Goal: Task Accomplishment & Management: Use online tool/utility

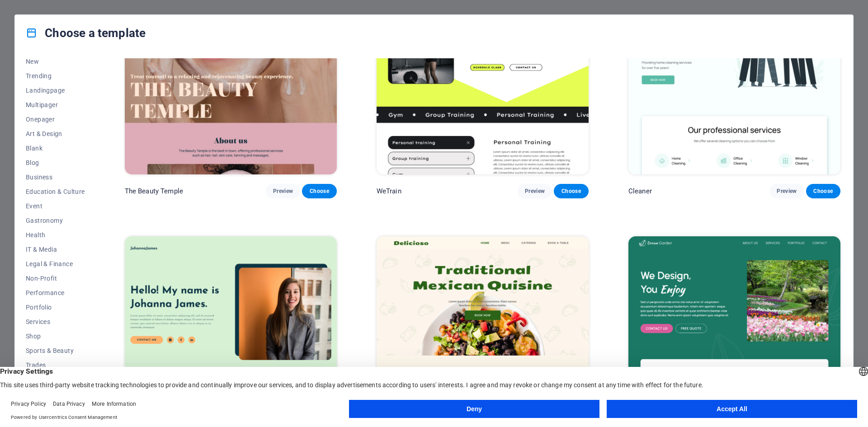
scroll to position [2216, 0]
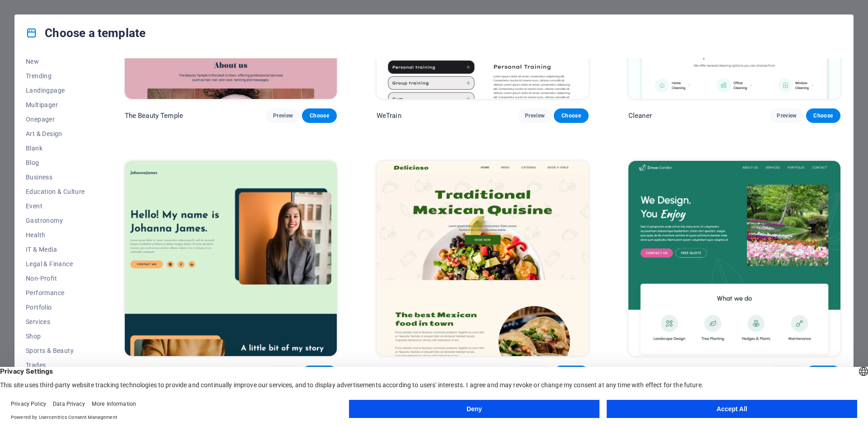
click at [708, 404] on button "Accept All" at bounding box center [732, 409] width 251 height 18
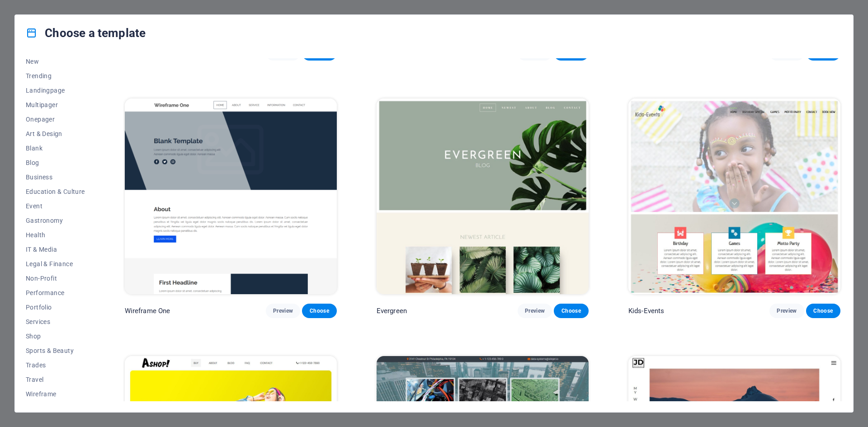
scroll to position [5110, 0]
click at [40, 364] on span "Trades" at bounding box center [55, 365] width 59 height 7
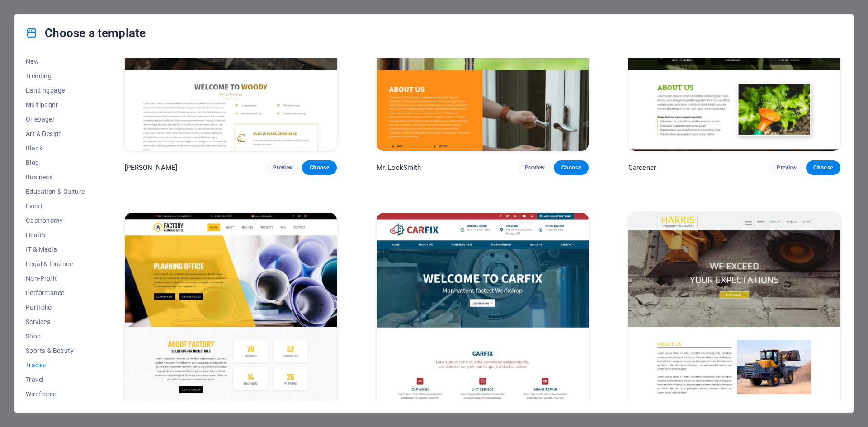
scroll to position [390, 0]
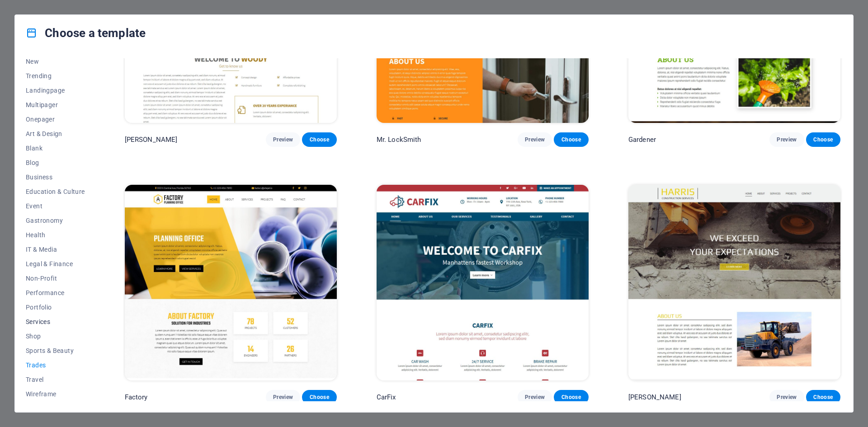
click at [42, 321] on span "Services" at bounding box center [55, 321] width 59 height 7
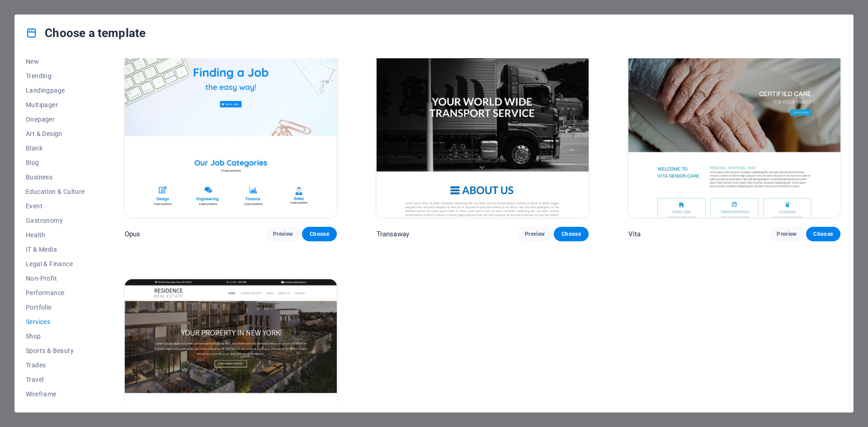
scroll to position [1626, 0]
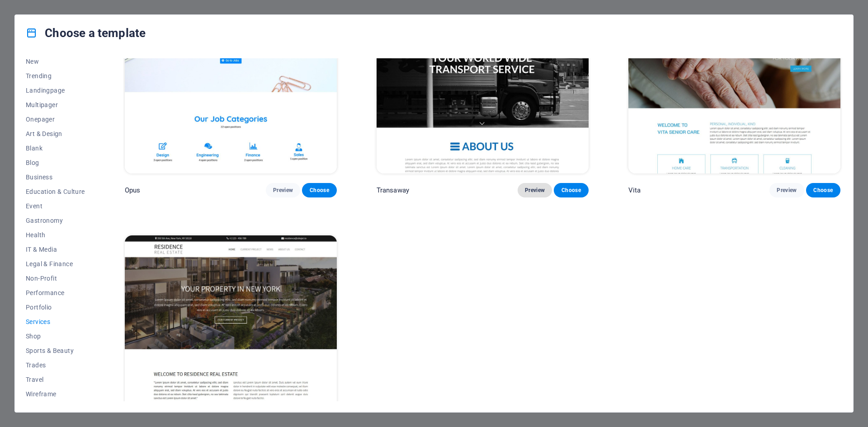
click at [536, 187] on span "Preview" at bounding box center [535, 190] width 20 height 7
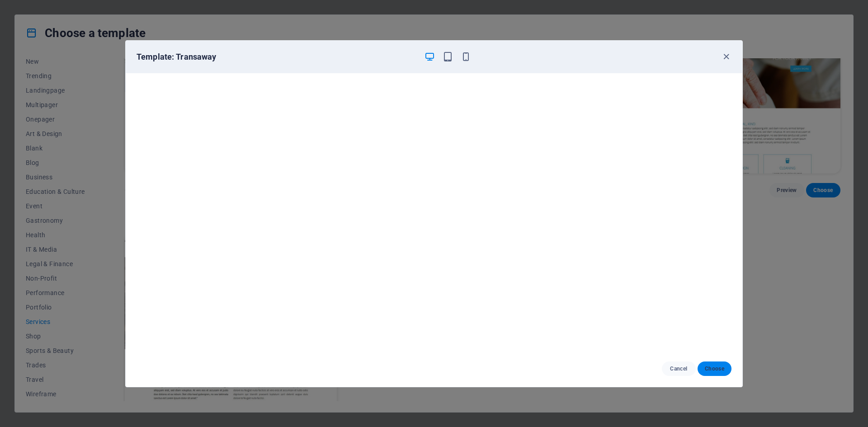
click at [706, 368] on span "Choose" at bounding box center [714, 368] width 19 height 7
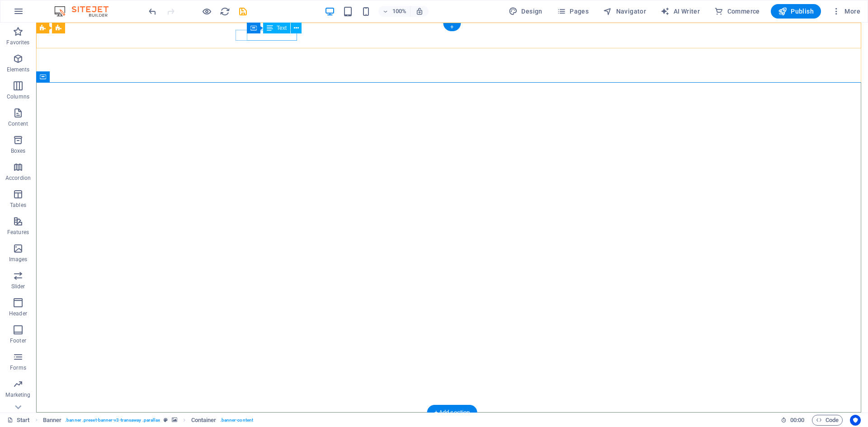
click at [286, 427] on div "+012-345-6789" at bounding box center [449, 432] width 420 height 11
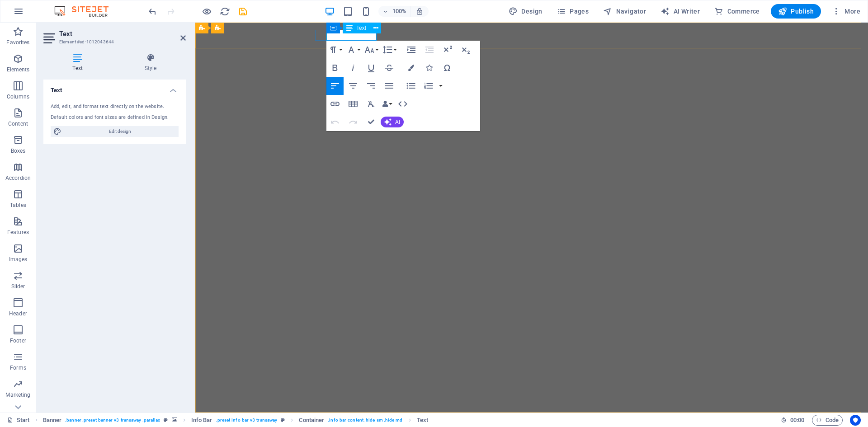
click at [340, 427] on span "+012-345-6789" at bounding box center [349, 433] width 62 height 10
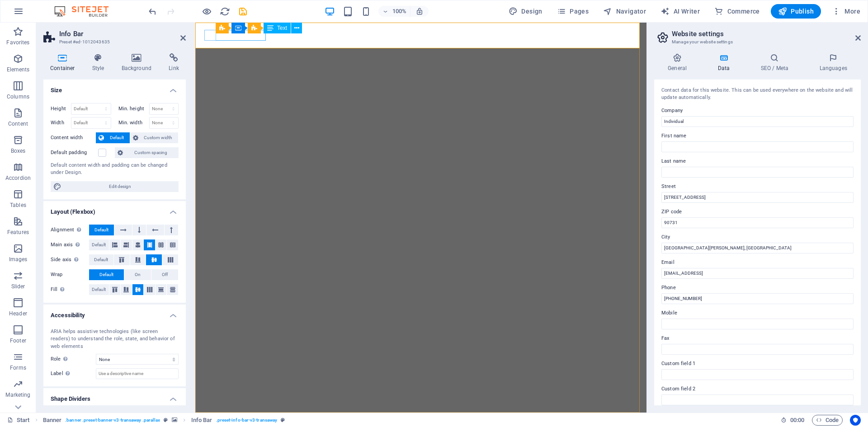
click at [245, 427] on div "+012-345-6789" at bounding box center [418, 432] width 420 height 11
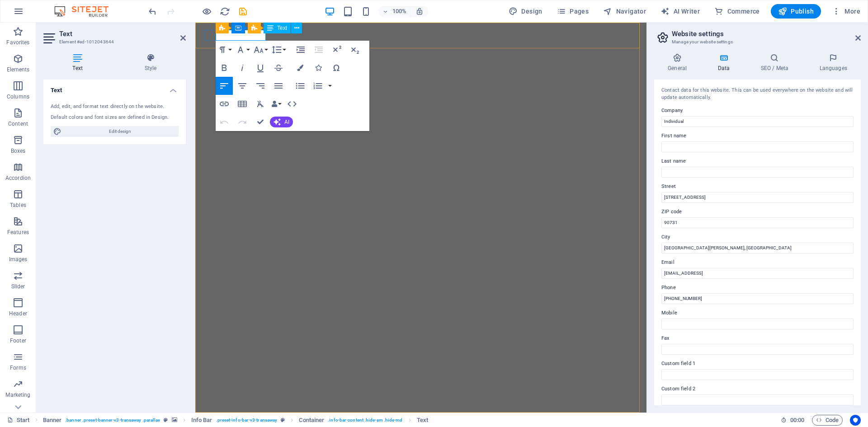
click at [245, 427] on span "+012-345-6789" at bounding box center [239, 433] width 62 height 10
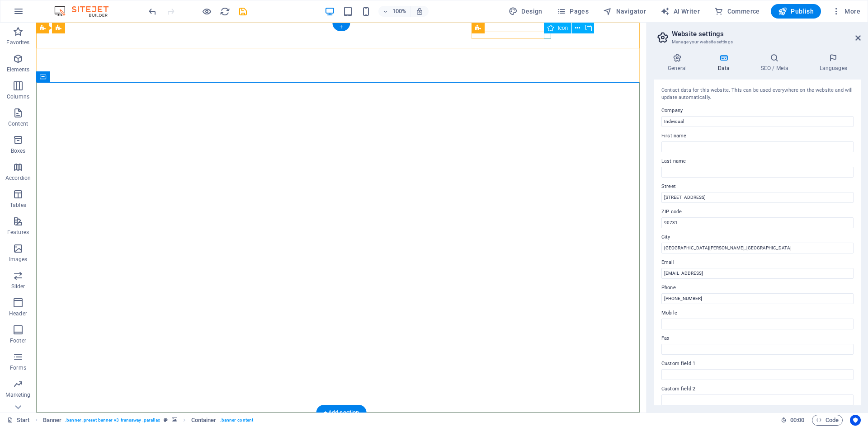
select select "xMidYMid"
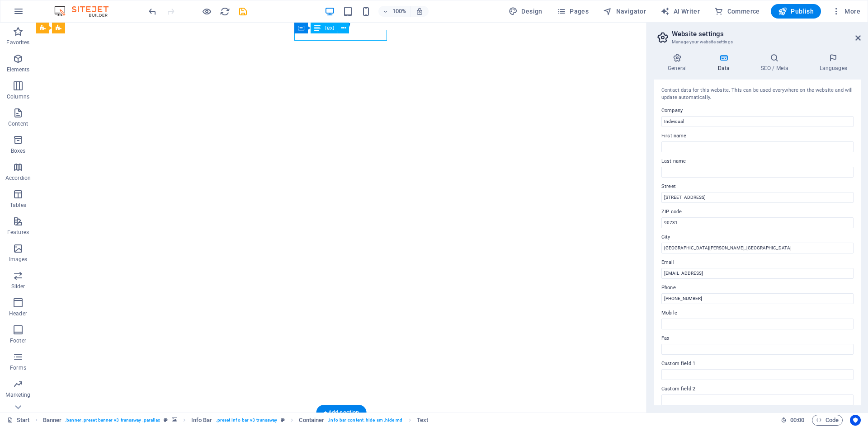
drag, startPoint x: 346, startPoint y: 35, endPoint x: 364, endPoint y: 33, distance: 18.1
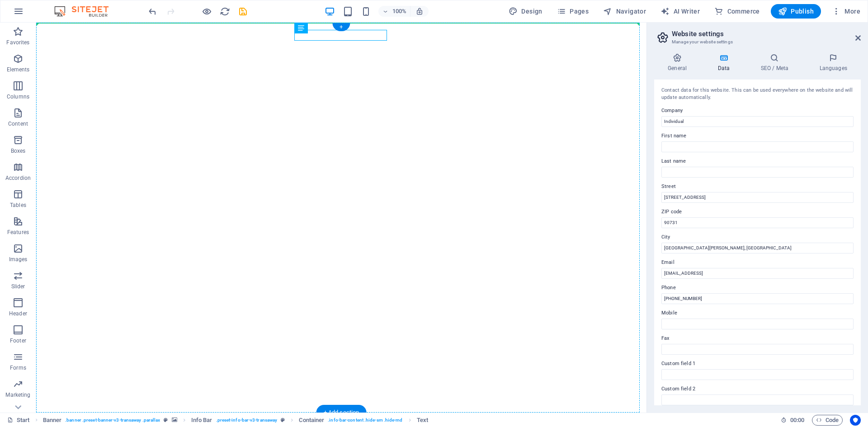
drag, startPoint x: 334, startPoint y: 34, endPoint x: 391, endPoint y: 33, distance: 56.6
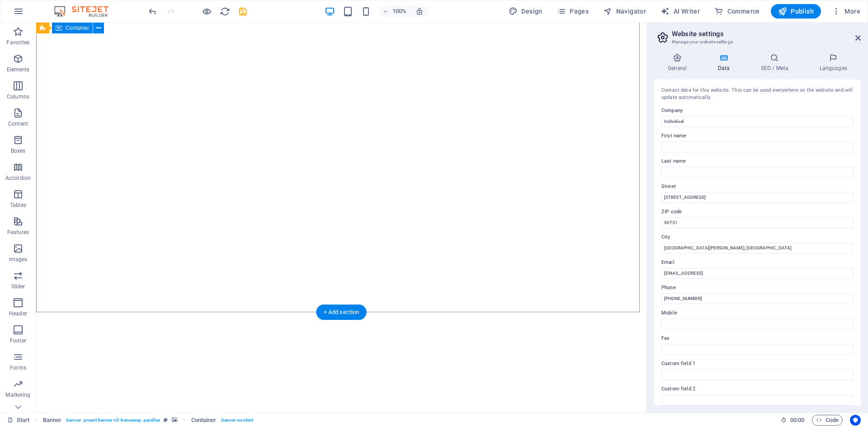
scroll to position [90, 0]
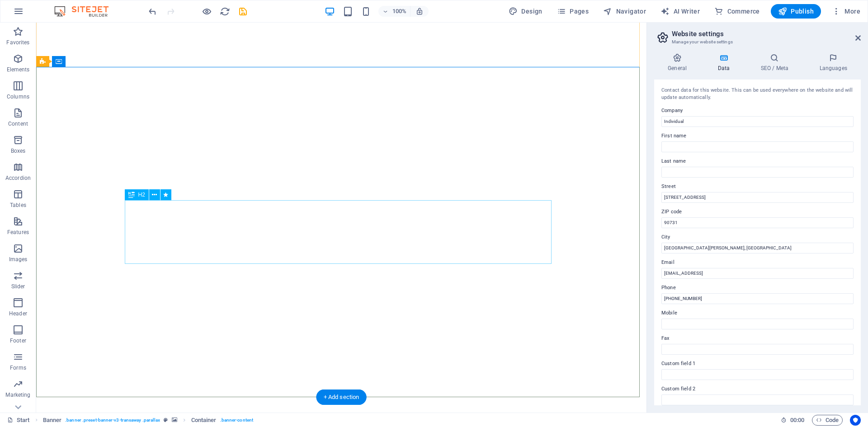
scroll to position [0, 0]
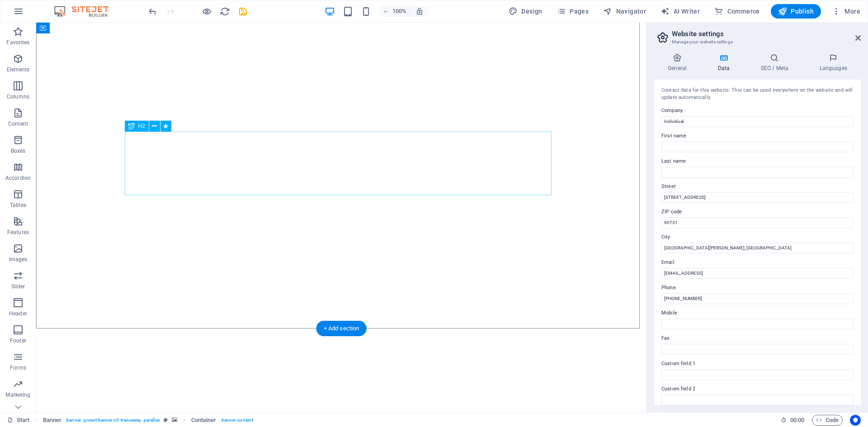
scroll to position [90, 0]
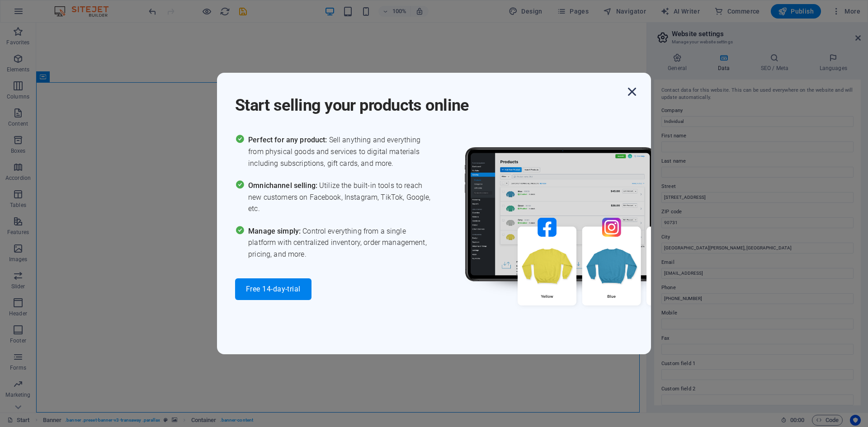
click at [631, 92] on icon "button" at bounding box center [632, 92] width 16 height 16
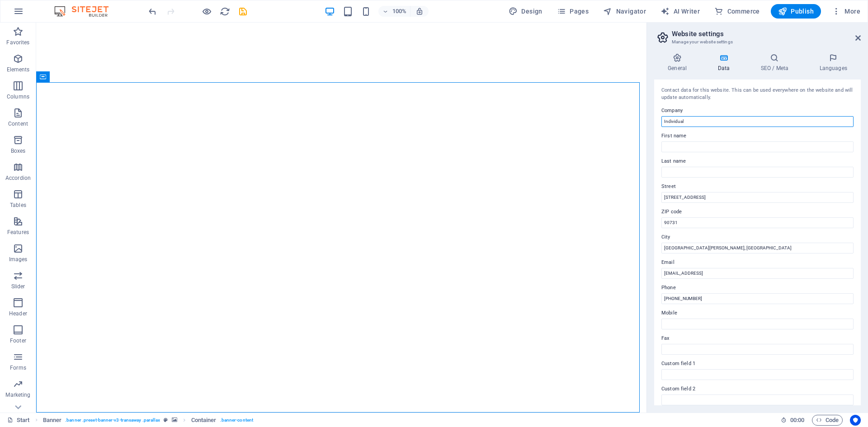
click at [686, 122] on input "Individual" at bounding box center [758, 121] width 192 height 11
click at [685, 122] on input "Individual" at bounding box center [758, 121] width 192 height 11
type input "Super Freez Global Trading L.L.C"
type input "super"
type input "freez"
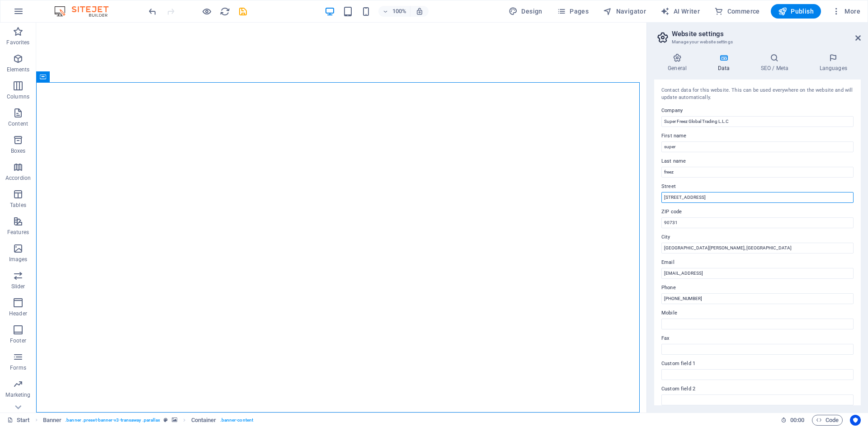
click at [728, 198] on input "425 South Palos Verdes Str" at bounding box center [758, 197] width 192 height 11
click at [718, 246] on input "[GEOGRAPHIC_DATA][PERSON_NAME], [GEOGRAPHIC_DATA]" at bounding box center [758, 248] width 192 height 11
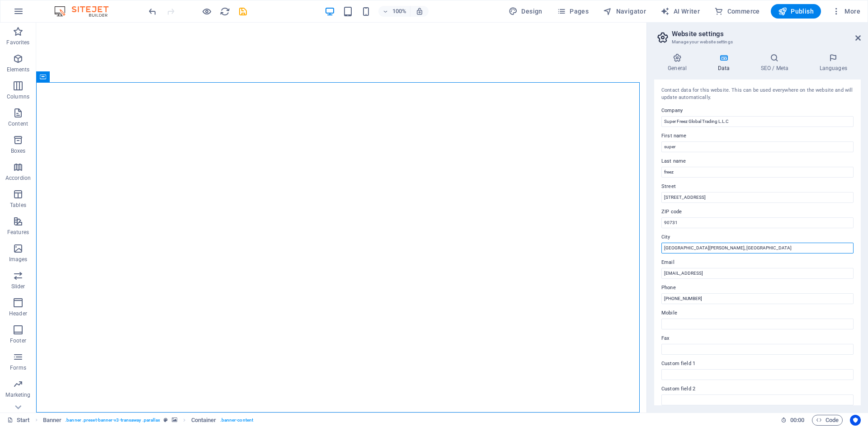
click at [718, 246] on input "[GEOGRAPHIC_DATA][PERSON_NAME], [GEOGRAPHIC_DATA]" at bounding box center [758, 248] width 192 height 11
click at [741, 197] on input "16A St. Industrial Area 1" at bounding box center [758, 197] width 192 height 11
type input "[STREET_ADDRESS][GEOGRAPHIC_DATA]"
type input "346723"
type input "[GEOGRAPHIC_DATA]"
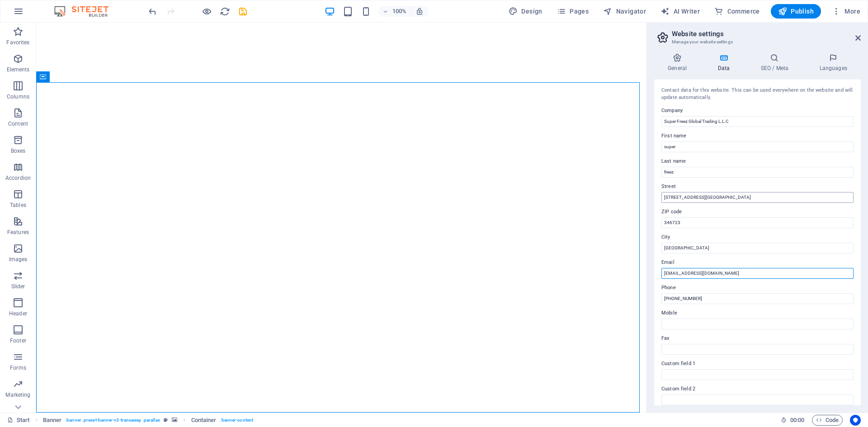
type input "[EMAIL_ADDRESS][DOMAIN_NAME]"
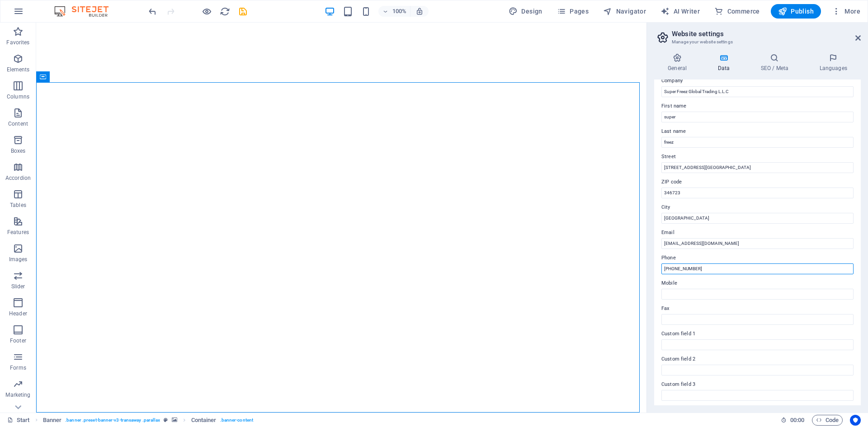
scroll to position [45, 0]
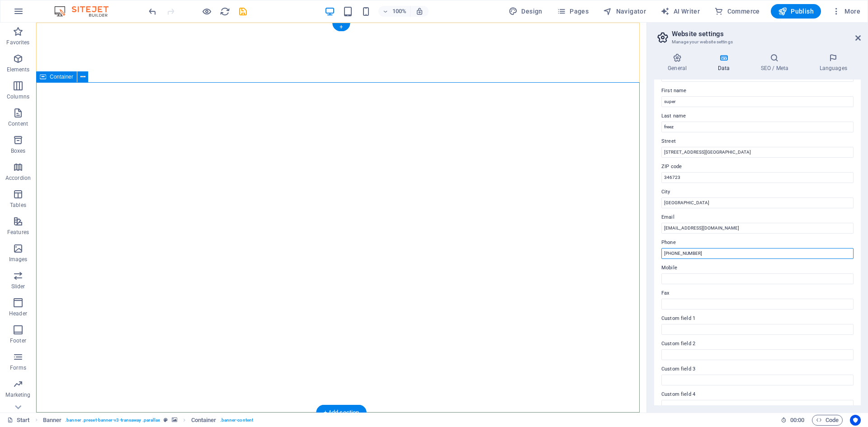
type input "[PHONE_NUMBER]"
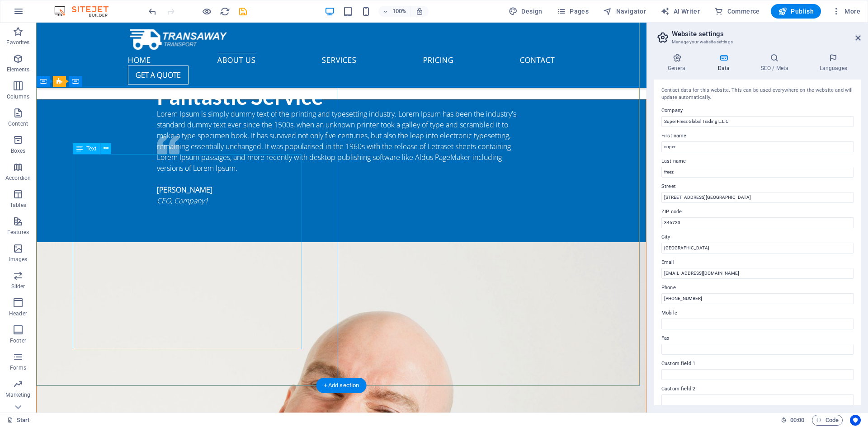
scroll to position [1130, 0]
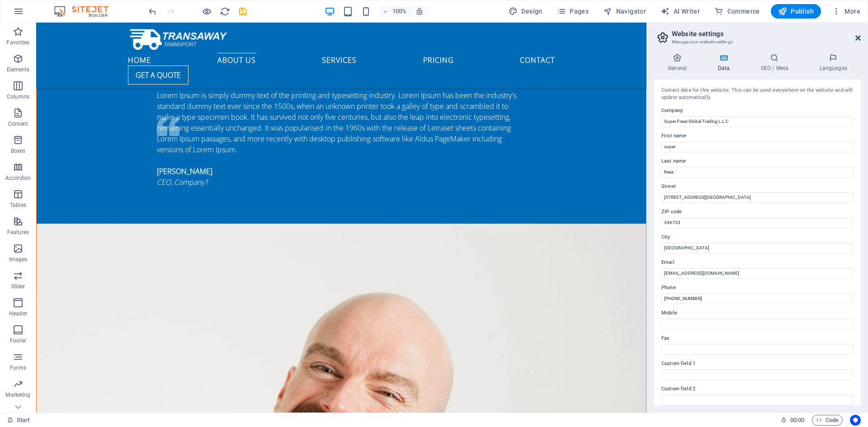
click at [859, 41] on icon at bounding box center [858, 37] width 5 height 7
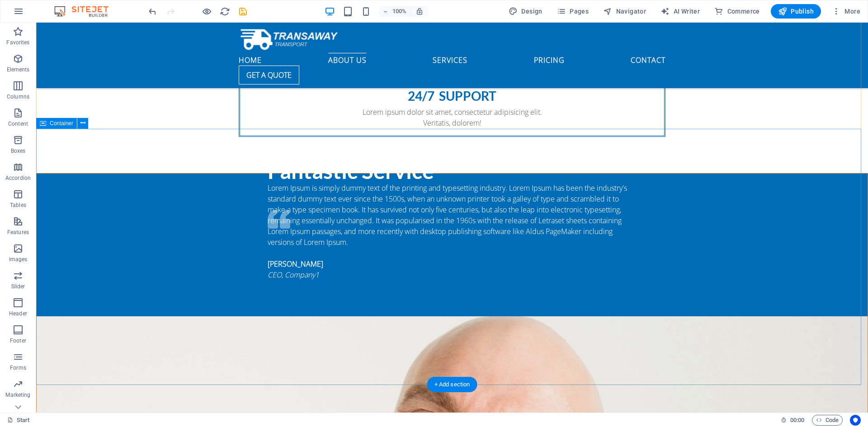
scroll to position [1031, 0]
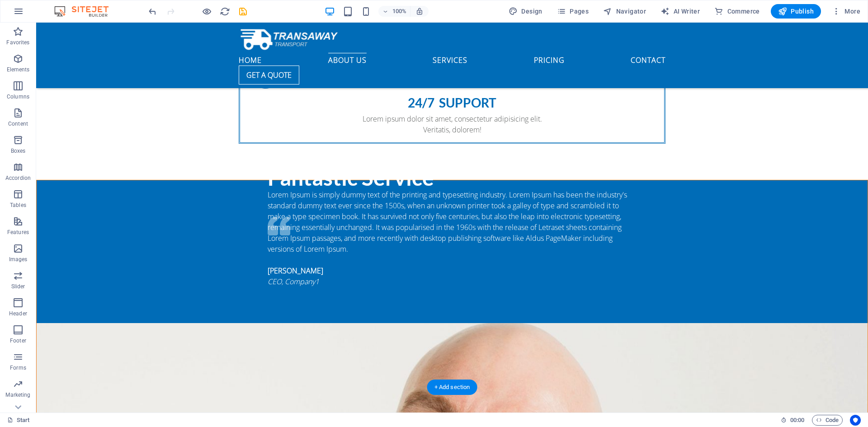
drag, startPoint x: 554, startPoint y: 274, endPoint x: 567, endPoint y: 270, distance: 13.2
click at [868, 427] on html "Individual Start Favorites Elements Columns Content Boxes Accordion Tables Feat…" at bounding box center [434, 213] width 868 height 427
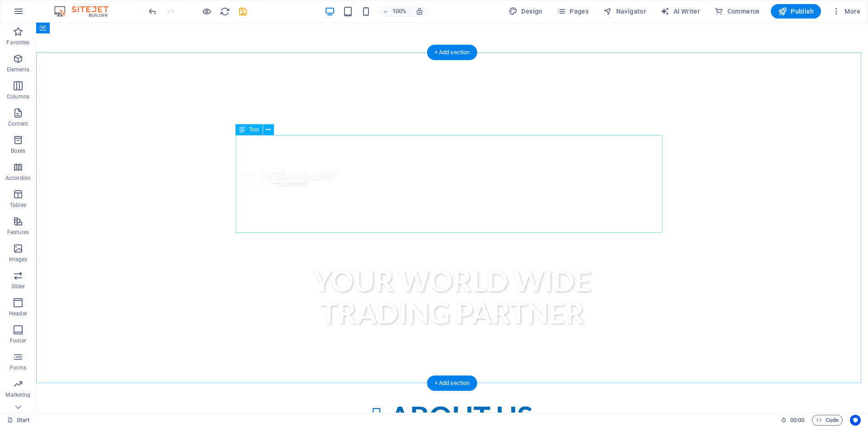
scroll to position [217, 0]
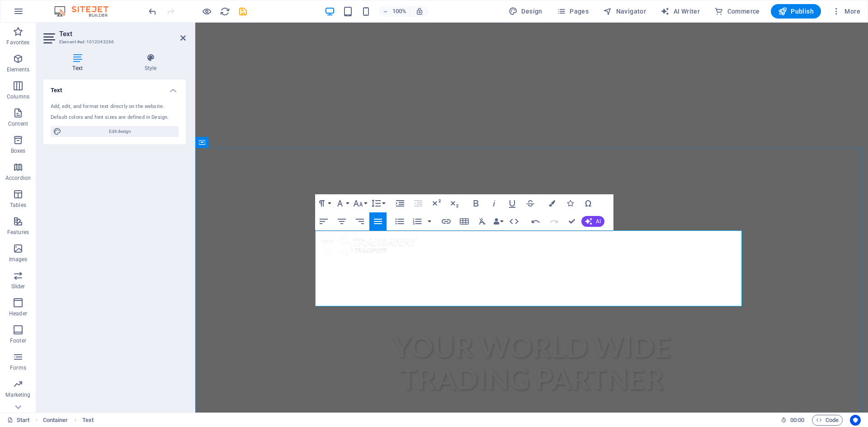
scroll to position [307, 0]
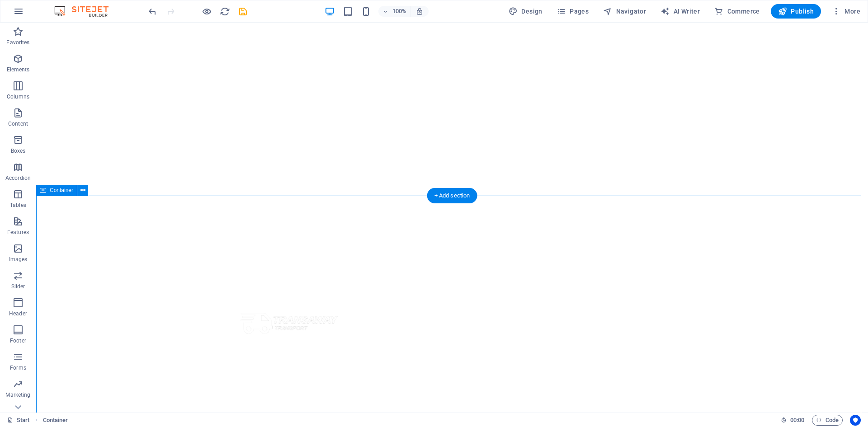
scroll to position [262, 0]
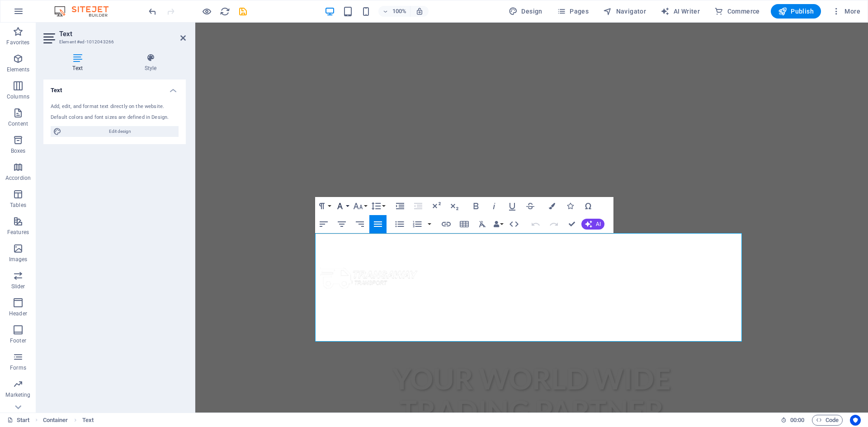
click at [348, 208] on button "Font Family" at bounding box center [341, 206] width 17 height 18
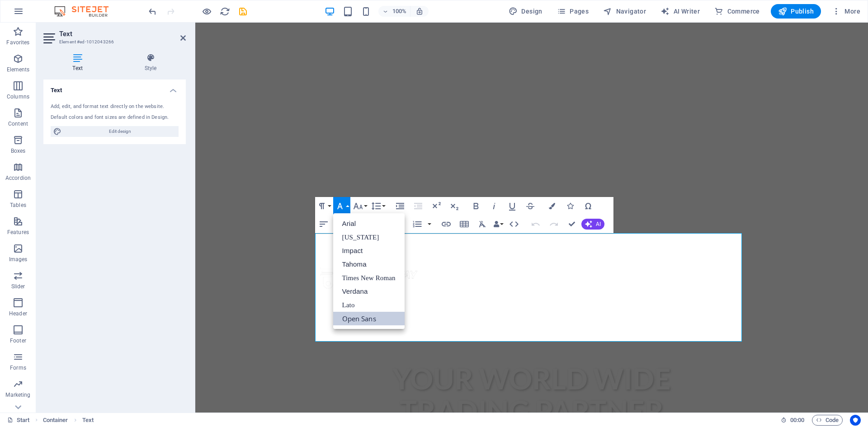
scroll to position [0, 0]
click at [355, 233] on link "Georgia" at bounding box center [368, 238] width 71 height 14
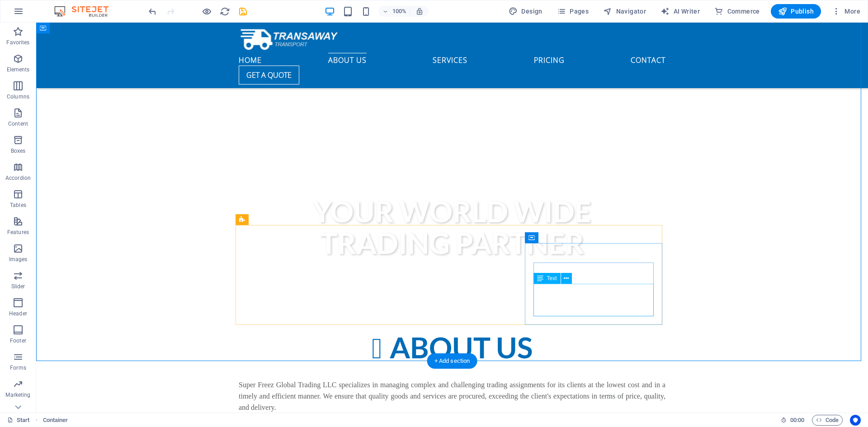
scroll to position [443, 0]
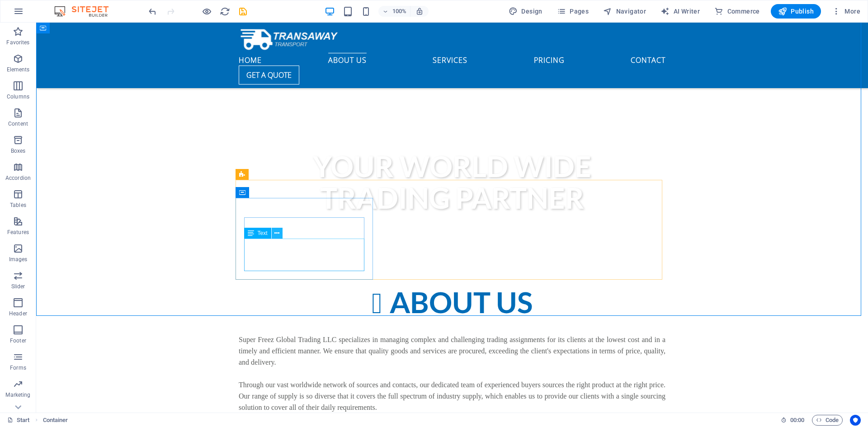
click at [278, 234] on icon at bounding box center [276, 233] width 5 height 9
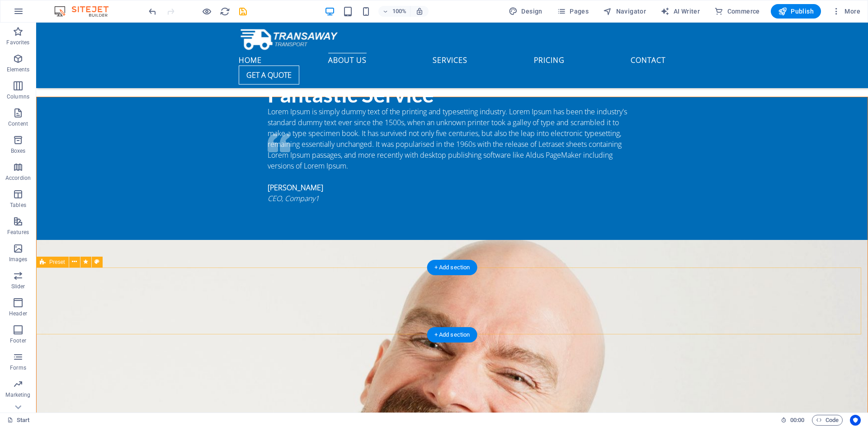
scroll to position [1076, 0]
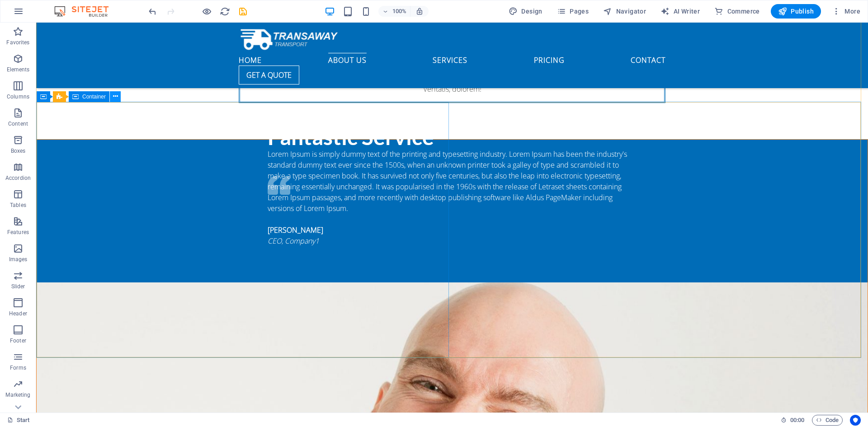
click at [114, 99] on icon at bounding box center [115, 96] width 5 height 9
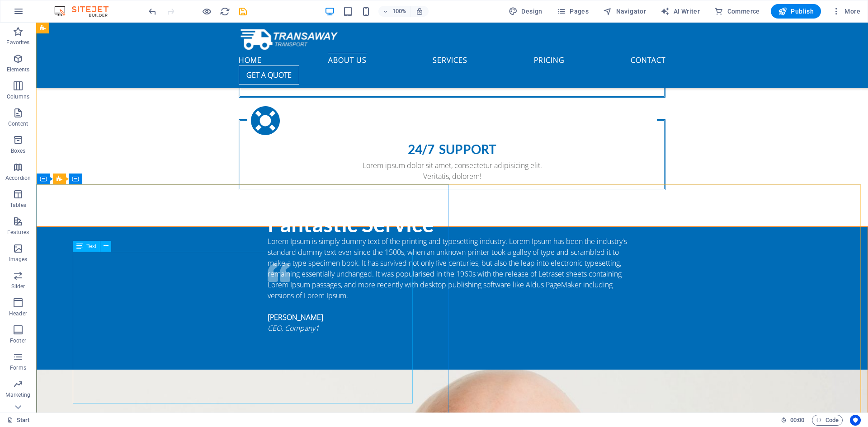
scroll to position [986, 0]
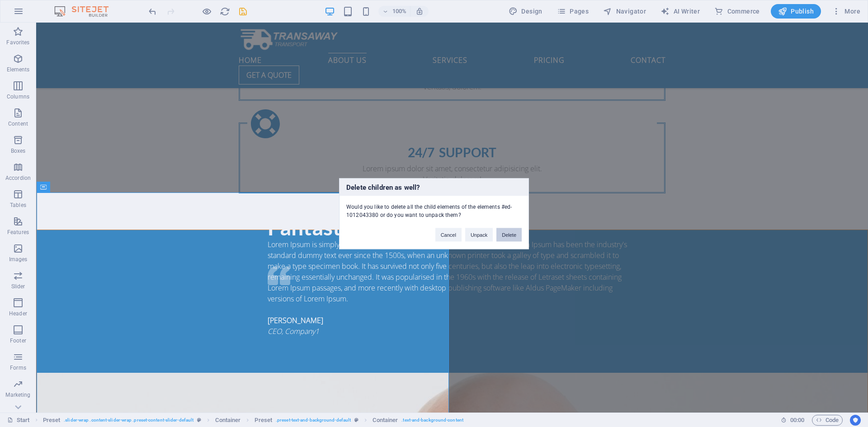
click at [509, 235] on button "Delete" at bounding box center [508, 235] width 25 height 14
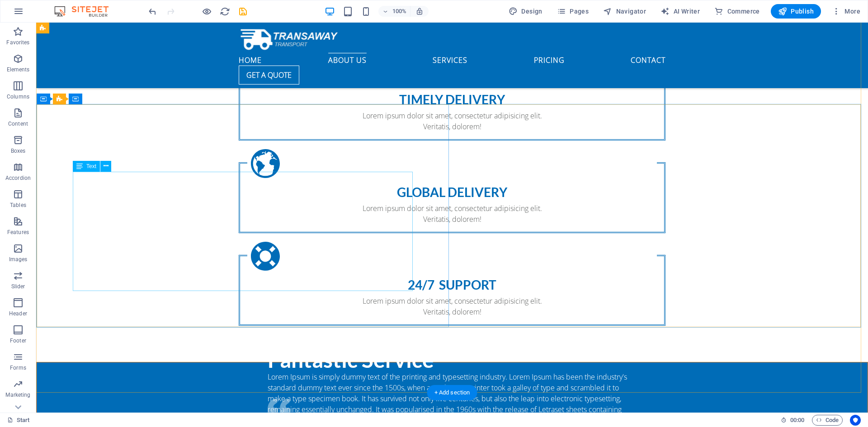
scroll to position [850, 0]
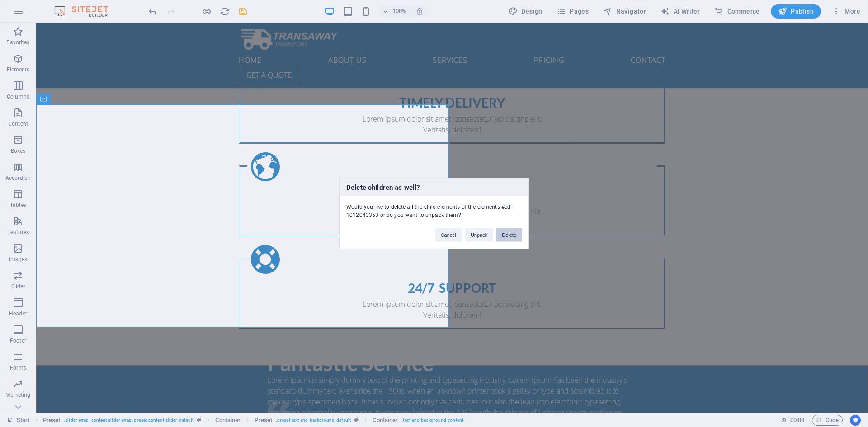
click at [511, 234] on button "Delete" at bounding box center [508, 235] width 25 height 14
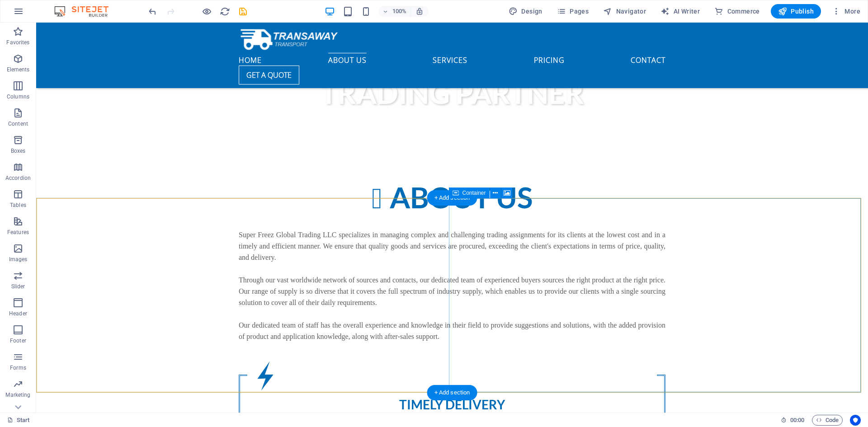
scroll to position [534, 0]
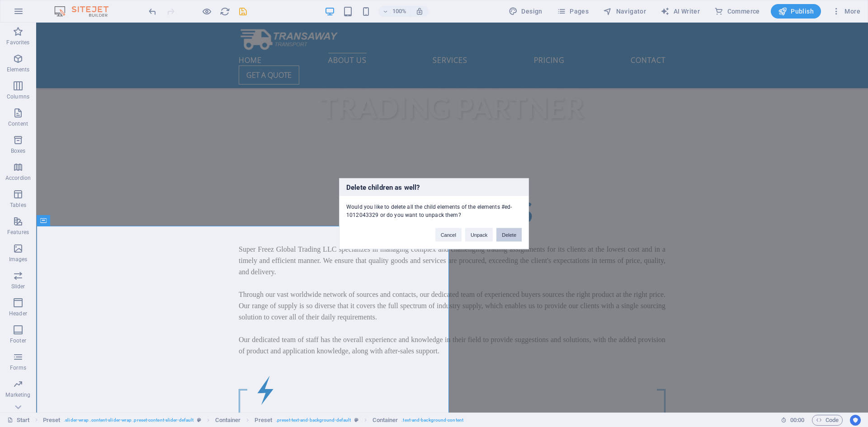
click at [514, 235] on button "Delete" at bounding box center [508, 235] width 25 height 14
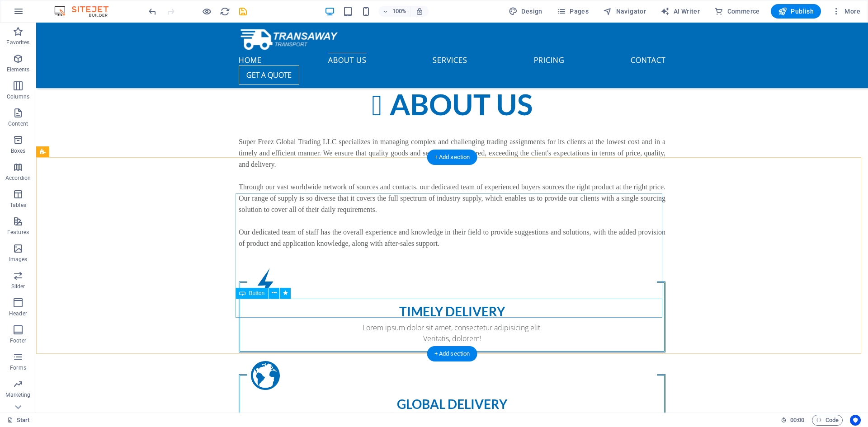
scroll to position [669, 0]
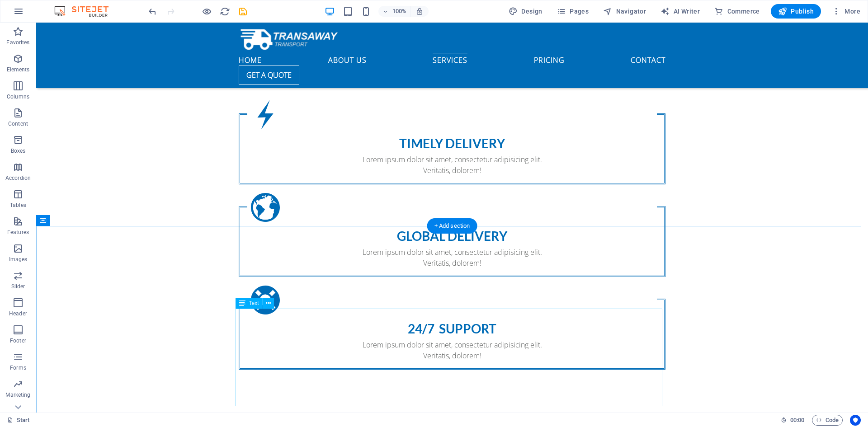
scroll to position [850, 0]
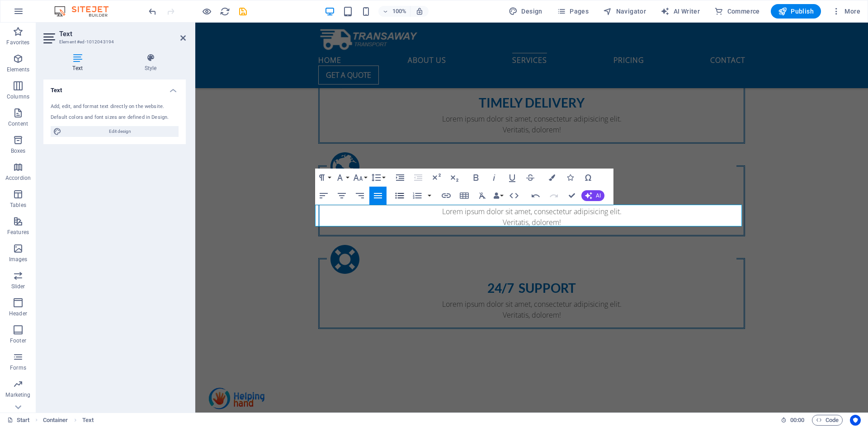
click at [401, 193] on icon "button" at bounding box center [399, 195] width 11 height 11
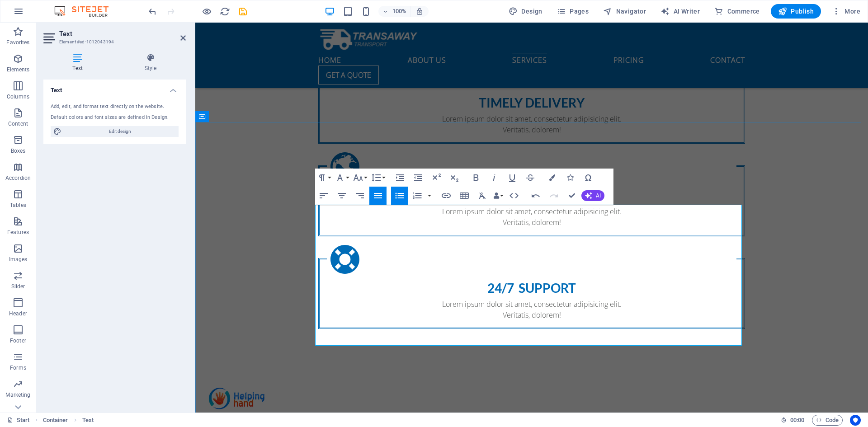
drag, startPoint x: 354, startPoint y: 339, endPoint x: 323, endPoint y: 222, distance: 120.2
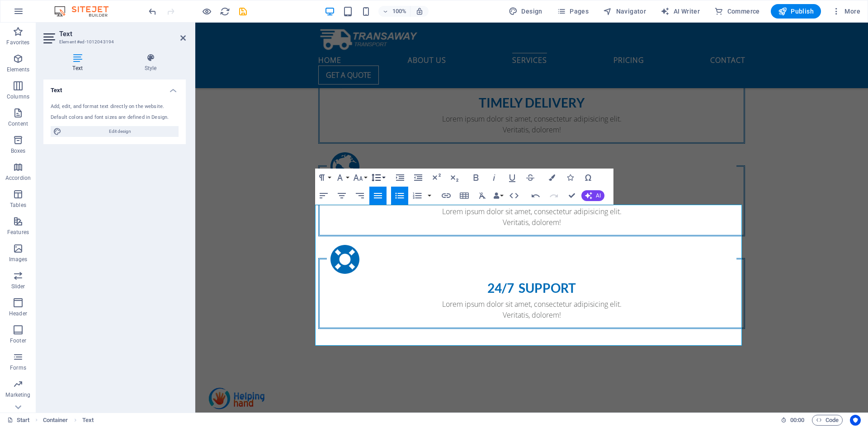
click at [384, 178] on button "Line Height" at bounding box center [377, 178] width 17 height 18
click at [429, 198] on button "button" at bounding box center [429, 196] width 7 height 18
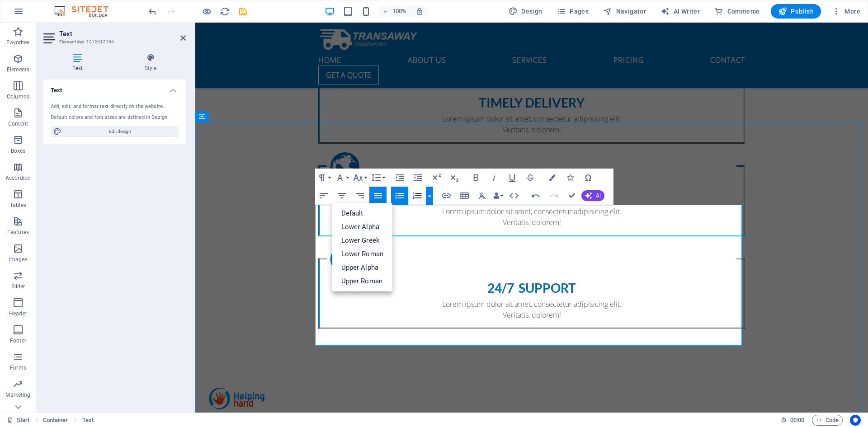
drag, startPoint x: 463, startPoint y: 227, endPoint x: 453, endPoint y: 227, distance: 10.4
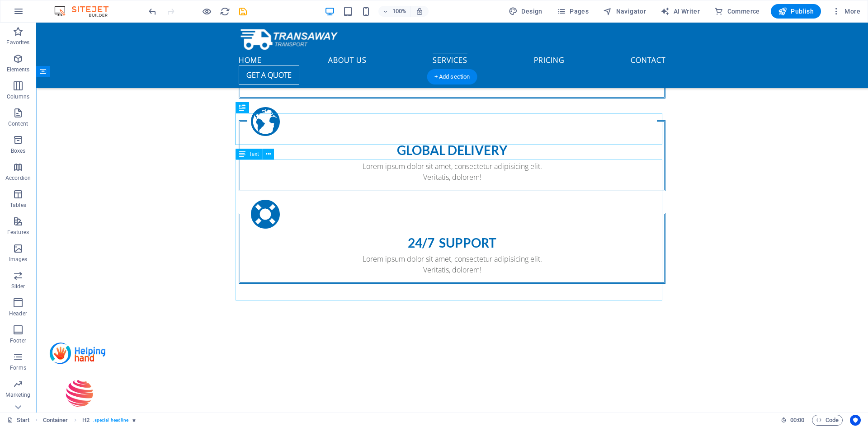
scroll to position [850, 0]
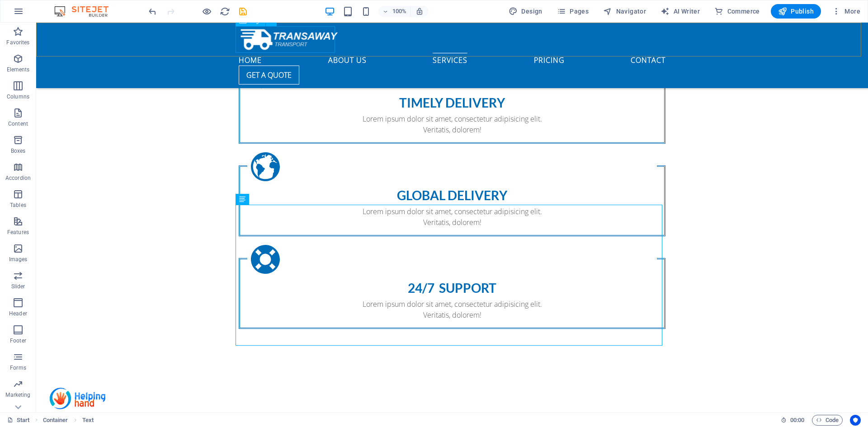
click at [257, 37] on div at bounding box center [452, 39] width 427 height 27
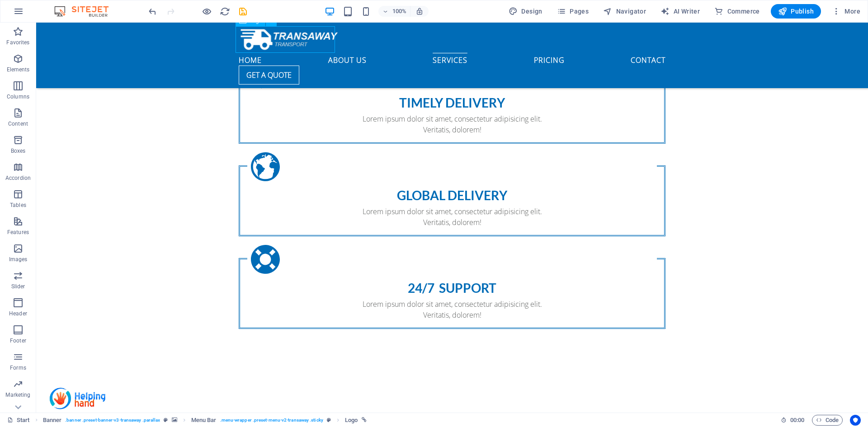
click at [257, 37] on div at bounding box center [452, 39] width 427 height 27
select select "px"
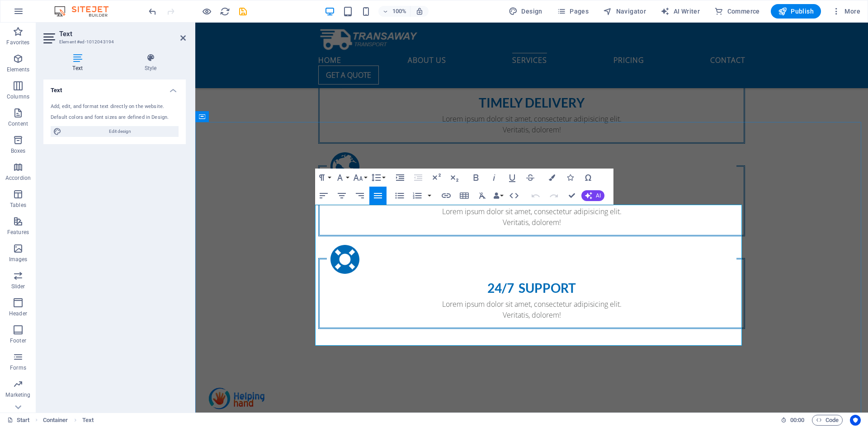
click at [348, 179] on button "Font Family" at bounding box center [341, 178] width 17 height 18
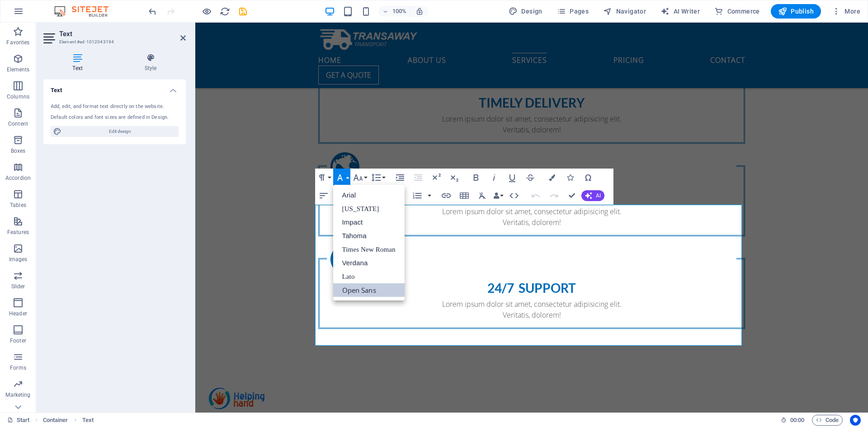
scroll to position [0, 0]
click at [368, 177] on button "Font Size" at bounding box center [359, 178] width 17 height 18
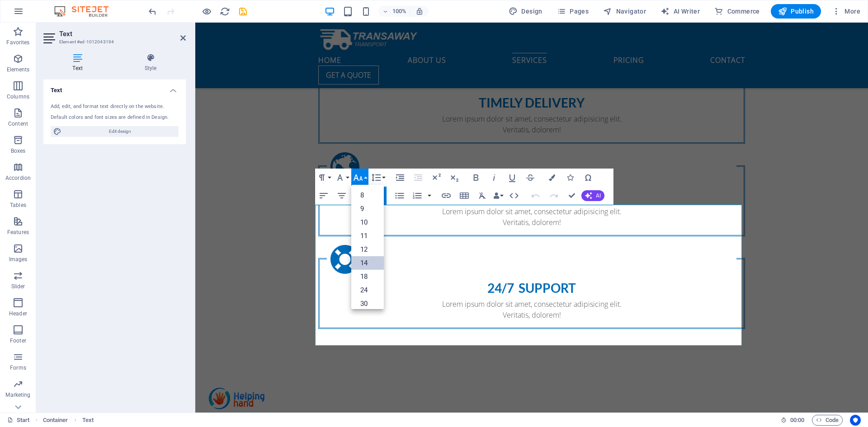
click at [365, 258] on link "14" at bounding box center [367, 263] width 33 height 14
click at [364, 179] on button "Font Size" at bounding box center [359, 178] width 17 height 18
click at [366, 257] on link "48" at bounding box center [367, 258] width 33 height 14
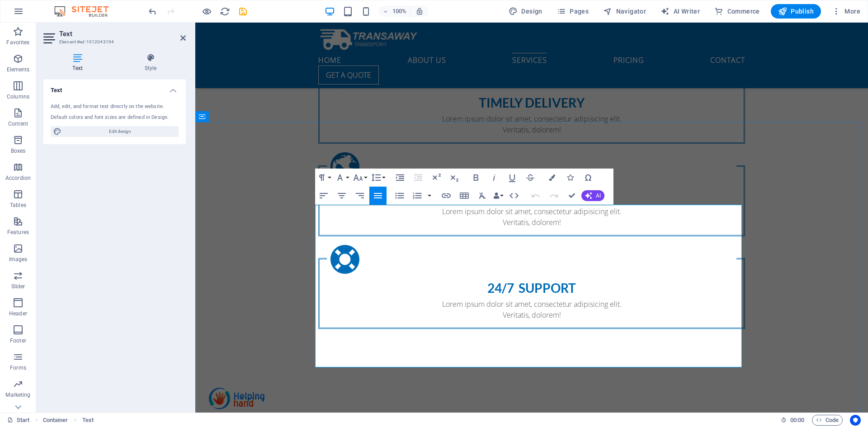
click at [477, 183] on icon "button" at bounding box center [476, 177] width 11 height 11
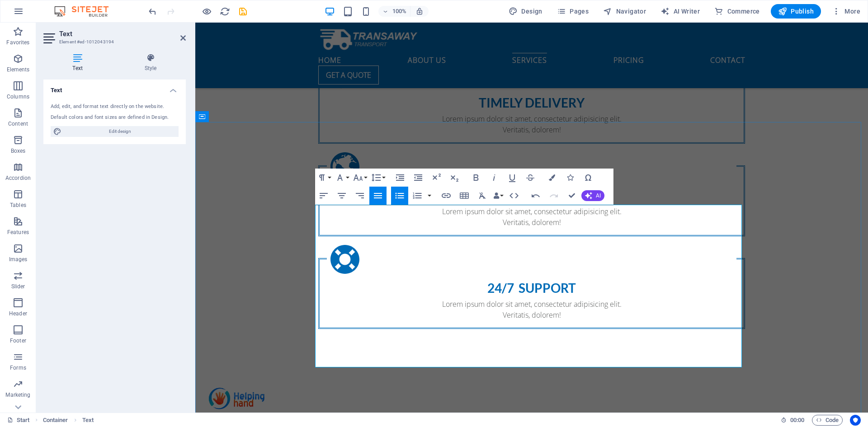
drag, startPoint x: 355, startPoint y: 364, endPoint x: 322, endPoint y: 243, distance: 125.5
click at [593, 197] on button "AI" at bounding box center [593, 195] width 23 height 11
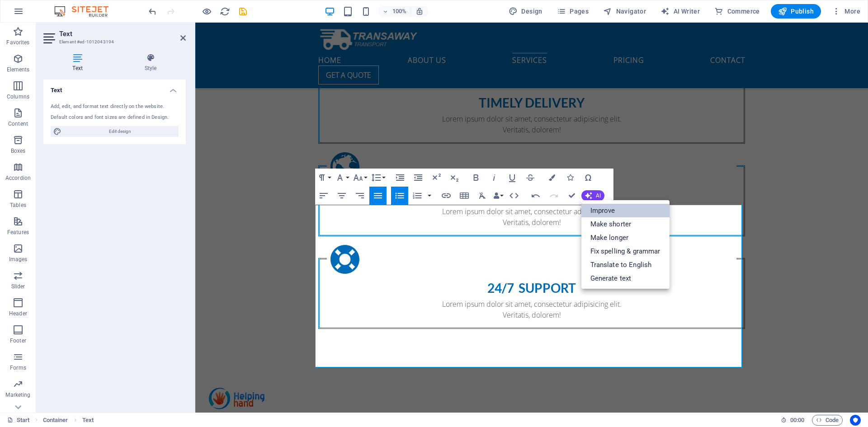
click at [606, 207] on link "Improve" at bounding box center [626, 211] width 88 height 14
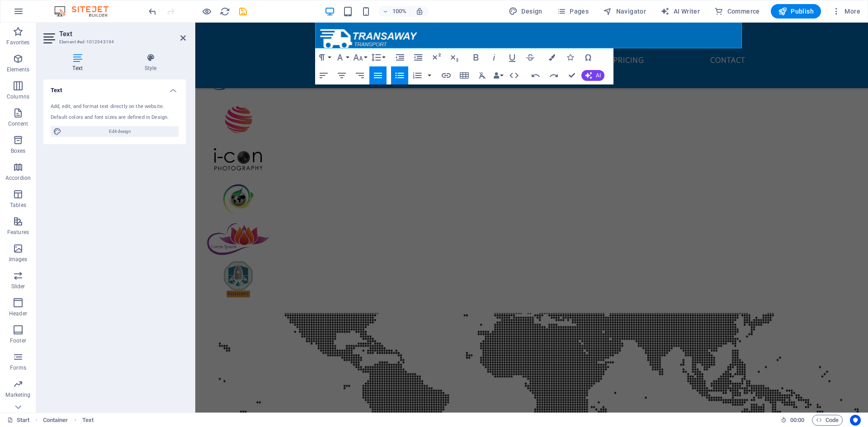
scroll to position [1212, 0]
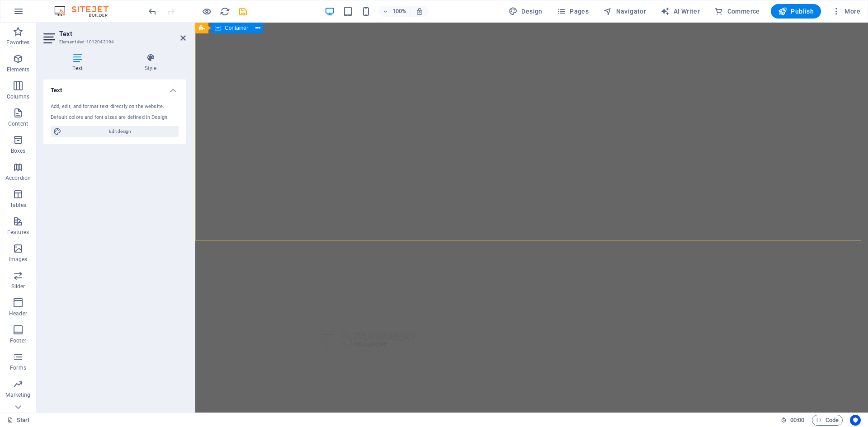
scroll to position [172, 0]
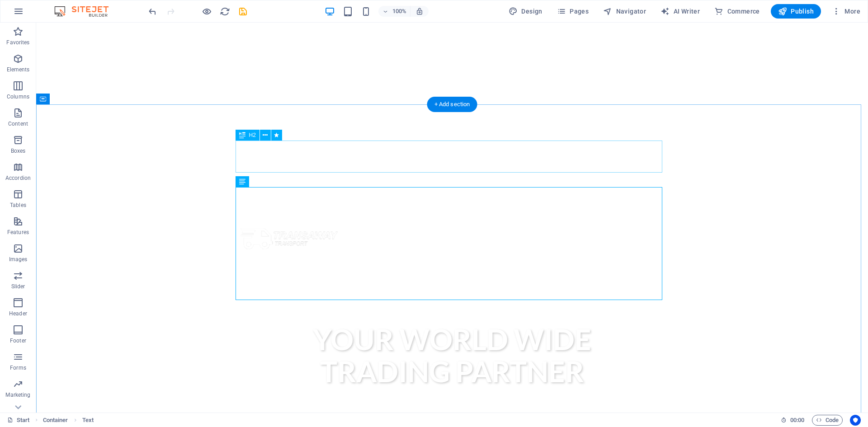
scroll to position [289, 0]
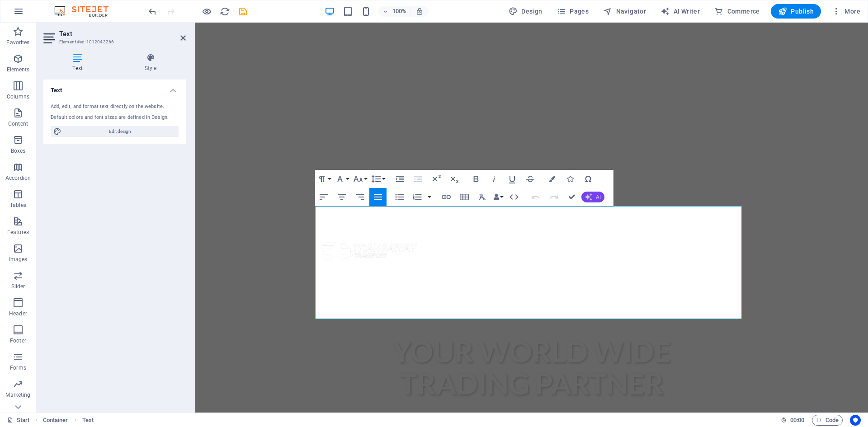
click at [596, 198] on span "AI" at bounding box center [598, 196] width 5 height 5
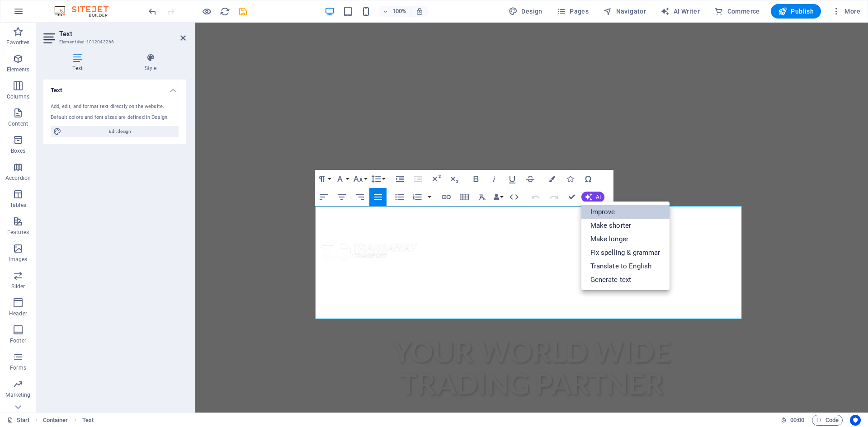
click at [612, 207] on link "Improve" at bounding box center [626, 212] width 88 height 14
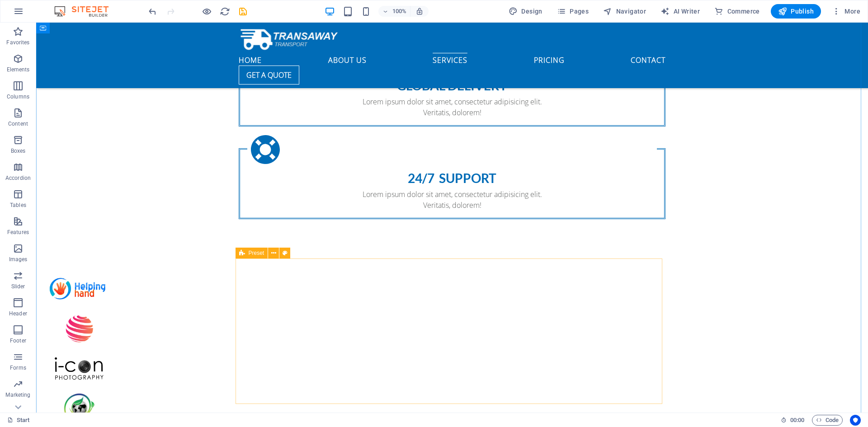
scroll to position [922, 0]
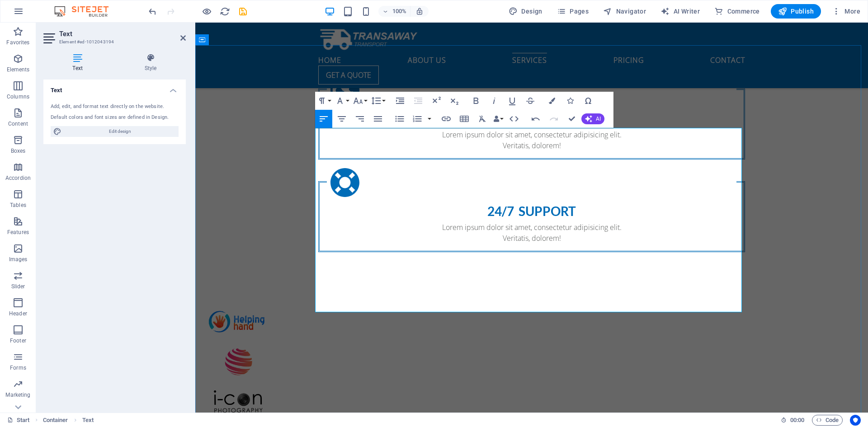
drag, startPoint x: 595, startPoint y: 142, endPoint x: 376, endPoint y: 165, distance: 220.0
copy div "Rust removers ."
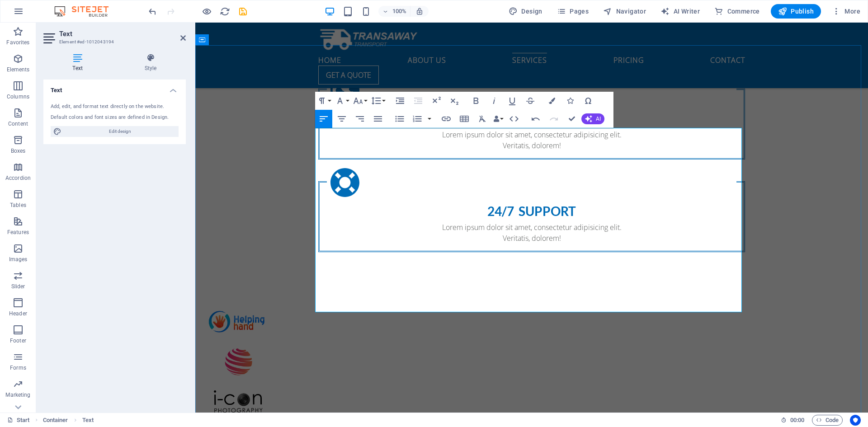
drag, startPoint x: 406, startPoint y: 168, endPoint x: 316, endPoint y: 137, distance: 95.7
copy div "Marine & Oilfield Chemicals Rust removers ."
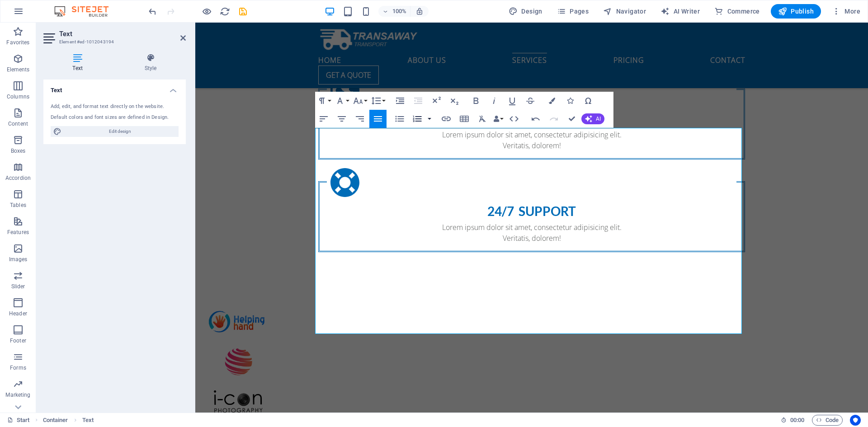
click at [432, 119] on button "button" at bounding box center [429, 119] width 7 height 18
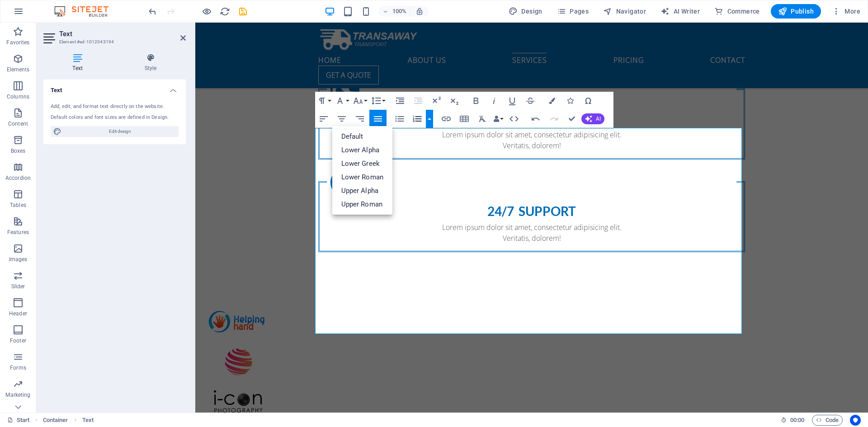
click at [428, 121] on button "button" at bounding box center [429, 119] width 7 height 18
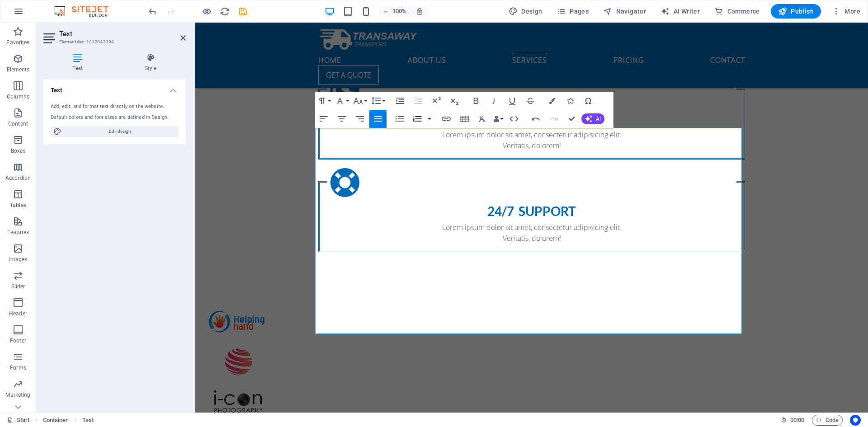
click at [428, 120] on button "button" at bounding box center [429, 119] width 7 height 18
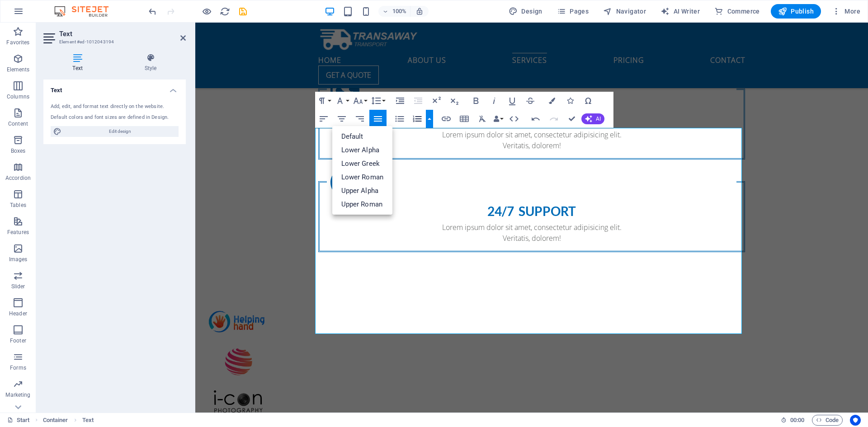
click at [421, 115] on icon "button" at bounding box center [417, 118] width 11 height 11
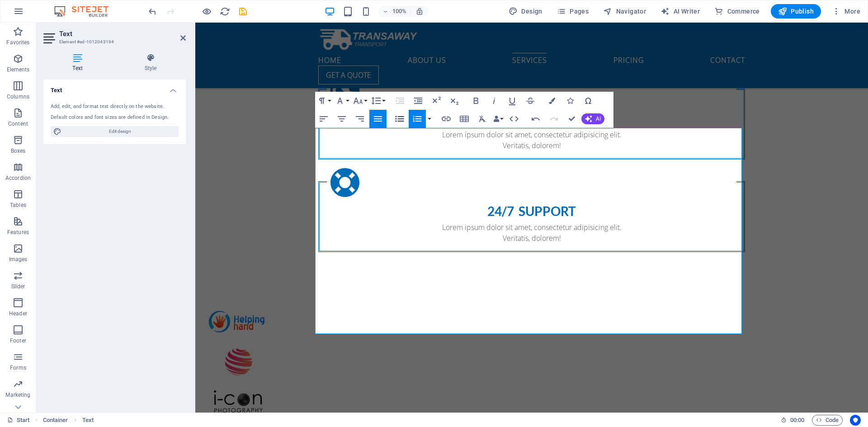
click at [401, 116] on icon "button" at bounding box center [399, 118] width 11 height 11
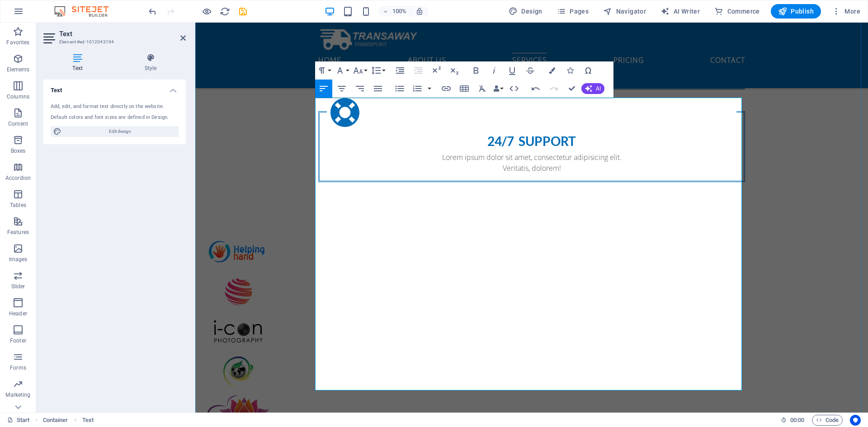
scroll to position [1013, 0]
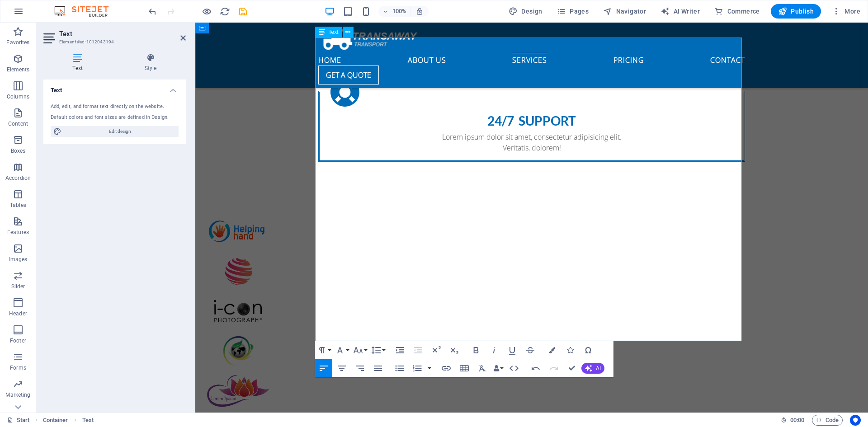
click at [401, 369] on icon "button" at bounding box center [399, 369] width 9 height 6
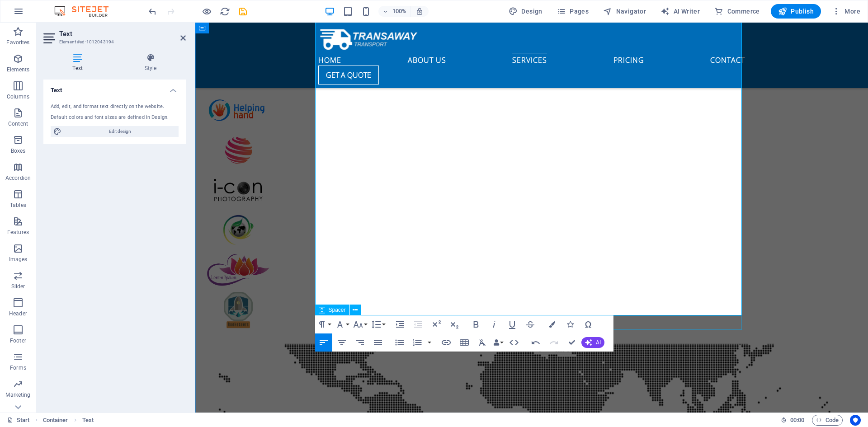
scroll to position [1149, 0]
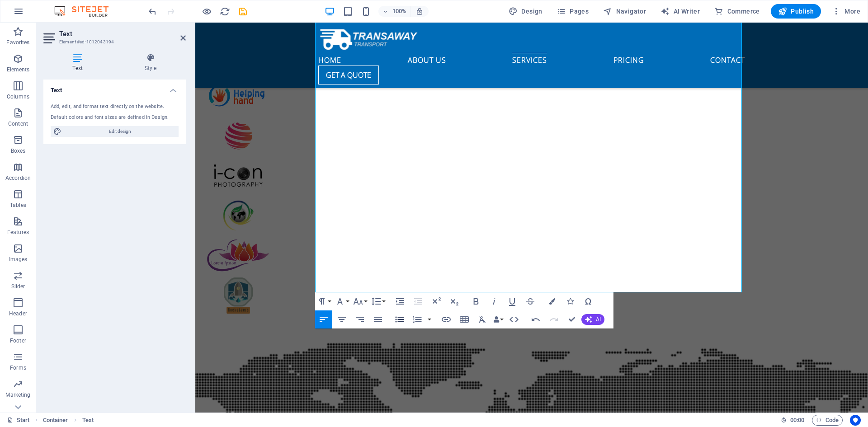
click at [402, 322] on icon "button" at bounding box center [399, 320] width 9 height 6
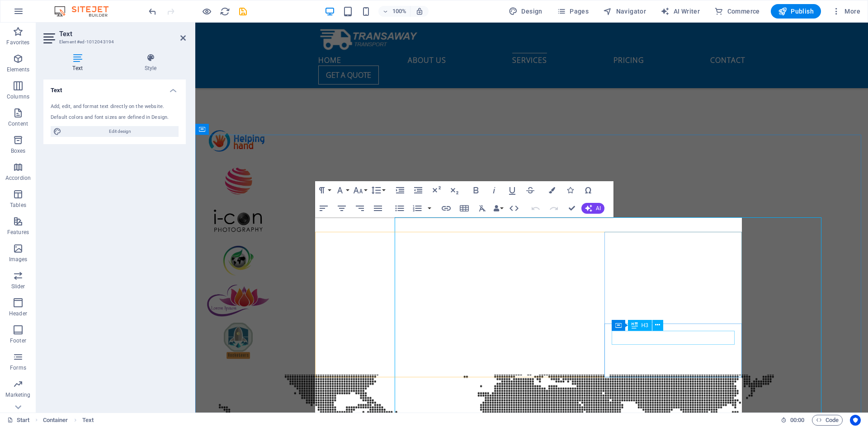
scroll to position [833, 0]
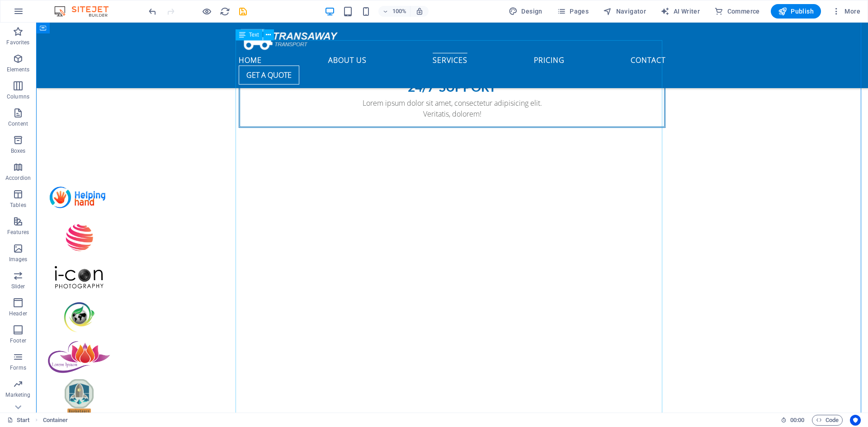
scroll to position [1104, 0]
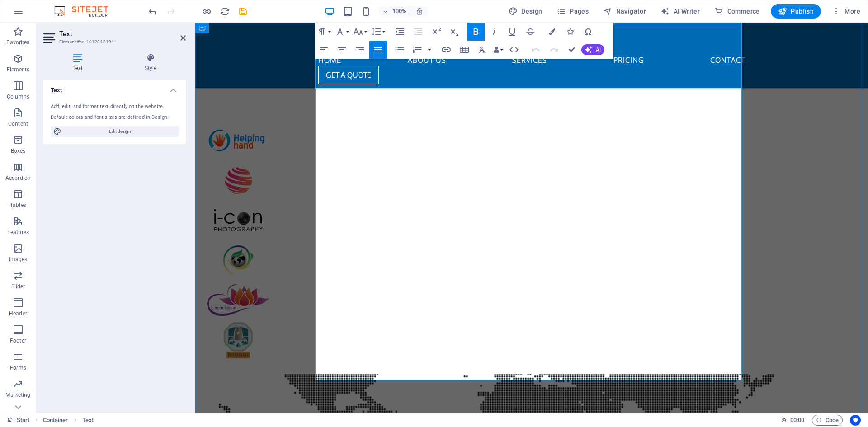
scroll to position [1149, 0]
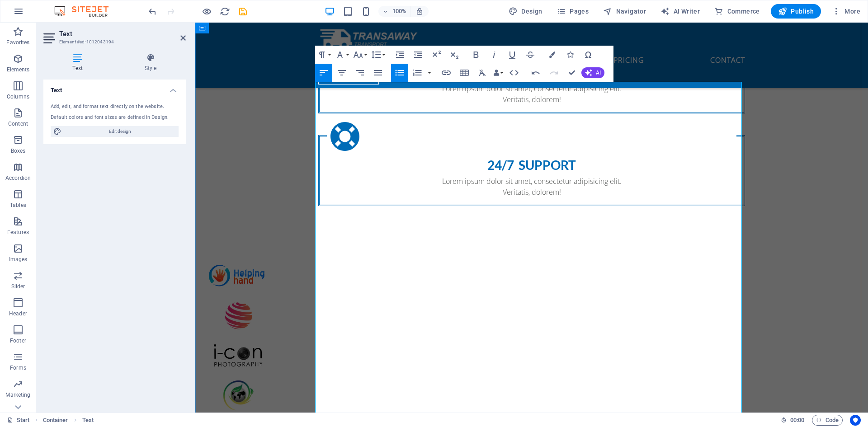
scroll to position [788, 0]
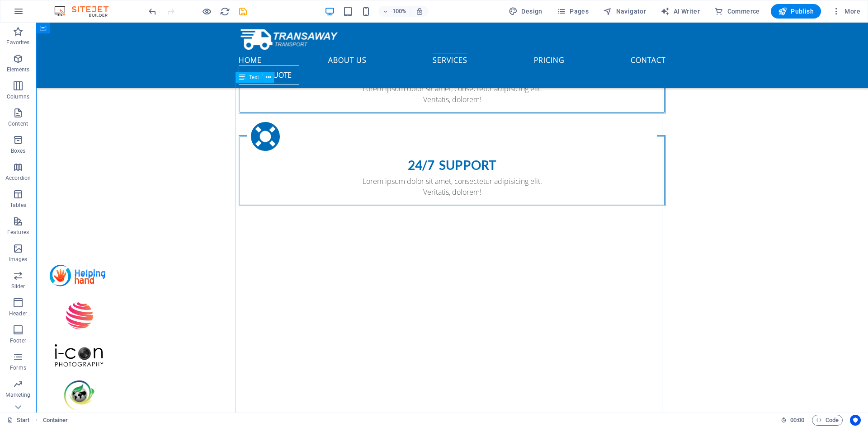
scroll to position [923, 0]
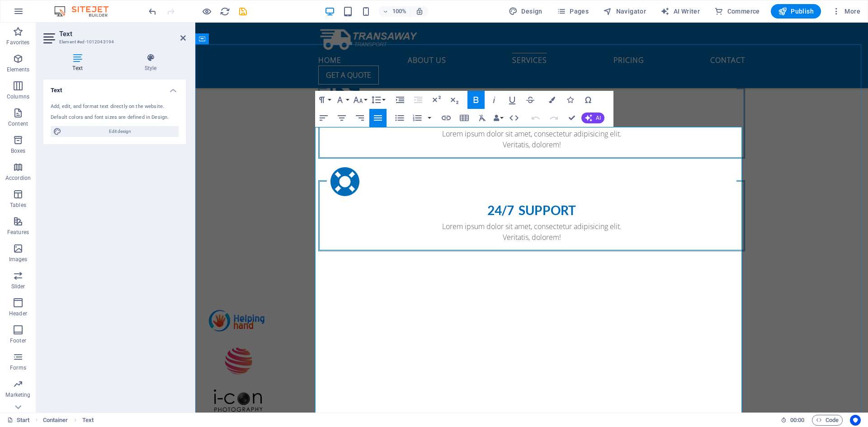
click at [364, 102] on button "Font Size" at bounding box center [359, 100] width 17 height 18
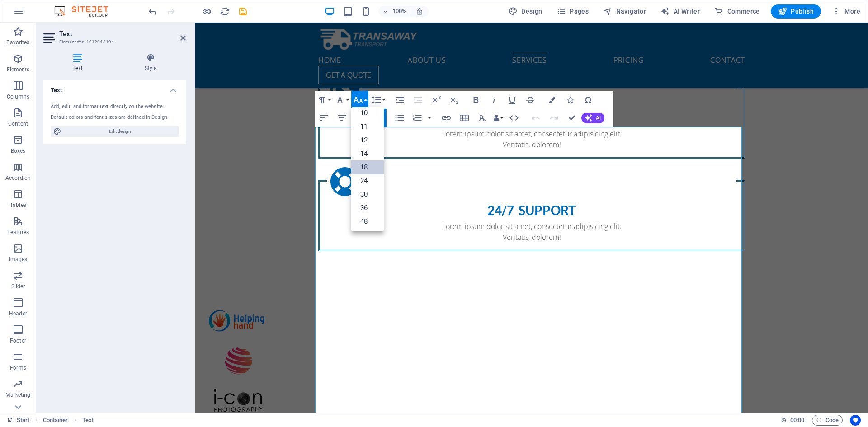
scroll to position [45, 0]
click at [368, 206] on link "48" at bounding box center [367, 208] width 33 height 14
click at [473, 99] on icon "button" at bounding box center [476, 100] width 11 height 11
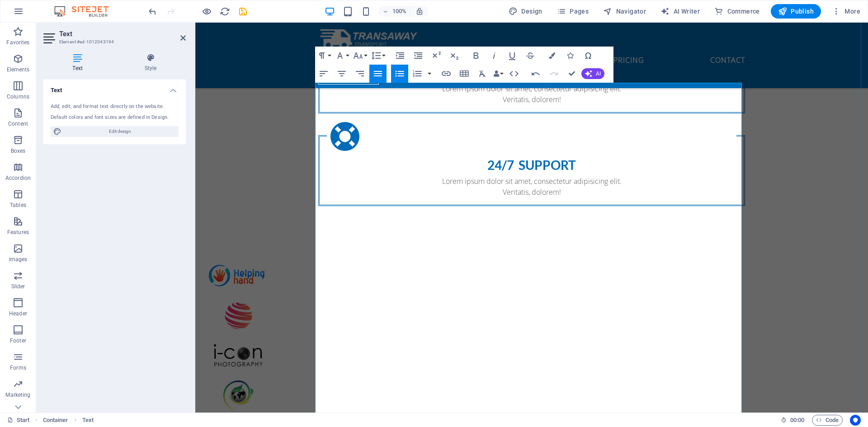
scroll to position [1014, 0]
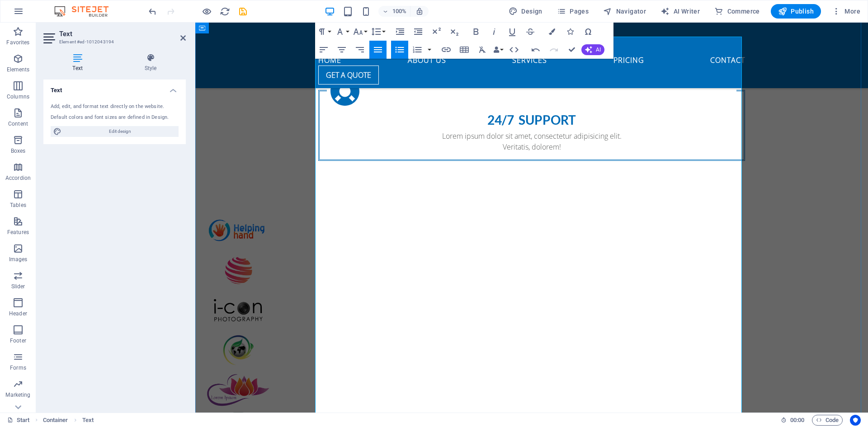
click at [368, 28] on button "Font Size" at bounding box center [359, 32] width 17 height 18
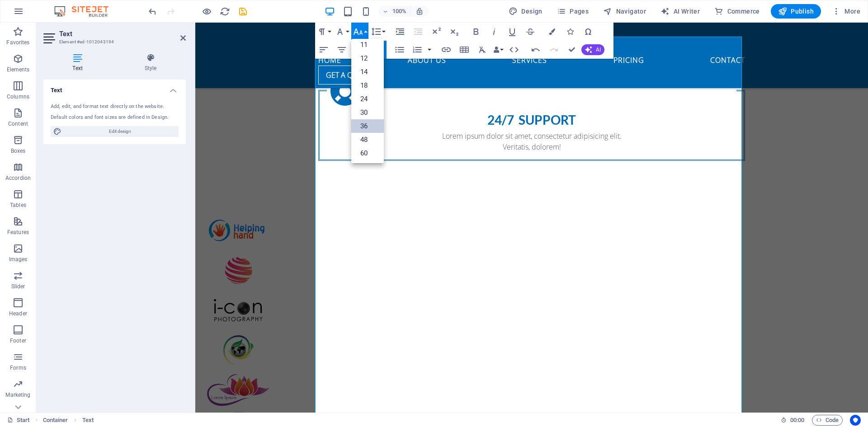
click at [362, 123] on link "36" at bounding box center [367, 126] width 33 height 14
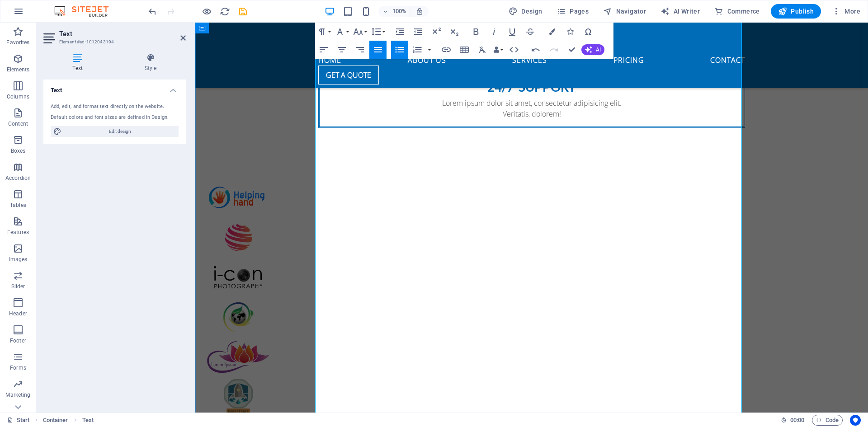
scroll to position [1059, 0]
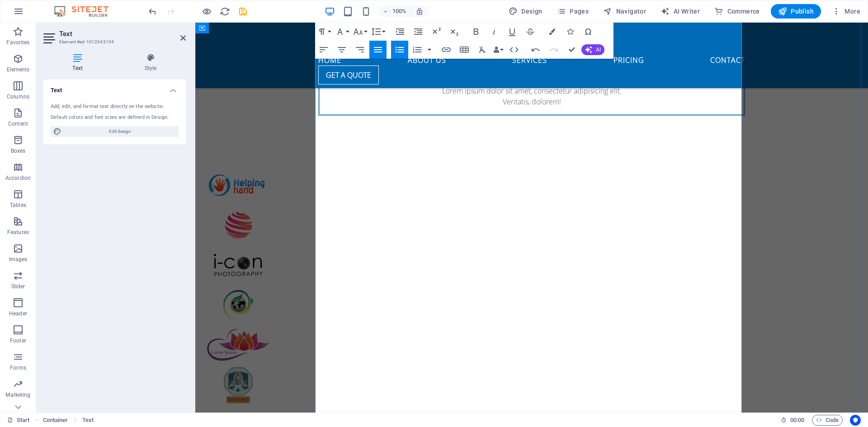
click at [364, 36] on button "Font Size" at bounding box center [359, 32] width 17 height 18
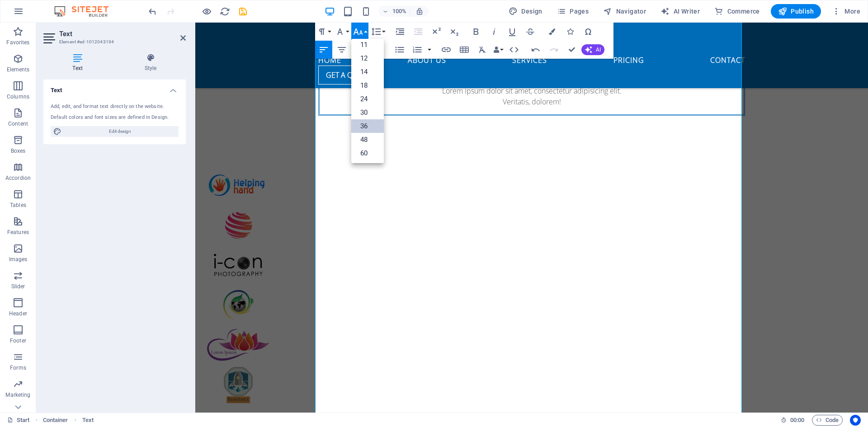
click at [366, 122] on link "36" at bounding box center [367, 126] width 33 height 14
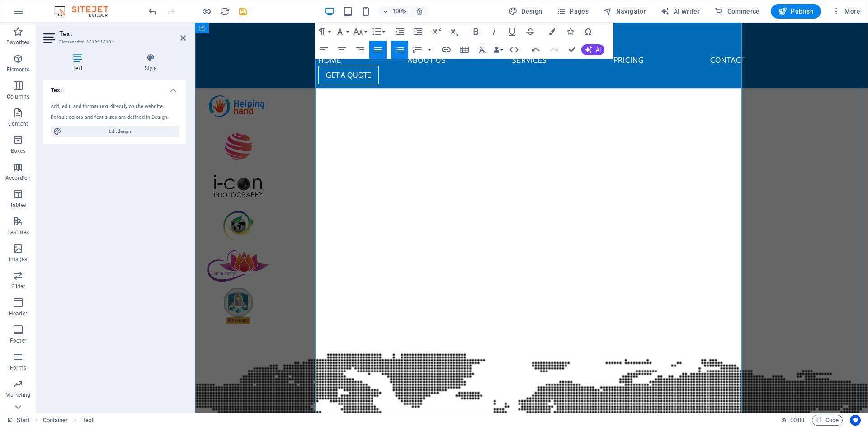
scroll to position [1149, 0]
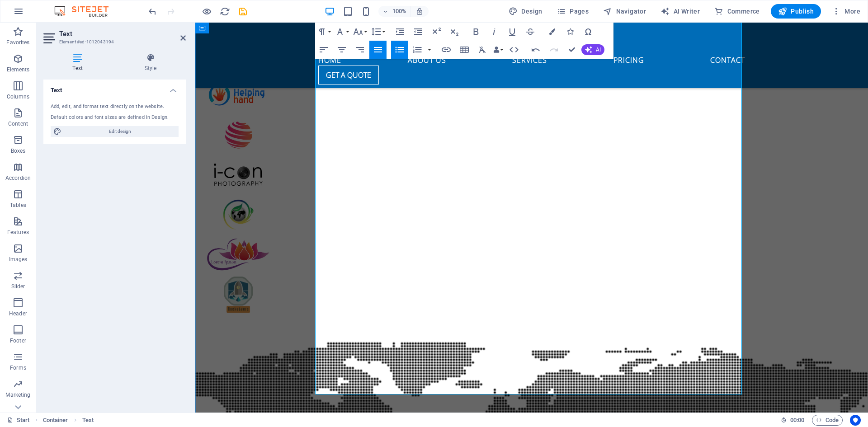
click at [366, 31] on button "Font Size" at bounding box center [359, 32] width 17 height 18
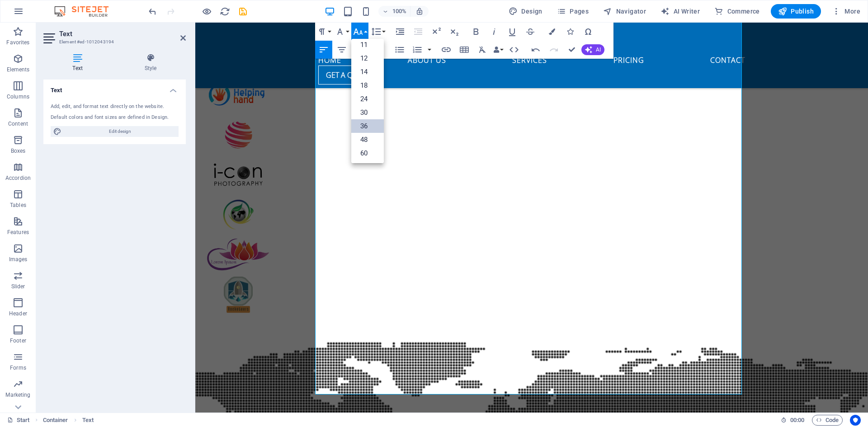
click at [370, 122] on link "36" at bounding box center [367, 126] width 33 height 14
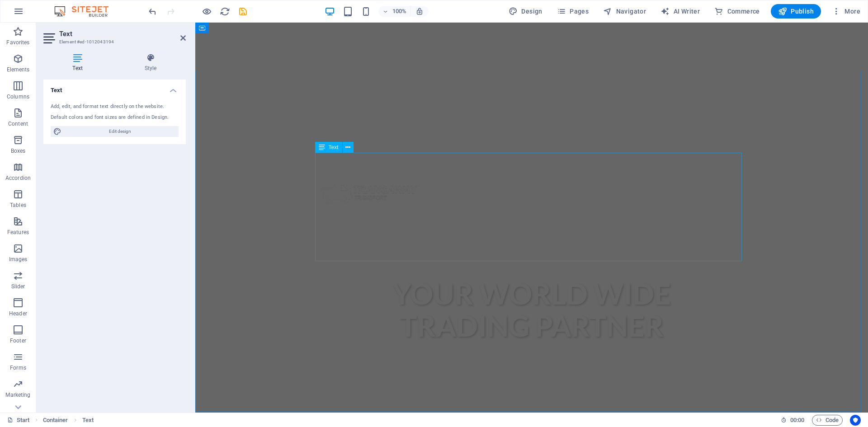
scroll to position [336, 0]
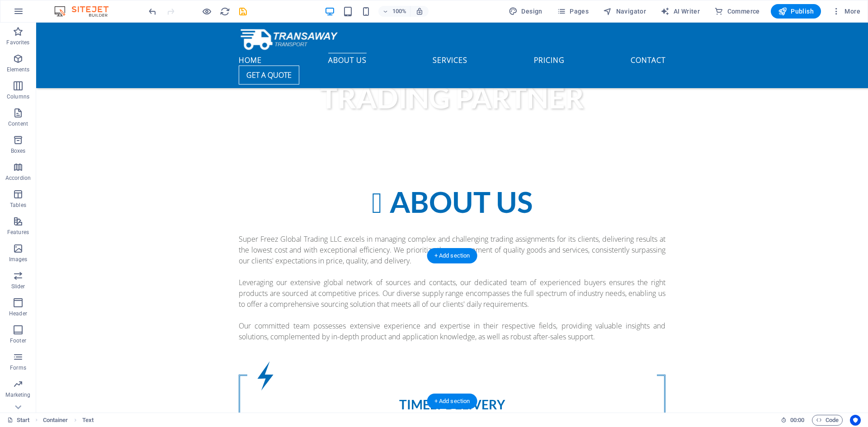
scroll to position [454, 0]
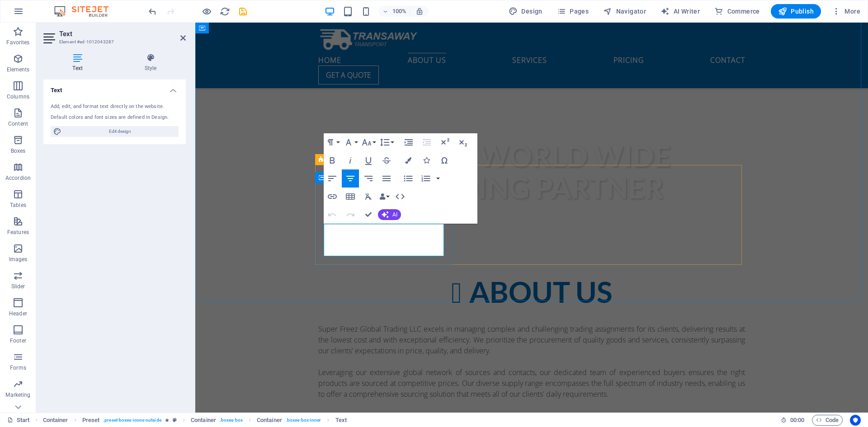
click at [390, 212] on button "AI" at bounding box center [389, 214] width 23 height 11
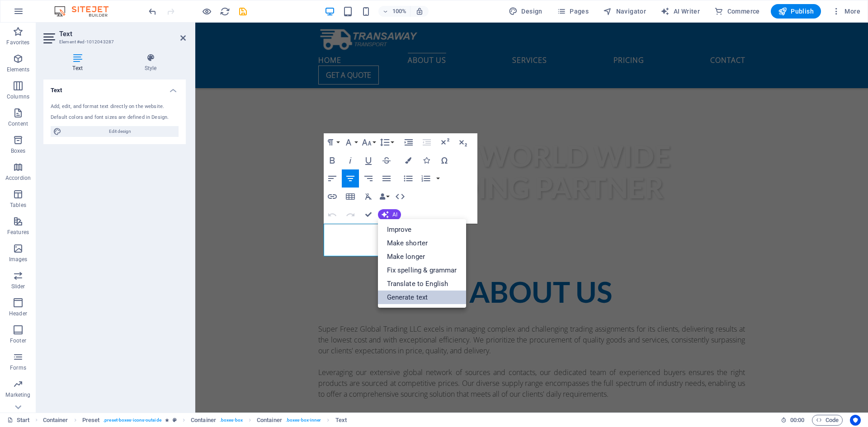
click at [416, 297] on link "Generate text" at bounding box center [422, 298] width 88 height 14
select select "English"
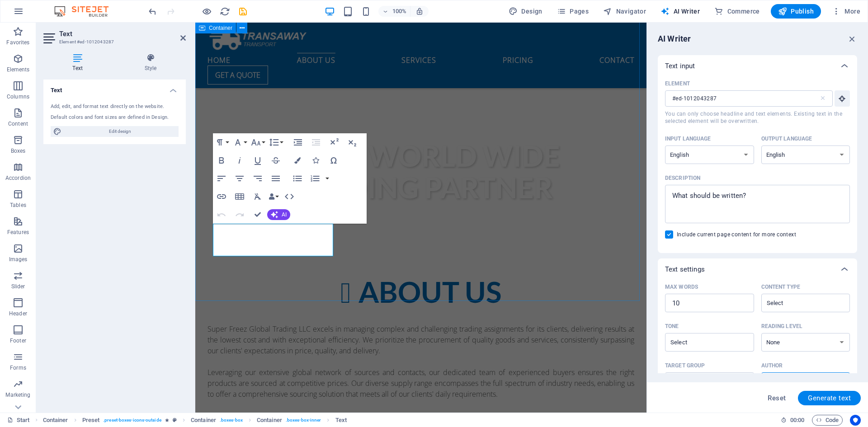
scroll to position [0, 0]
type textarea "x"
click at [704, 195] on textarea "Description x ​" at bounding box center [758, 203] width 176 height 29
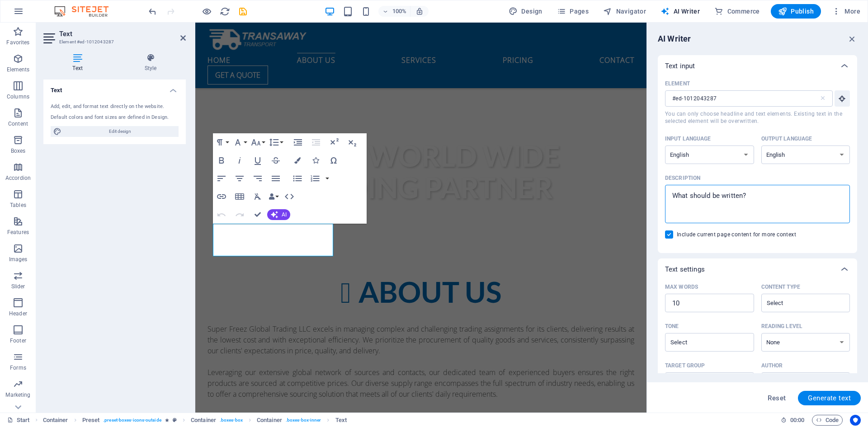
click at [701, 196] on textarea "Description x ​" at bounding box center [758, 203] width 176 height 29
type textarea "F"
type textarea "x"
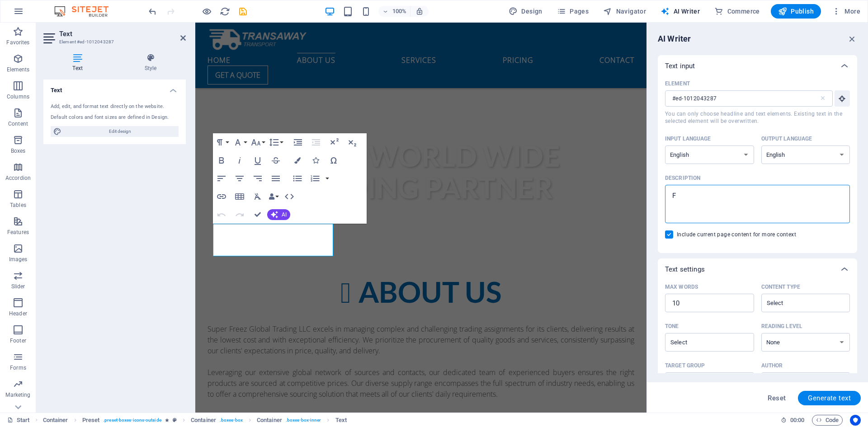
type textarea "Fa"
type textarea "x"
type textarea "Fas"
type textarea "x"
type textarea "Fast"
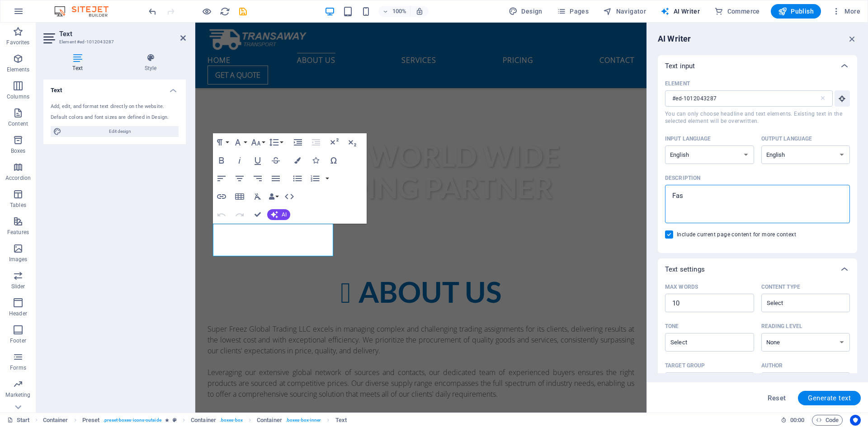
type textarea "x"
type textarea "Fast"
type textarea "x"
type textarea "Fast d"
type textarea "x"
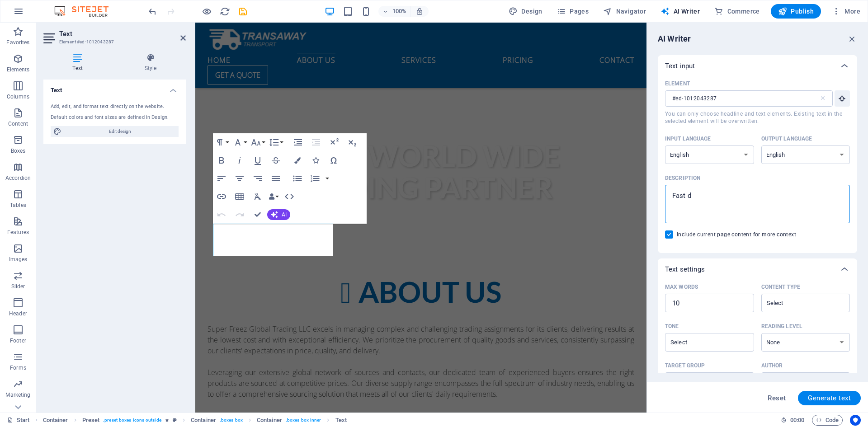
type textarea "Fast de"
type textarea "x"
type textarea "Fast del"
type textarea "x"
type textarea "Fast deli"
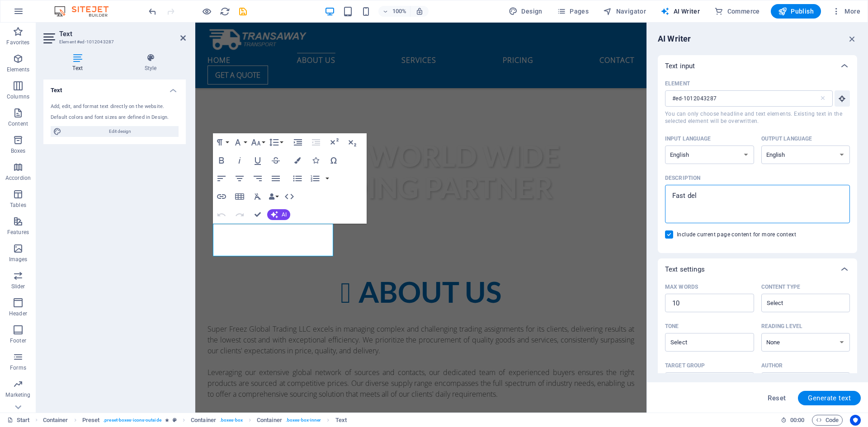
type textarea "x"
type textarea "Fast deliv"
type textarea "x"
type textarea "Fast delive"
type textarea "x"
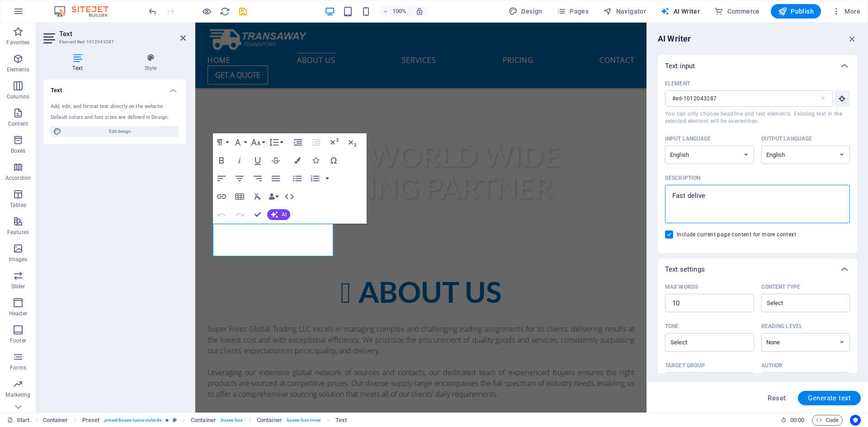
type textarea "Fast deliver"
type textarea "x"
type textarea "Fast delivery"
type textarea "x"
type textarea "Fast delivery"
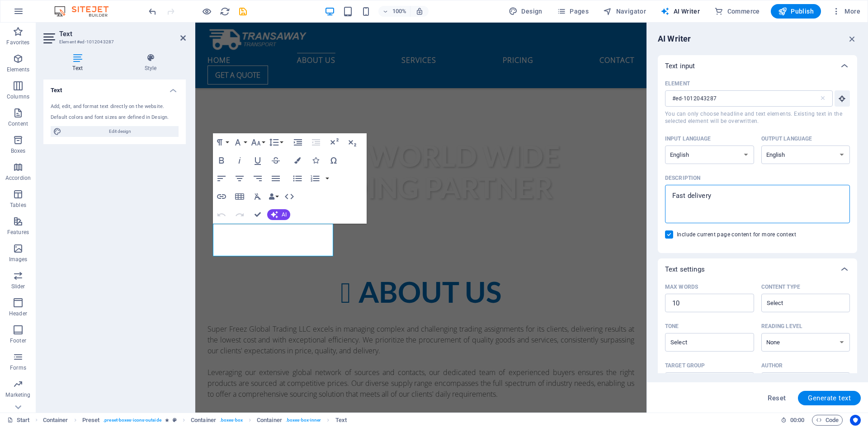
type textarea "x"
type textarea "Fast delivery o"
type textarea "x"
type textarea "Fast delivery of"
type textarea "x"
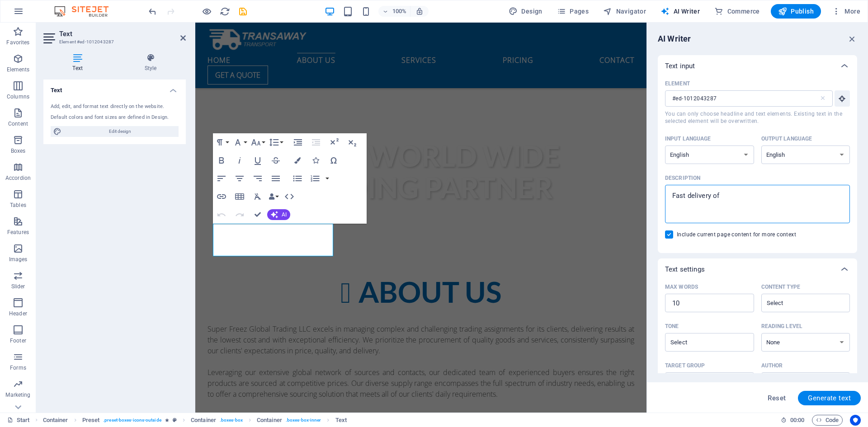
type textarea "Fast delivery of"
type textarea "x"
type textarea "Fast delivery of m"
type textarea "x"
type textarea "Fast delivery of ma"
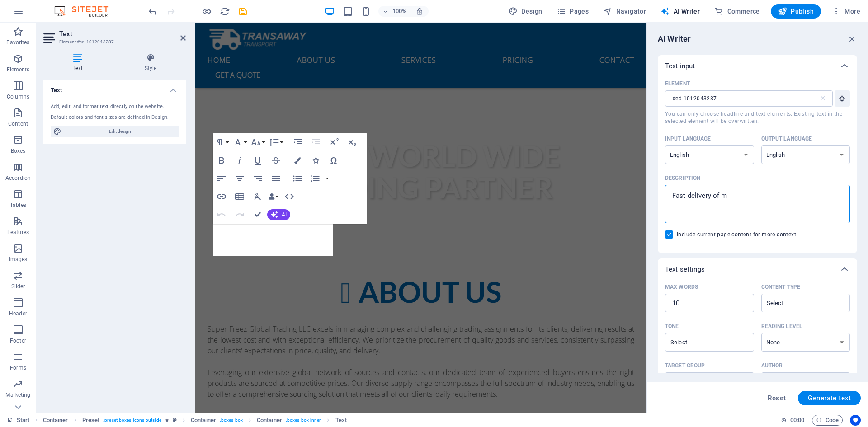
type textarea "x"
type textarea "Fast delivery of mat"
type textarea "x"
type textarea "Fast delivery of mate"
type textarea "x"
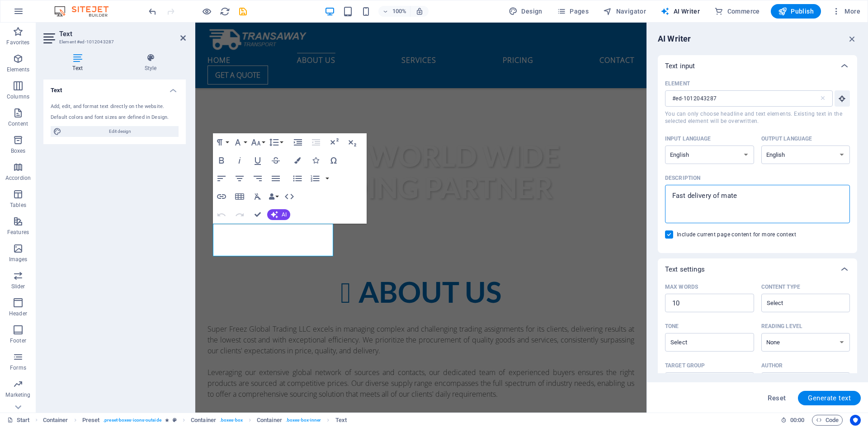
type textarea "Fast delivery of mater"
type textarea "x"
type textarea "Fast delivery of materi"
type textarea "x"
type textarea "Fast delivery of materia"
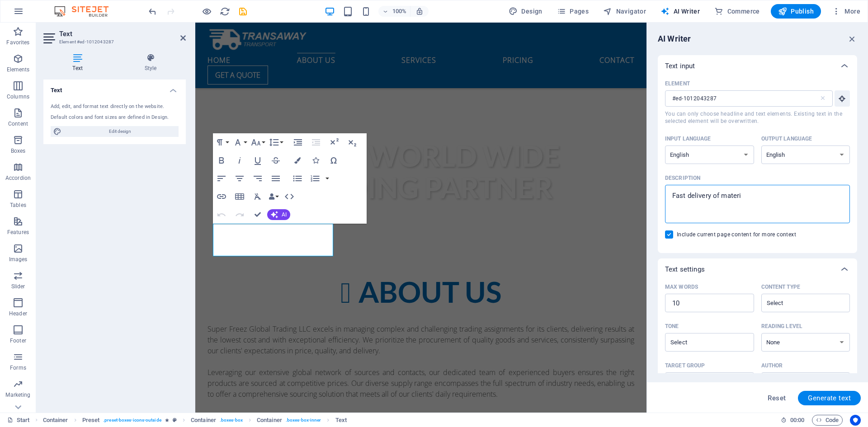
type textarea "x"
type textarea "Fast delivery of material"
type textarea "x"
type textarea "Fast delivery of material"
click at [821, 396] on span "Generate text" at bounding box center [829, 398] width 43 height 7
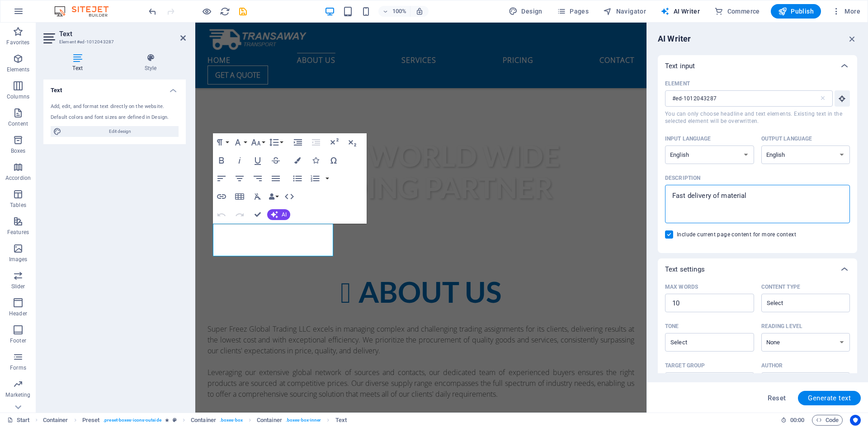
type textarea "x"
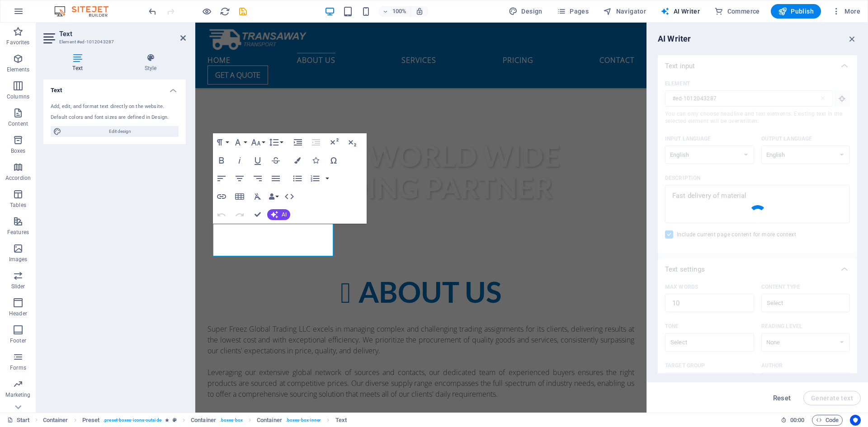
type textarea "x"
type textarea "Swift transportation solutions for your material needs."
type textarea "x"
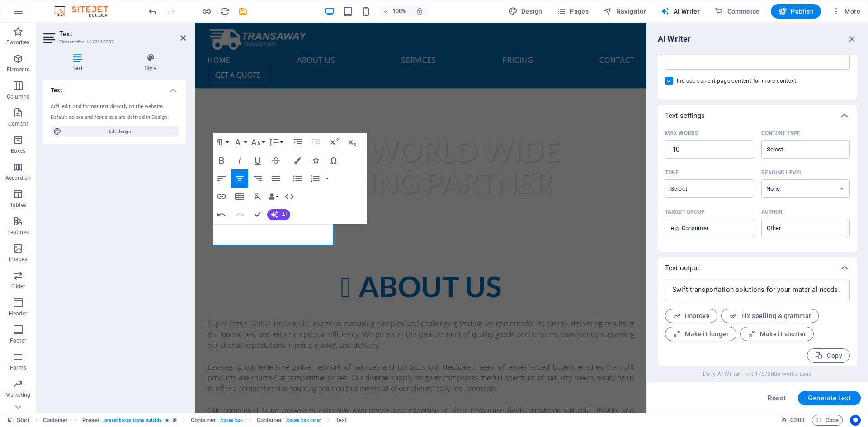
scroll to position [158, 0]
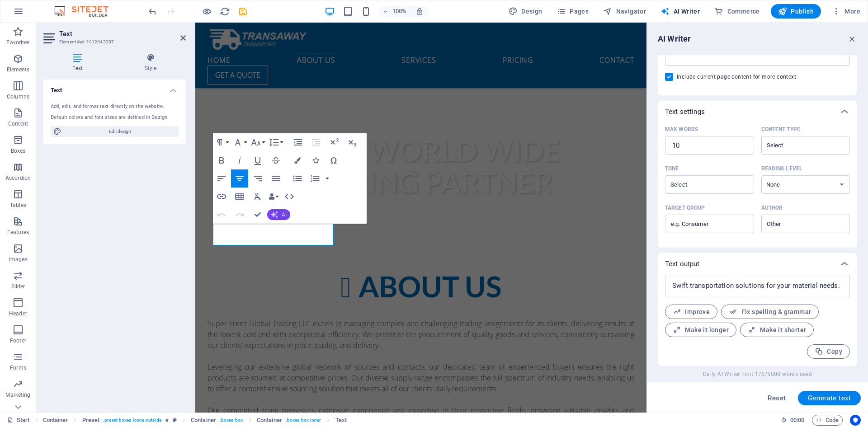
click at [277, 214] on icon "button" at bounding box center [274, 214] width 7 height 7
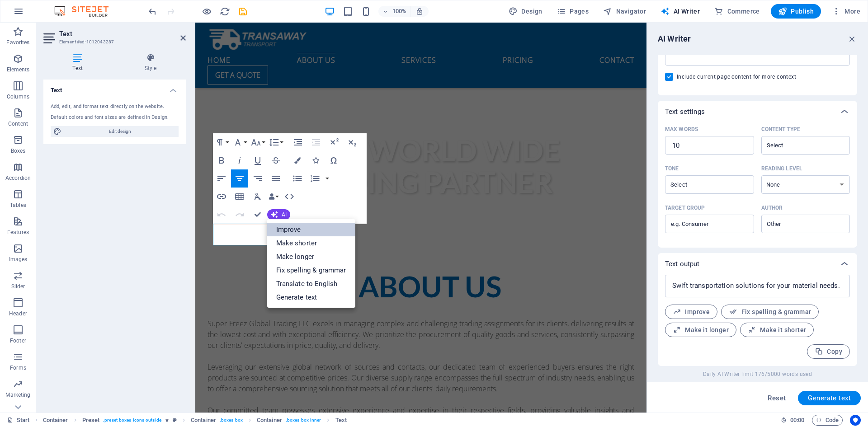
click at [287, 228] on link "Improve" at bounding box center [311, 230] width 88 height 14
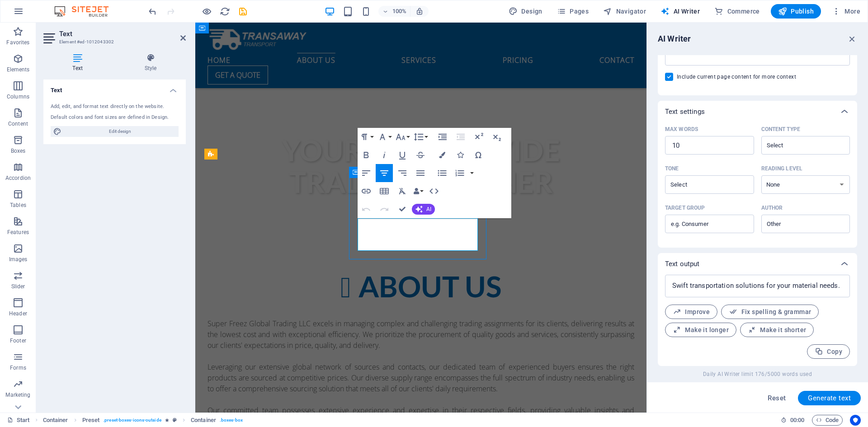
type input "#ed-1012043302"
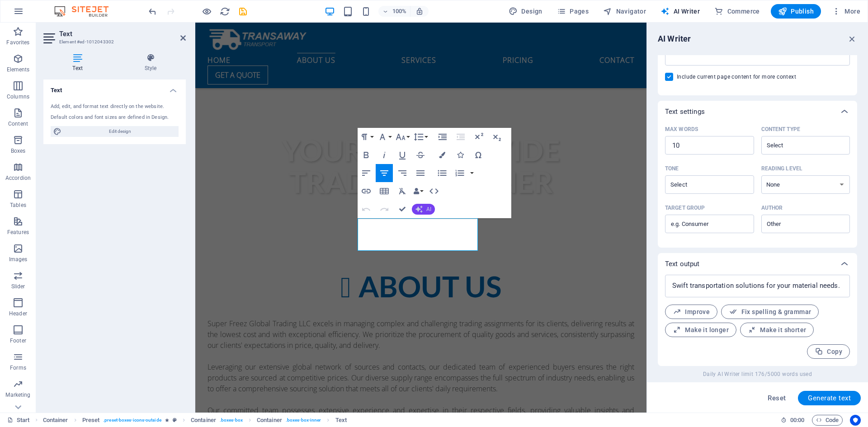
click at [426, 209] on span "AI" at bounding box center [428, 209] width 5 height 5
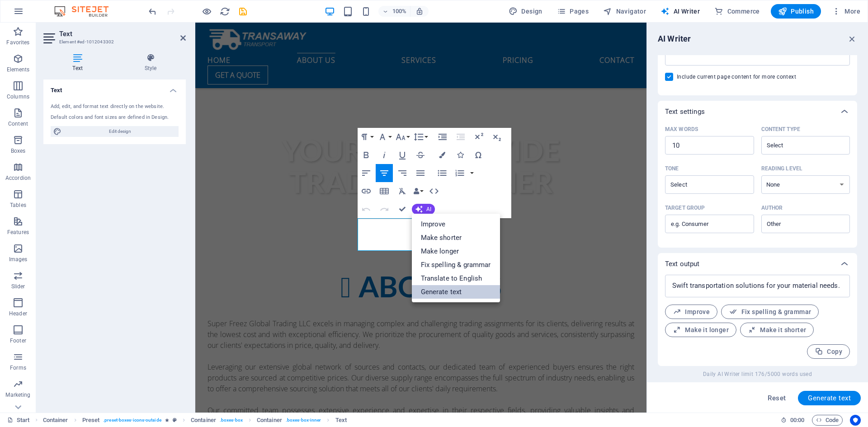
click at [459, 289] on link "Generate text" at bounding box center [456, 292] width 88 height 14
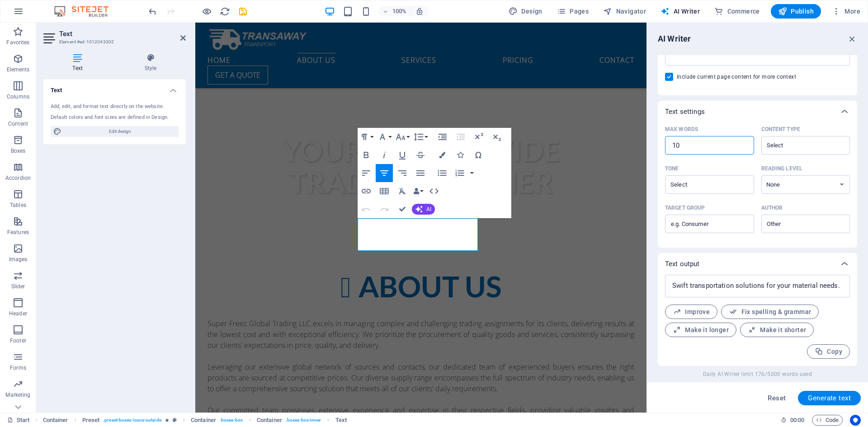
click at [698, 148] on input "10" at bounding box center [709, 146] width 89 height 18
type textarea "x"
type input "1"
type textarea "x"
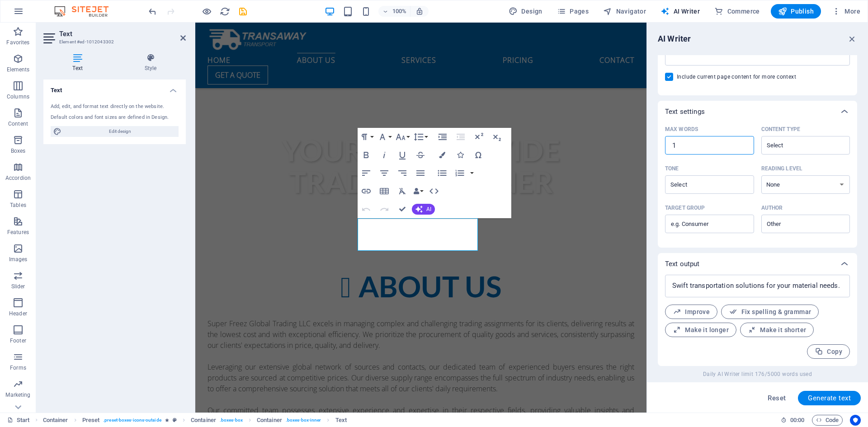
type textarea "x"
type input "15"
type textarea "x"
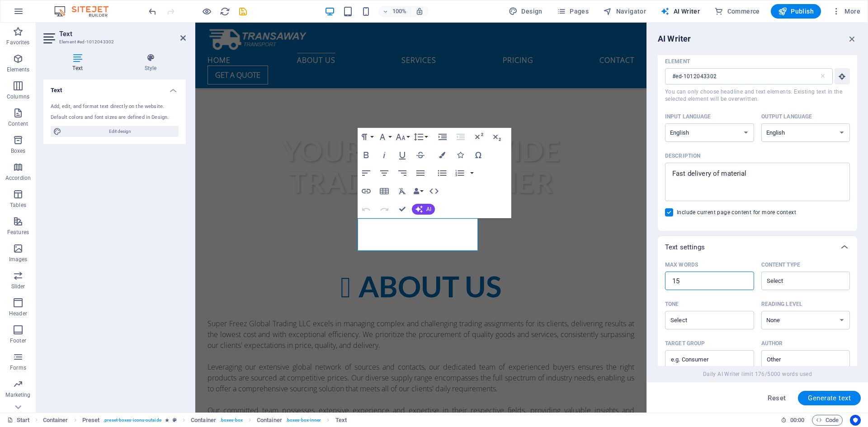
scroll to position [0, 0]
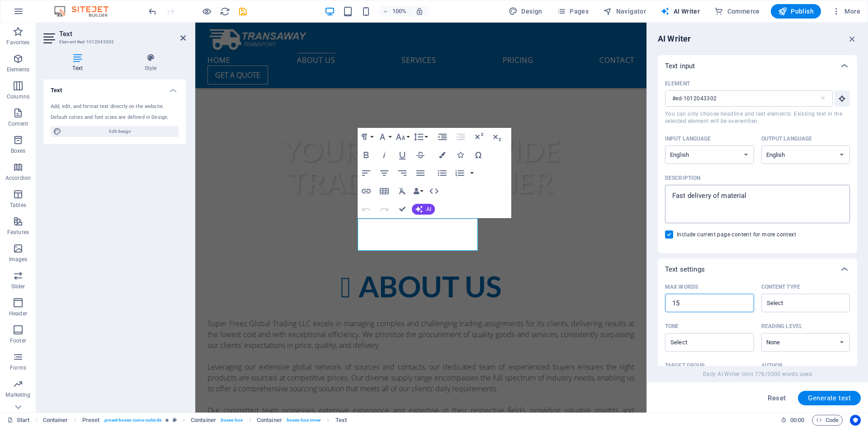
type input "15"
click at [741, 208] on textarea "Fast delivery of material" at bounding box center [758, 203] width 176 height 29
click at [666, 200] on div "Fast delivery of material x ​" at bounding box center [757, 204] width 185 height 38
click at [670, 200] on textarea "Fast delivery of material" at bounding box center [758, 203] width 176 height 29
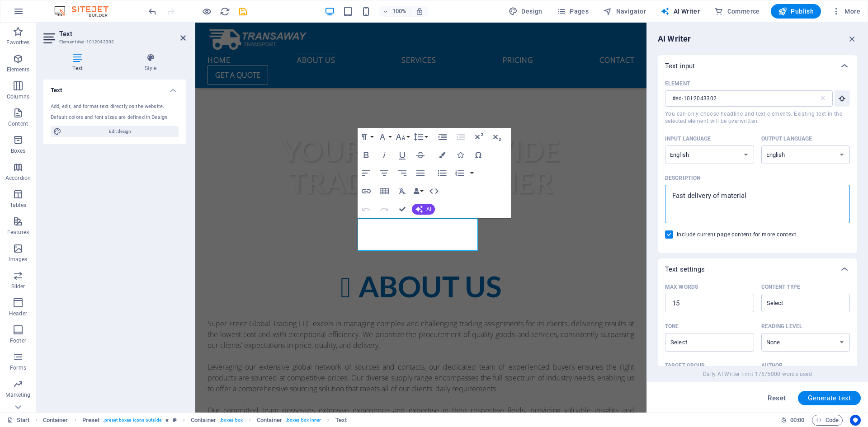
type textarea "x"
click at [683, 198] on textarea "Fast delivery of material" at bounding box center [758, 203] width 176 height 29
type textarea "g"
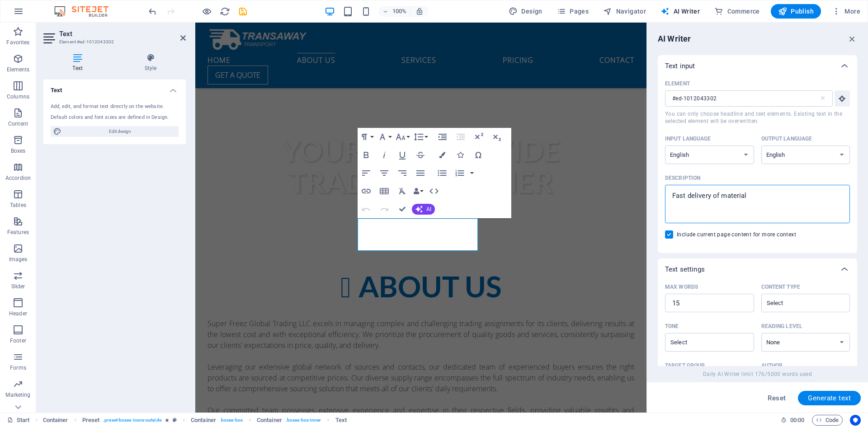
type textarea "x"
type textarea "gl"
type textarea "x"
type textarea "glo"
type textarea "x"
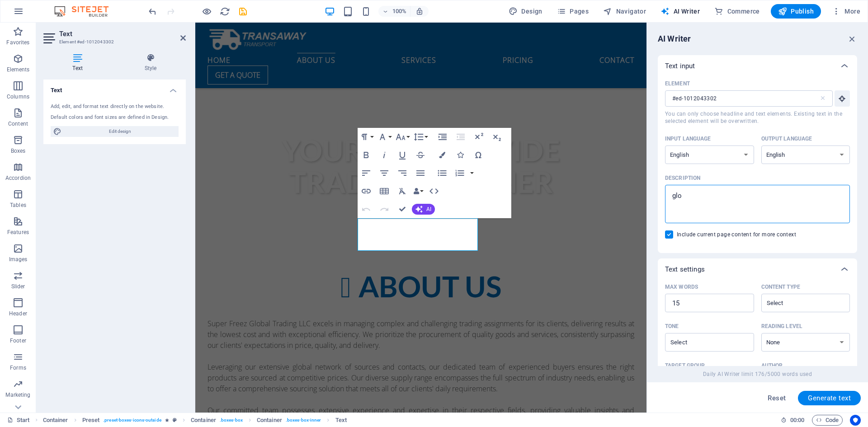
type textarea "glob"
type textarea "x"
type textarea "globa"
type textarea "x"
type textarea "global"
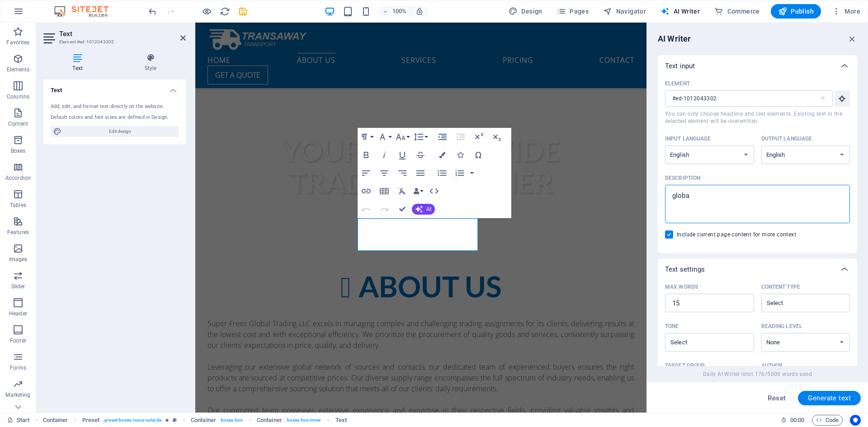
type textarea "x"
type textarea "global"
type textarea "x"
type textarea "global d"
type textarea "x"
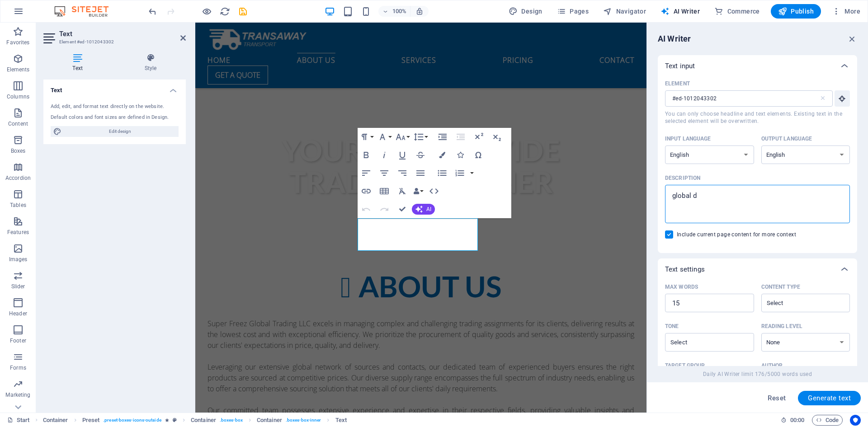
type textarea "global de"
type textarea "x"
type textarea "global del"
type textarea "x"
type textarea "global deli"
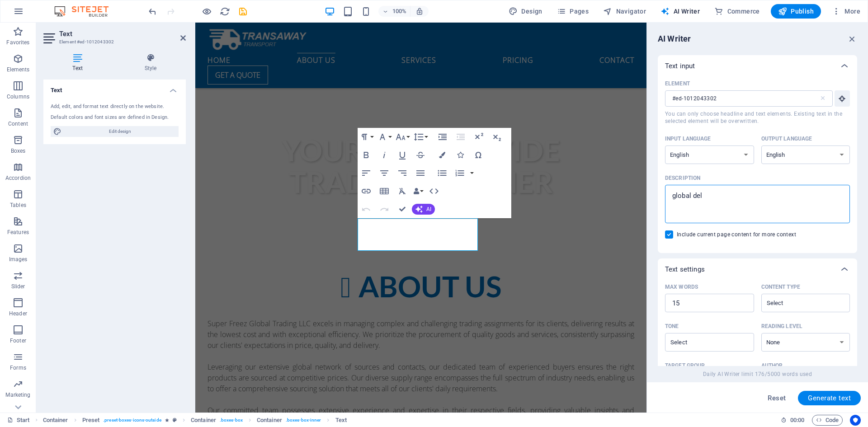
type textarea "x"
type textarea "global del"
type textarea "x"
type textarea "global de"
type textarea "x"
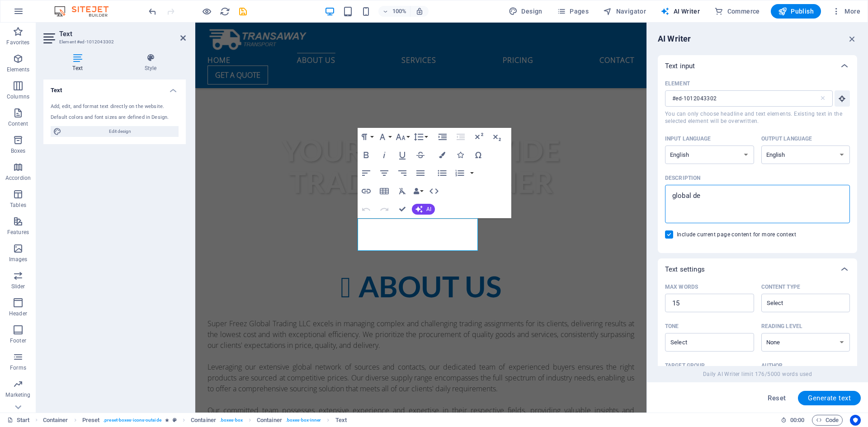
type textarea "global d"
type textarea "x"
type textarea "global"
type textarea "x"
type textarea "global"
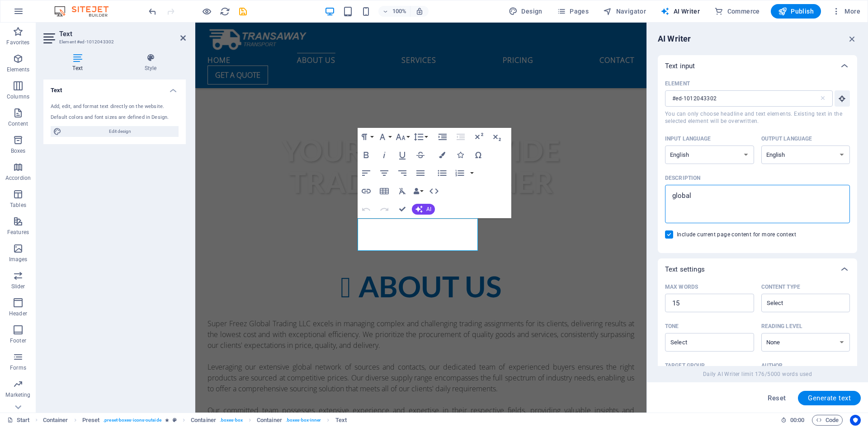
type textarea "x"
type textarea "globa"
type textarea "x"
type textarea "glob"
type textarea "x"
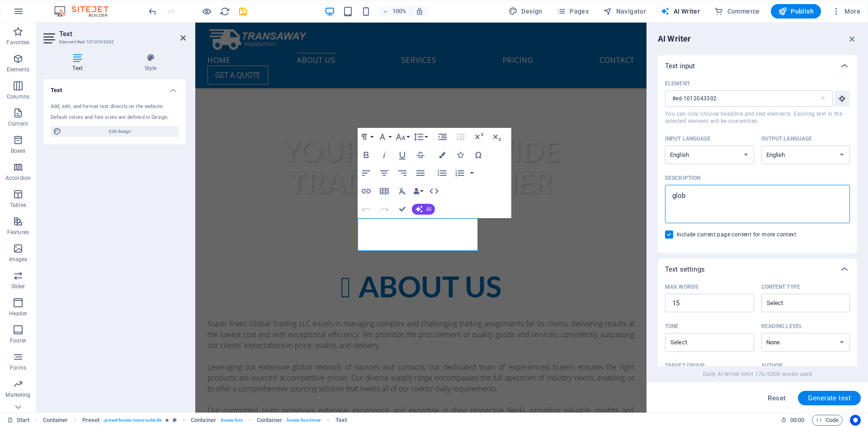
type textarea "glo"
type textarea "x"
type textarea "gl"
type textarea "x"
type textarea "g"
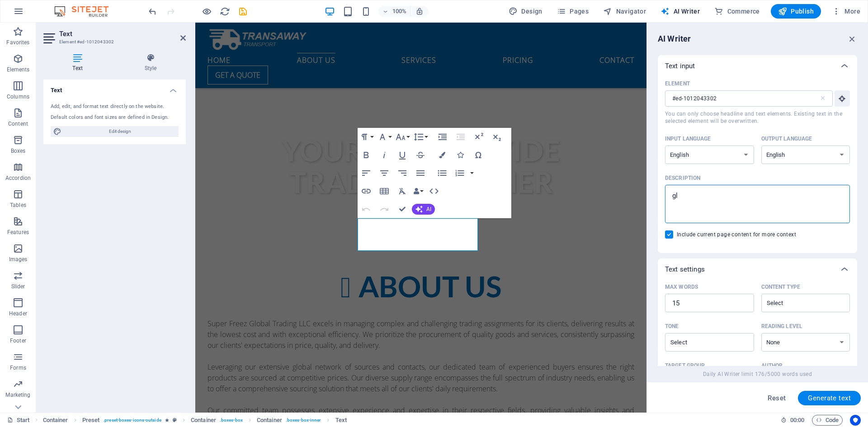
type textarea "x"
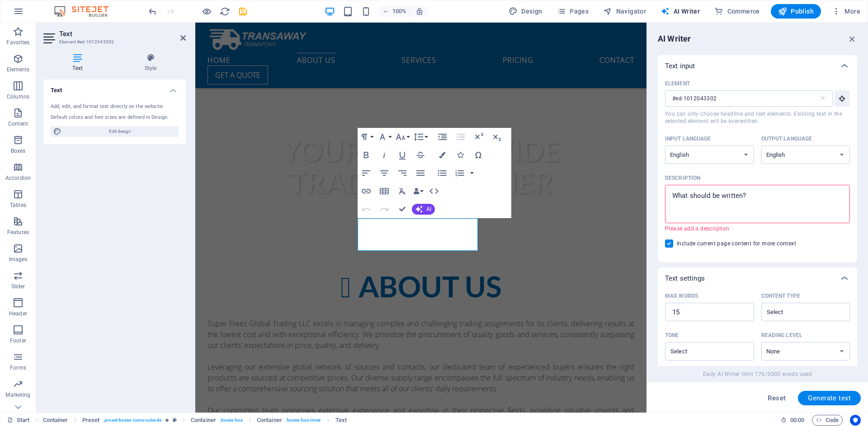
type textarea "d"
type textarea "x"
type textarea "de"
type textarea "x"
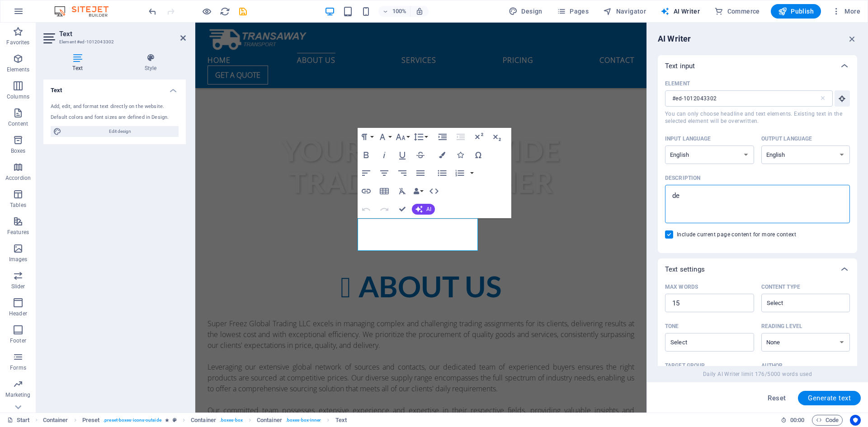
type textarea "del"
type textarea "x"
type textarea "deli"
type textarea "x"
type textarea "deliv"
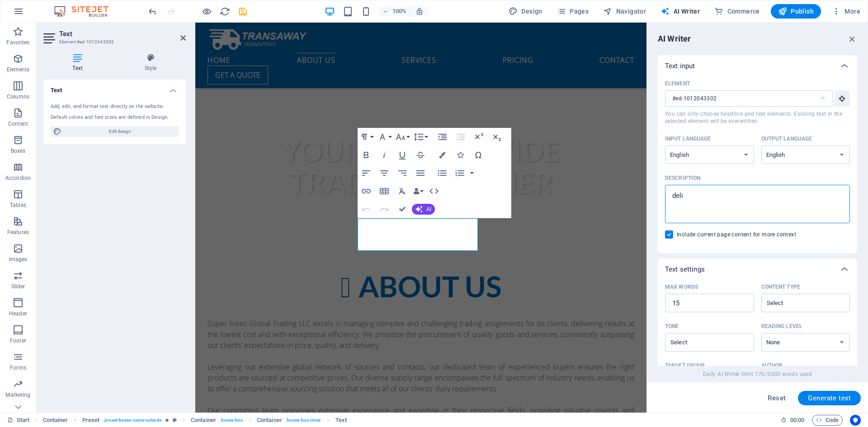
type textarea "x"
type textarea "delive"
type textarea "x"
type textarea "deliver"
type textarea "x"
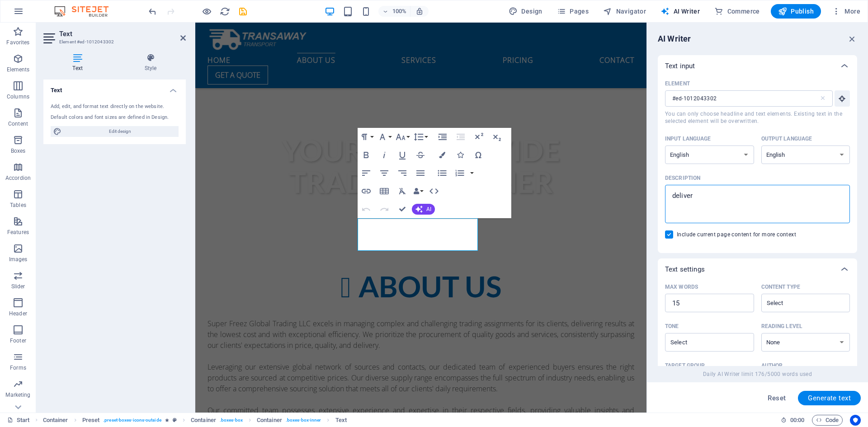
type textarea "deliveri"
type textarea "x"
type textarea "deliverin"
type textarea "x"
type textarea "delivering"
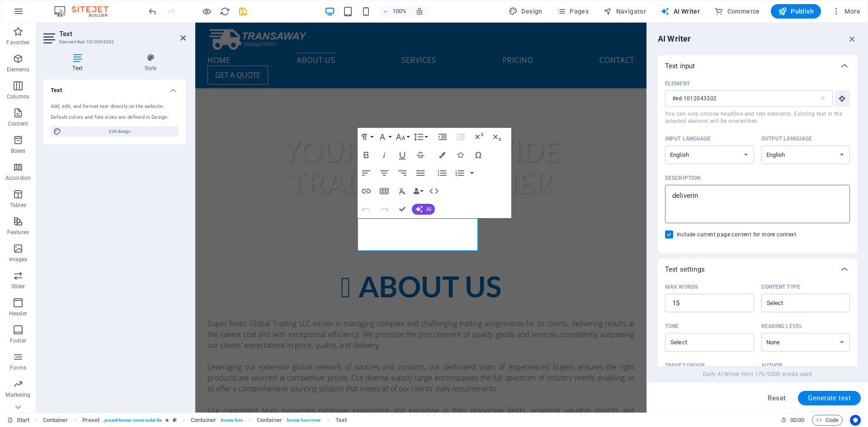
type textarea "x"
type textarea "delivering"
type textarea "x"
type textarea "delivering g"
type textarea "x"
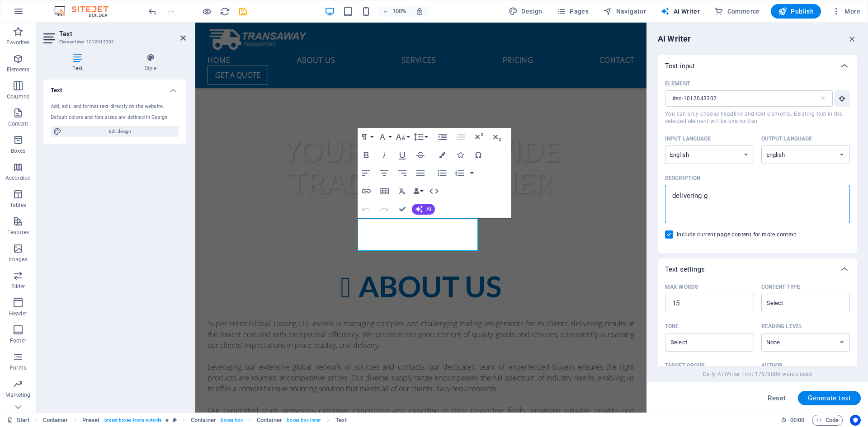
type textarea "delivering gl"
type textarea "x"
type textarea "delivering glo"
type textarea "x"
type textarea "delivering glob"
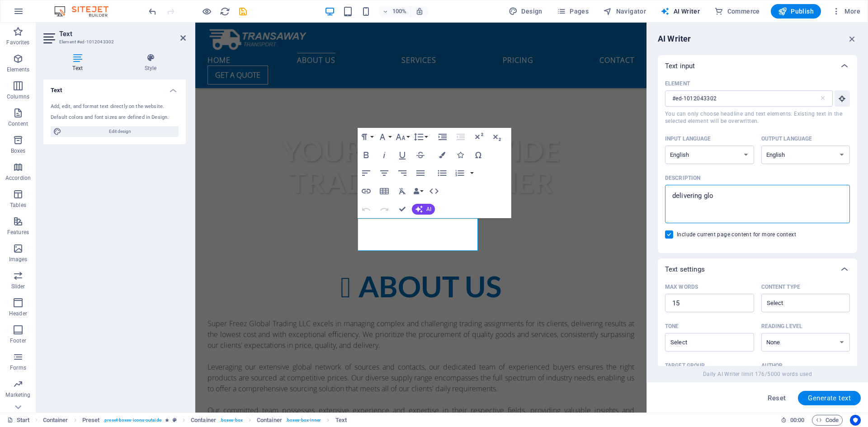
type textarea "x"
type textarea "delivering globa"
type textarea "x"
type textarea "delivering global"
type textarea "x"
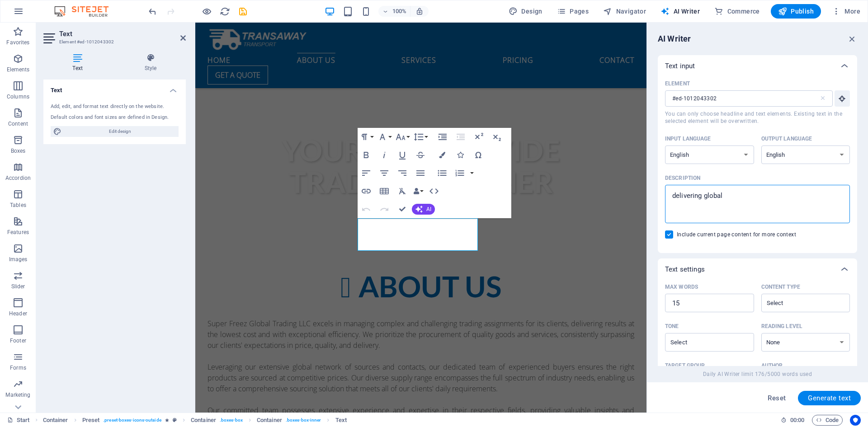
type textarea "delivering globall"
type textarea "x"
type textarea "delivering globally"
type textarea "x"
type textarea "delivering globally"
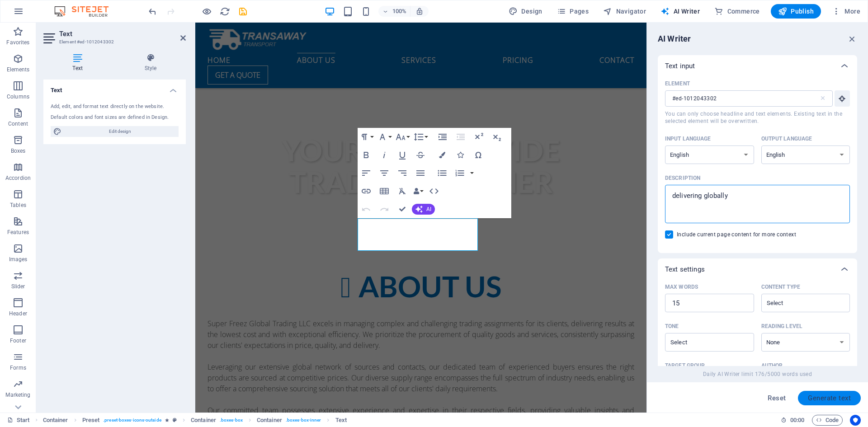
click at [810, 398] on span "Generate text" at bounding box center [829, 398] width 43 height 7
type textarea "x"
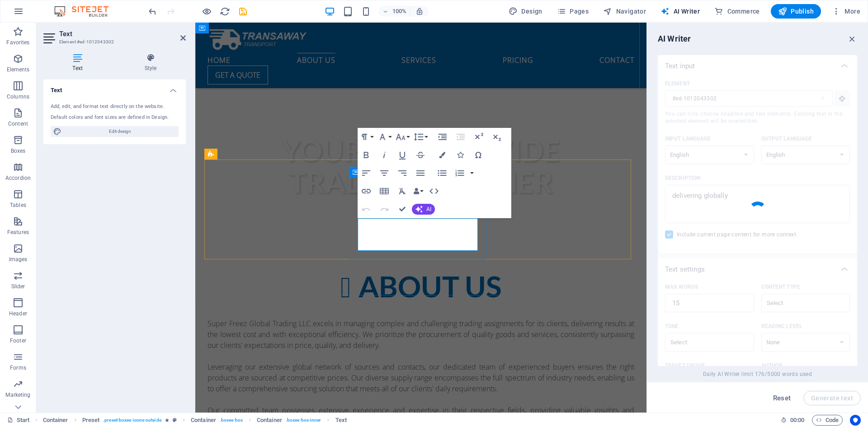
type textarea "x"
type textarea "Global transportation solutions ensure timely, reliable deliveries to every cor…"
type textarea "x"
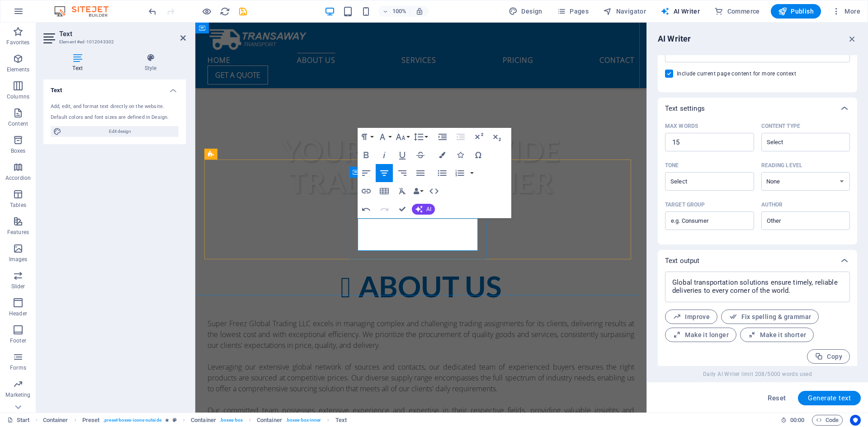
scroll to position [166, 0]
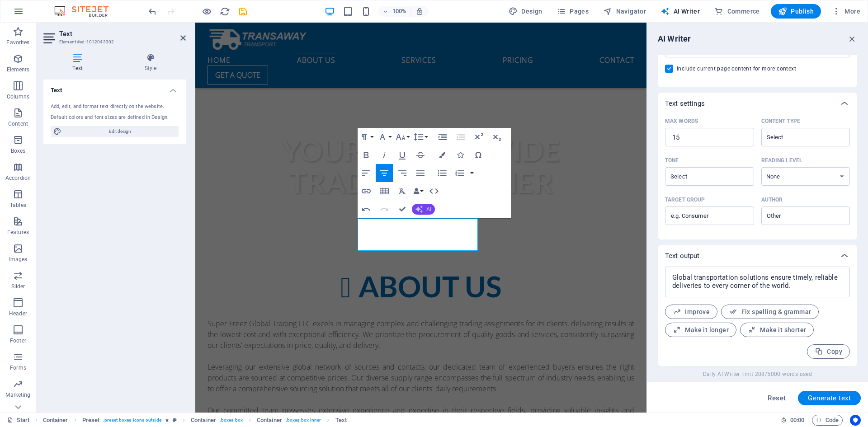
click at [429, 213] on button "AI" at bounding box center [423, 209] width 23 height 11
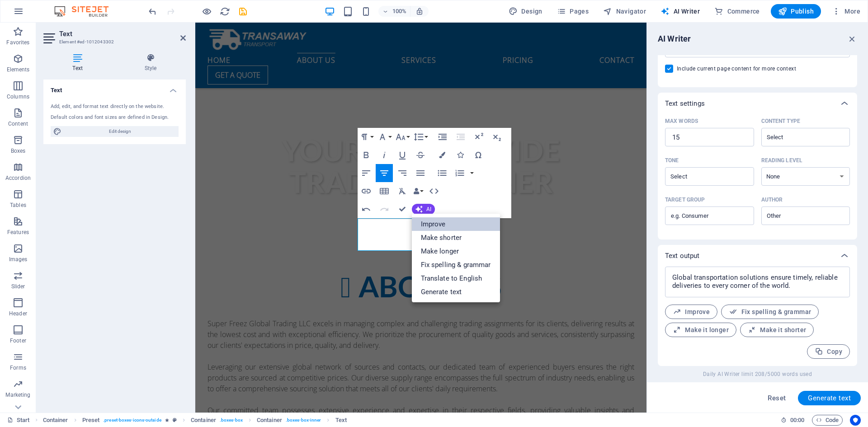
click at [432, 226] on link "Improve" at bounding box center [456, 224] width 88 height 14
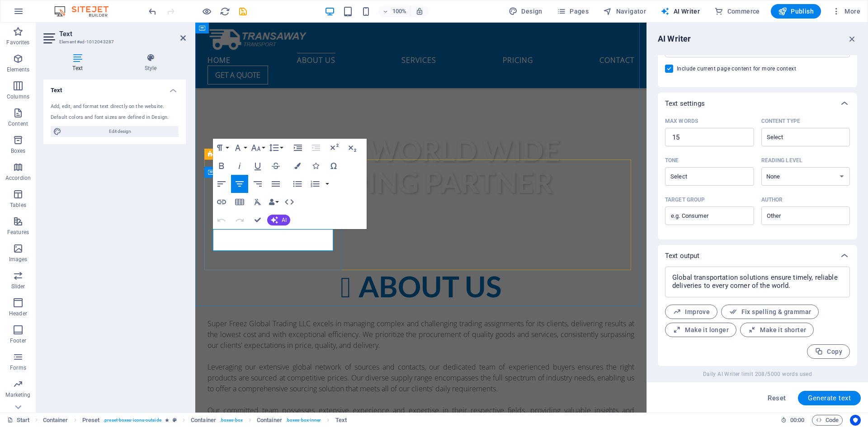
type input "#ed-1012043287"
click at [285, 219] on span "AI" at bounding box center [284, 219] width 5 height 5
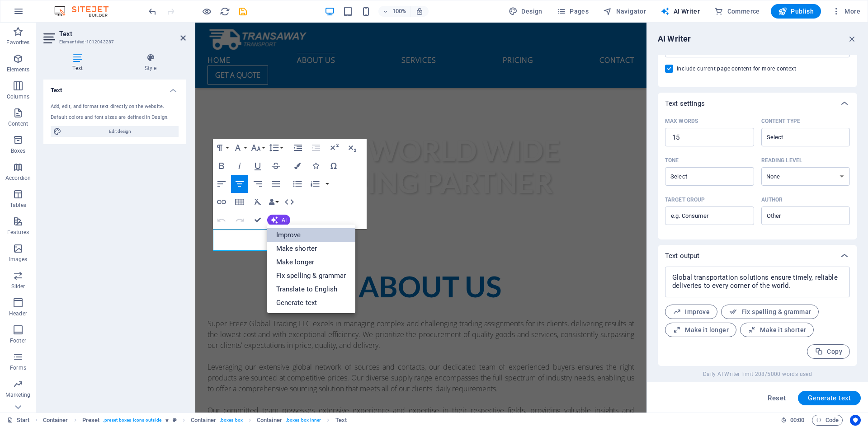
click at [293, 232] on link "Improve" at bounding box center [311, 235] width 88 height 14
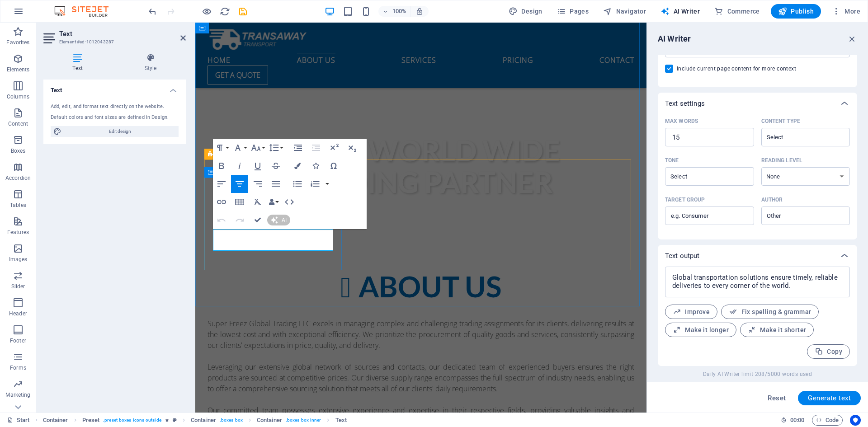
scroll to position [454, 0]
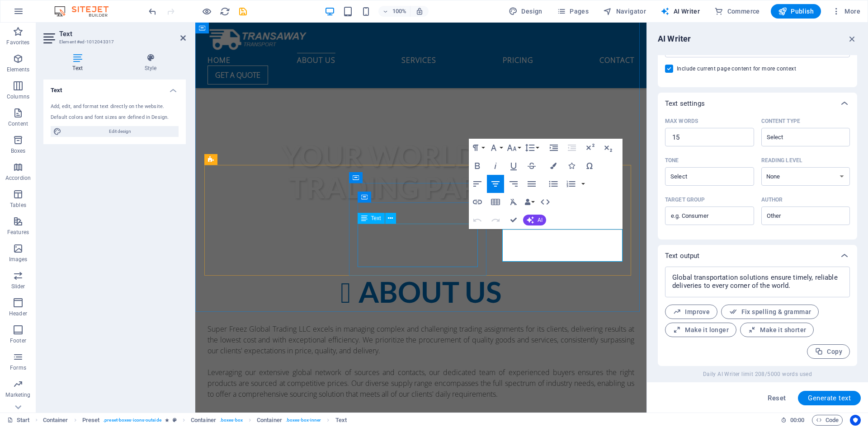
type input "#ed-1012043317"
click at [540, 221] on span "AI" at bounding box center [540, 219] width 5 height 5
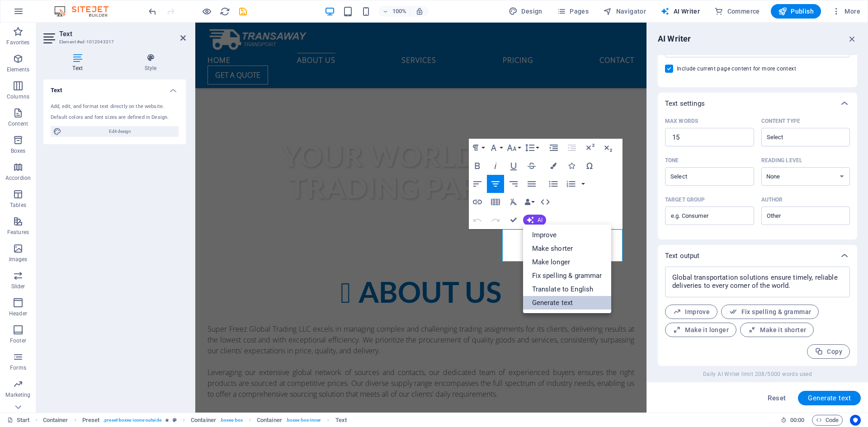
click at [554, 297] on link "Generate text" at bounding box center [567, 303] width 88 height 14
type textarea "x"
type input "10"
type textarea "x"
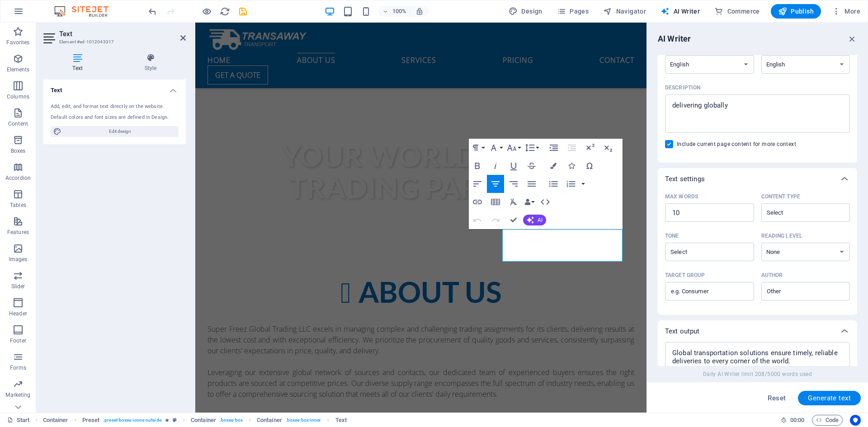
scroll to position [76, 0]
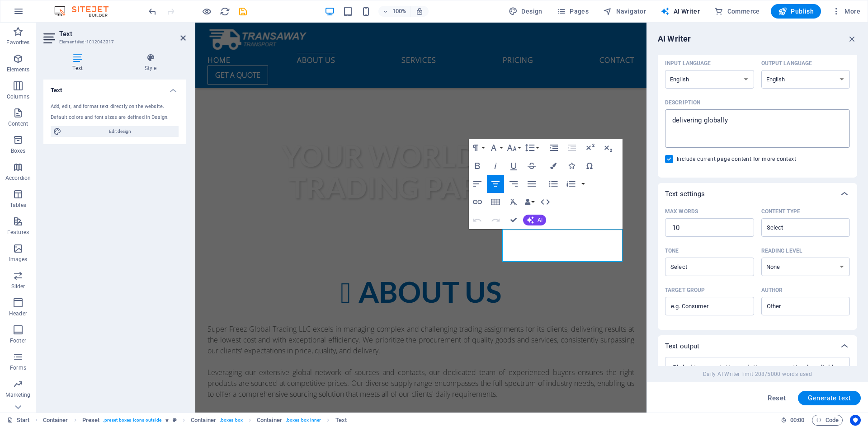
type textarea "x"
click at [721, 128] on textarea "delivering globally" at bounding box center [758, 128] width 176 height 29
type textarea "2"
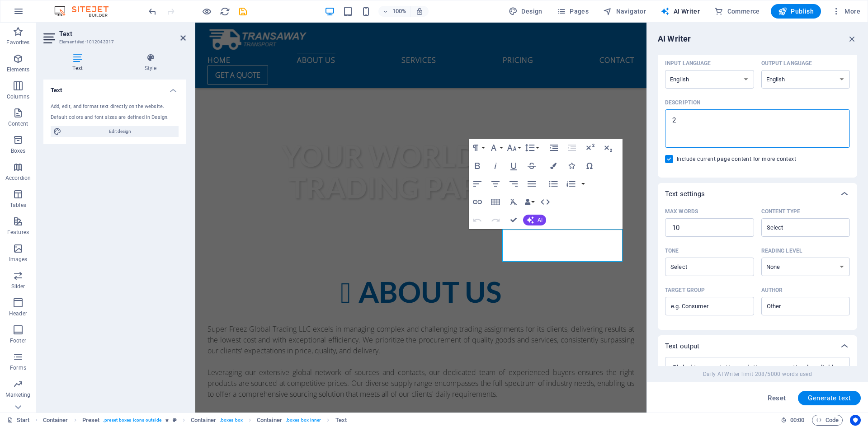
type textarea "x"
type textarea "27"
type textarea "x"
type textarea "27/"
type textarea "x"
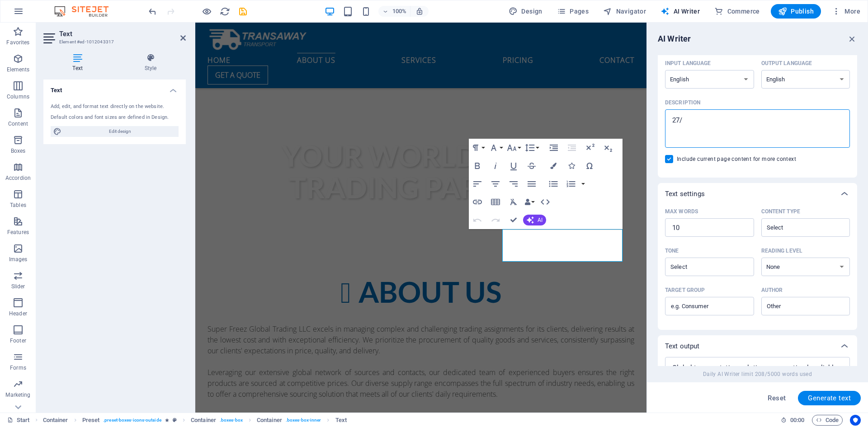
type textarea "27/7"
type textarea "x"
type textarea "27/7"
type textarea "x"
type textarea "27/7"
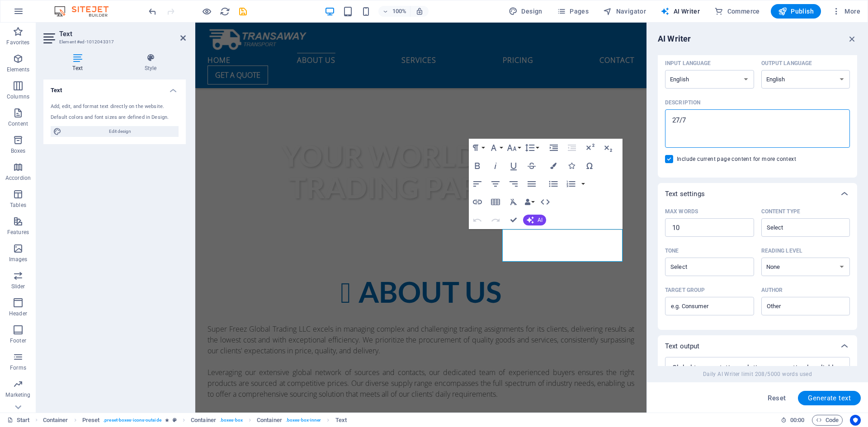
type textarea "x"
type textarea "27/"
type textarea "x"
type textarea "27"
click at [809, 399] on span "Generate text" at bounding box center [829, 398] width 43 height 7
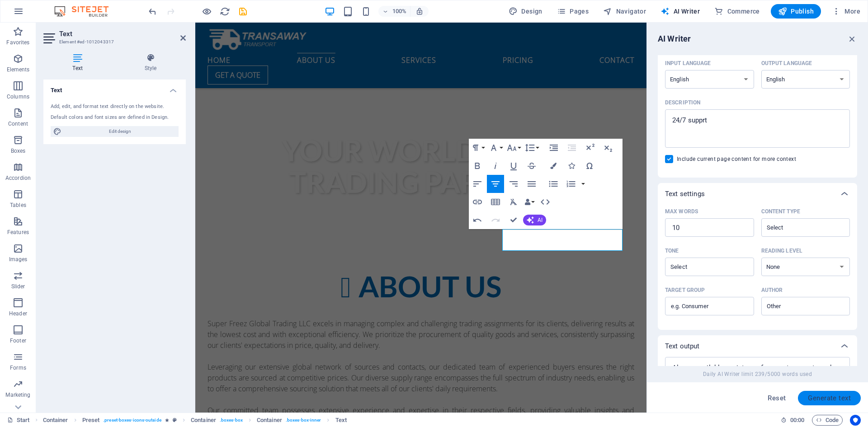
scroll to position [158, 0]
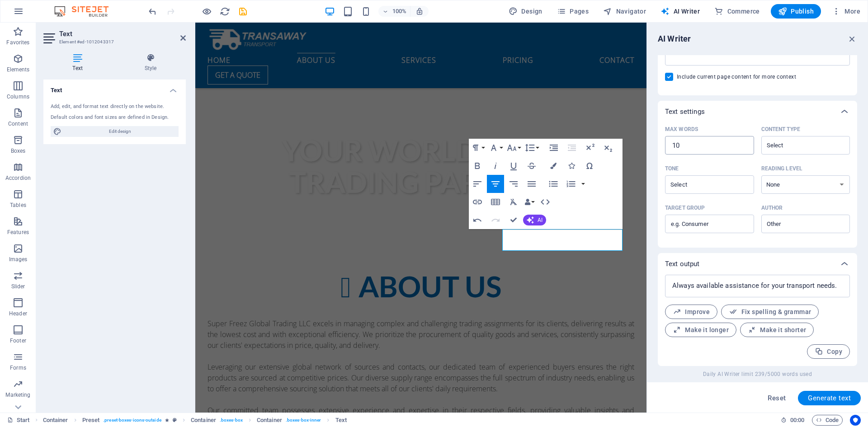
click at [693, 142] on input "10" at bounding box center [709, 146] width 89 height 18
click at [831, 398] on span "Generate text" at bounding box center [829, 398] width 43 height 7
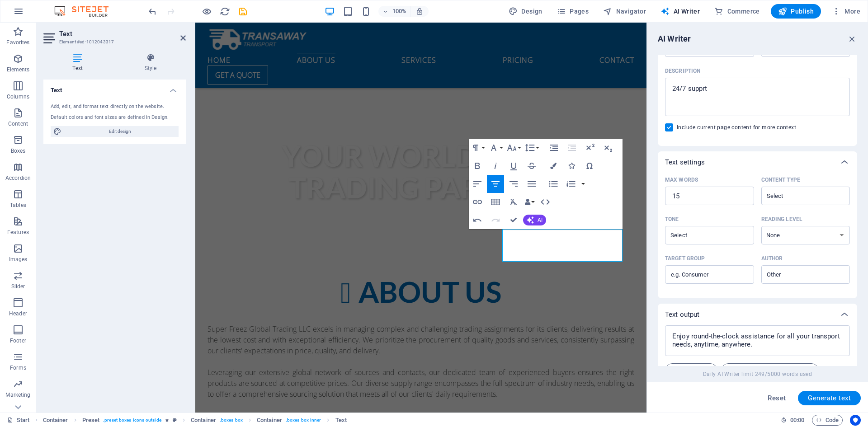
scroll to position [30, 0]
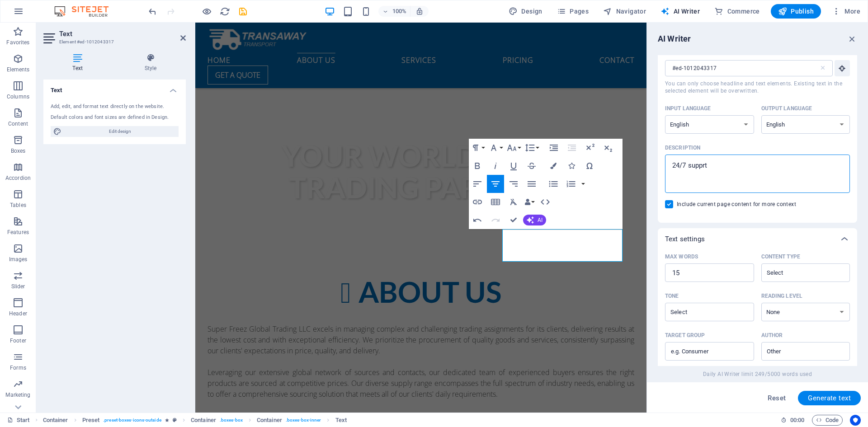
click at [722, 173] on textarea "24/7 supprt" at bounding box center [758, 173] width 176 height 29
click at [694, 164] on textarea "24/7 supprt" at bounding box center [758, 173] width 176 height 29
click at [822, 397] on span "Generate text" at bounding box center [829, 398] width 43 height 7
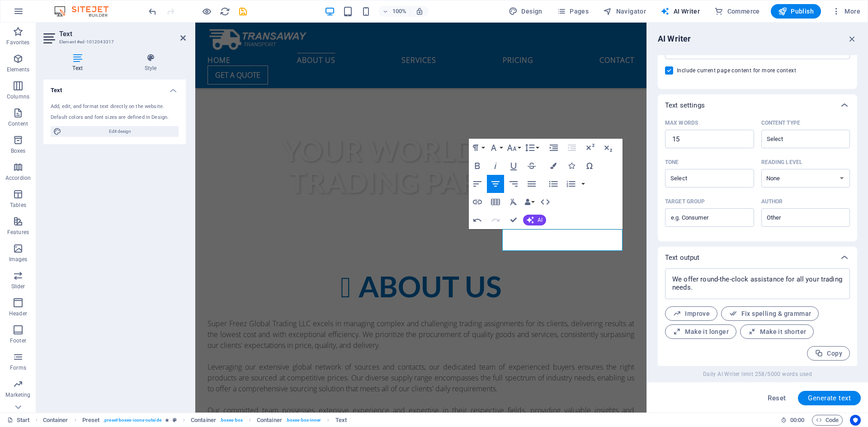
scroll to position [166, 0]
click at [531, 222] on icon "button" at bounding box center [530, 220] width 7 height 7
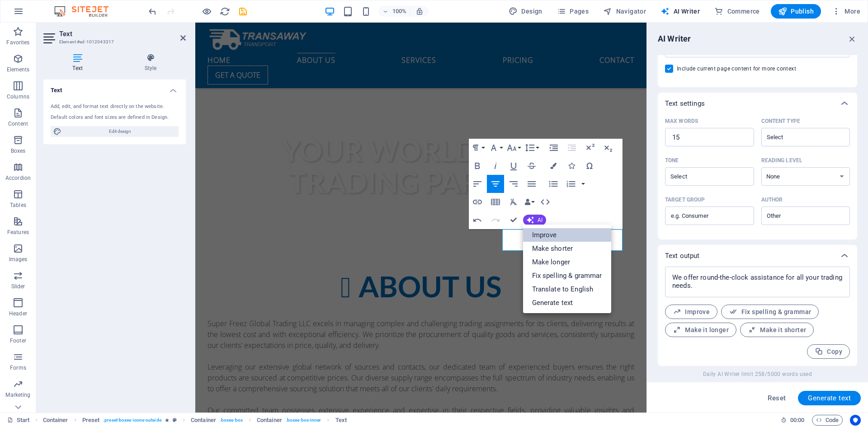
click at [537, 232] on link "Improve" at bounding box center [567, 235] width 88 height 14
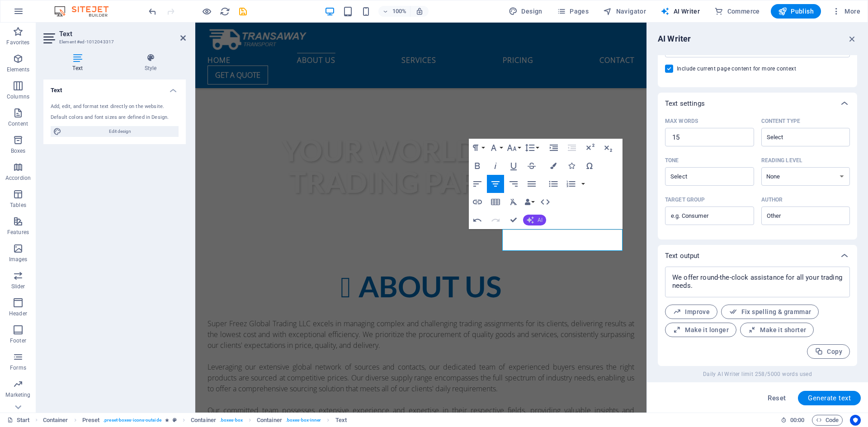
click at [541, 221] on span "AI" at bounding box center [540, 219] width 5 height 5
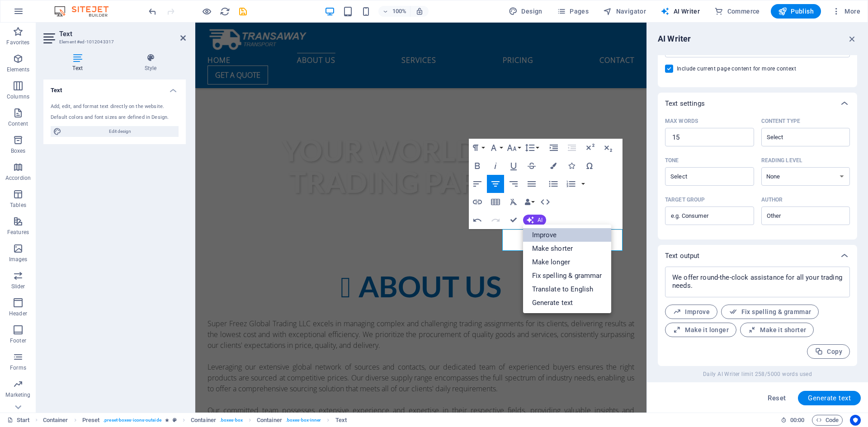
click at [549, 233] on link "Improve" at bounding box center [567, 235] width 88 height 14
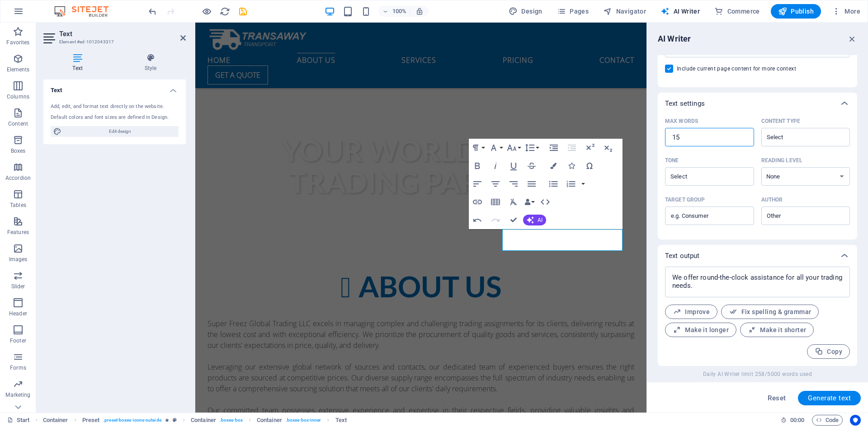
click at [688, 139] on input "15" at bounding box center [709, 137] width 89 height 18
click at [823, 400] on span "Generate text" at bounding box center [829, 398] width 43 height 7
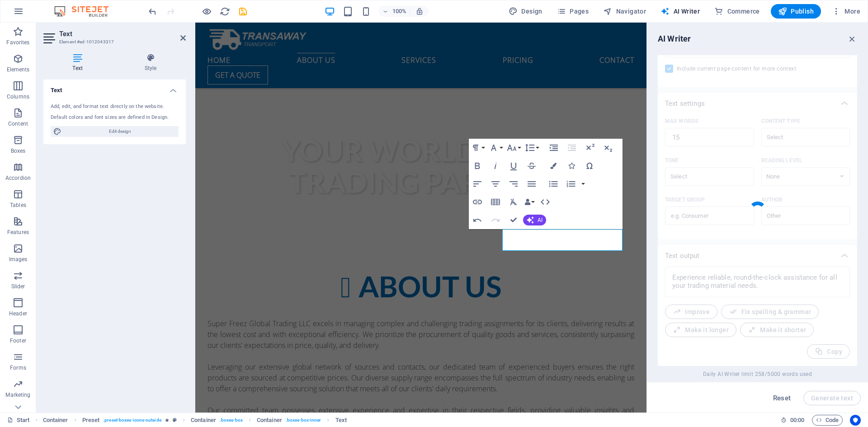
scroll to position [454, 0]
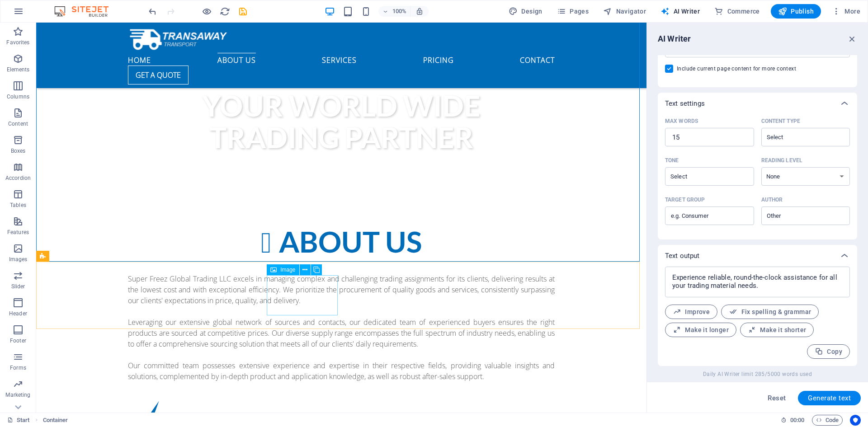
scroll to position [544, 0]
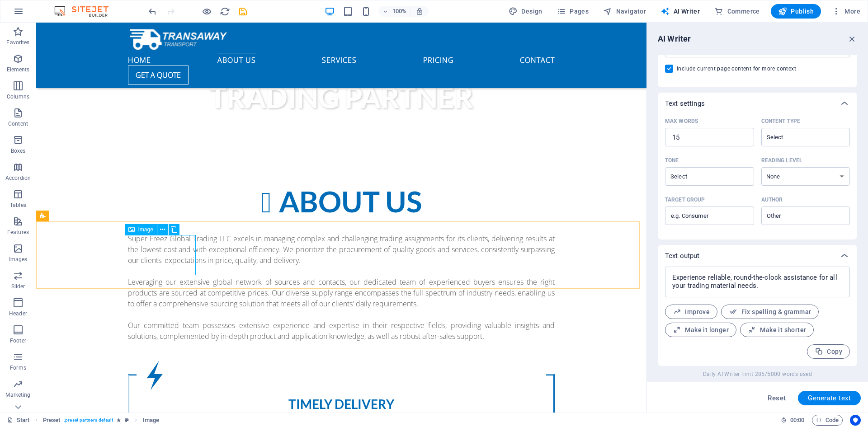
click at [143, 230] on span "Image" at bounding box center [145, 229] width 15 height 5
click at [161, 231] on icon at bounding box center [162, 229] width 5 height 9
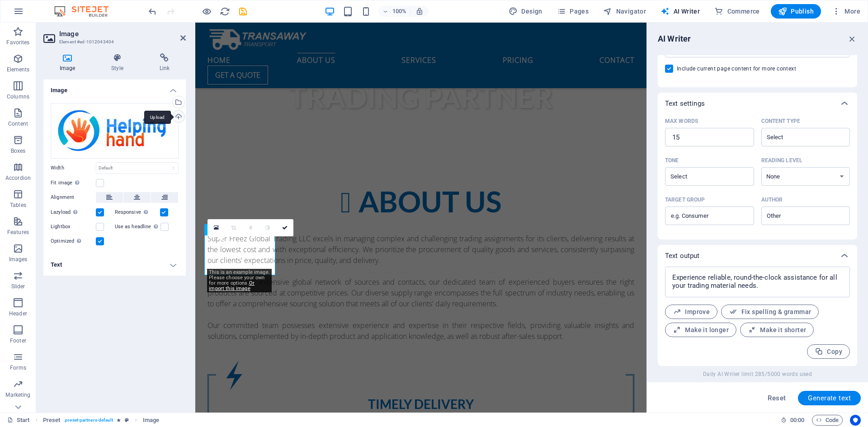
click at [178, 115] on div "Upload" at bounding box center [178, 118] width 14 height 14
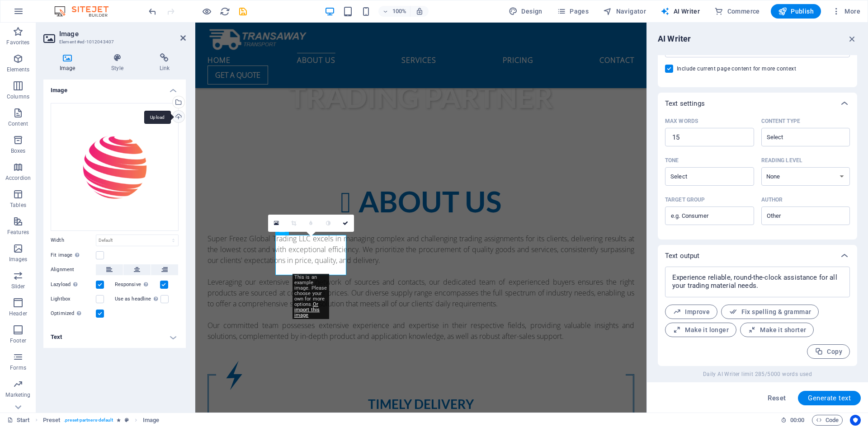
click at [176, 113] on div "Upload" at bounding box center [178, 118] width 14 height 14
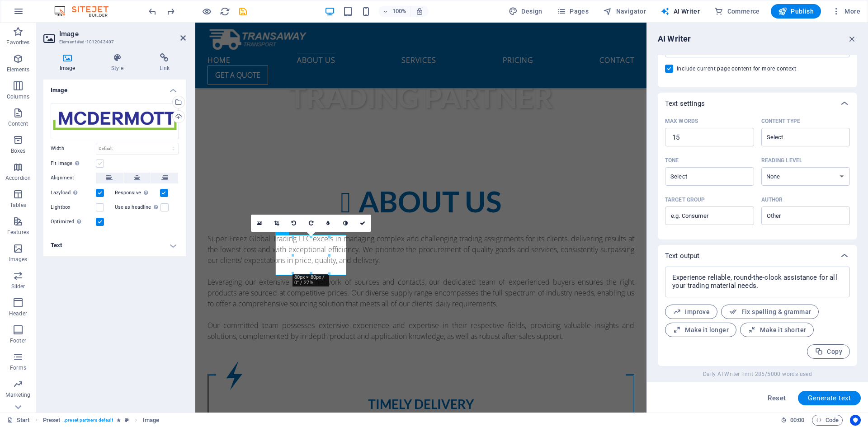
click at [100, 165] on label at bounding box center [100, 164] width 8 height 8
click at [0, 0] on input "Fit image Automatically fit image to a fixed width and height" at bounding box center [0, 0] width 0 height 0
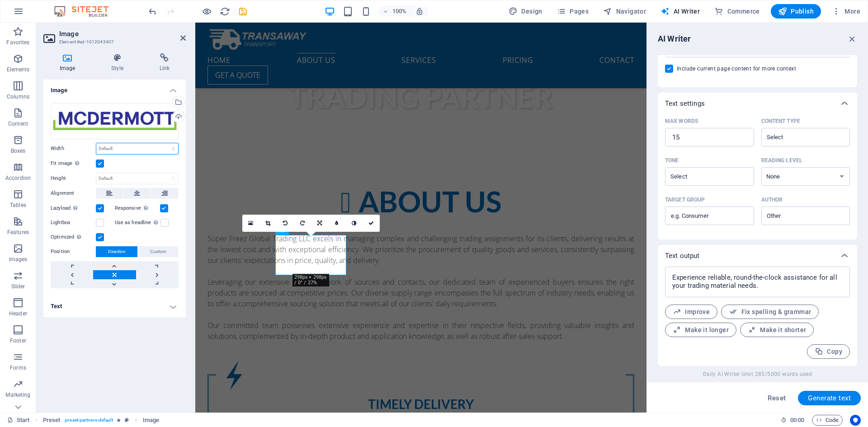
click at [145, 149] on select "Default auto px rem % em vh vw" at bounding box center [137, 148] width 82 height 11
click at [96, 143] on select "Default auto px rem % em vh vw" at bounding box center [137, 148] width 82 height 11
click at [123, 343] on div "Image Drag files here, click to choose files or select files from Files or our …" at bounding box center [114, 243] width 142 height 326
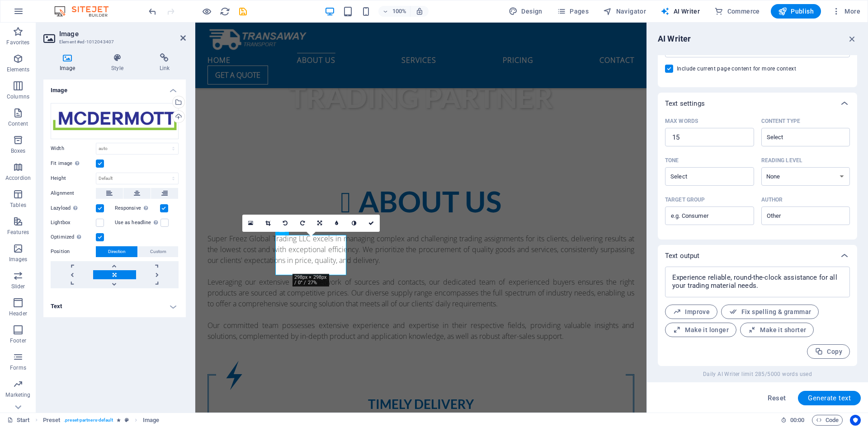
click at [101, 163] on label at bounding box center [100, 164] width 8 height 8
click at [0, 0] on input "Fit image Automatically fit image to a fixed width and height" at bounding box center [0, 0] width 0 height 0
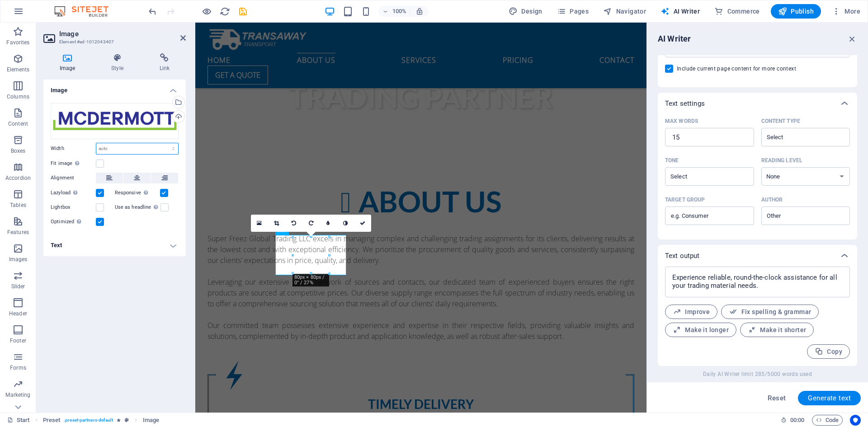
click at [130, 146] on select "Default auto px rem % em vh vw" at bounding box center [137, 148] width 82 height 11
click at [86, 269] on div "Image Drag files here, click to choose files or select files from Files or our …" at bounding box center [114, 243] width 142 height 326
click at [98, 194] on label at bounding box center [100, 193] width 8 height 8
click at [0, 0] on input "Lazyload Loading images after the page loads improves page speed." at bounding box center [0, 0] width 0 height 0
click at [101, 222] on label at bounding box center [100, 222] width 8 height 8
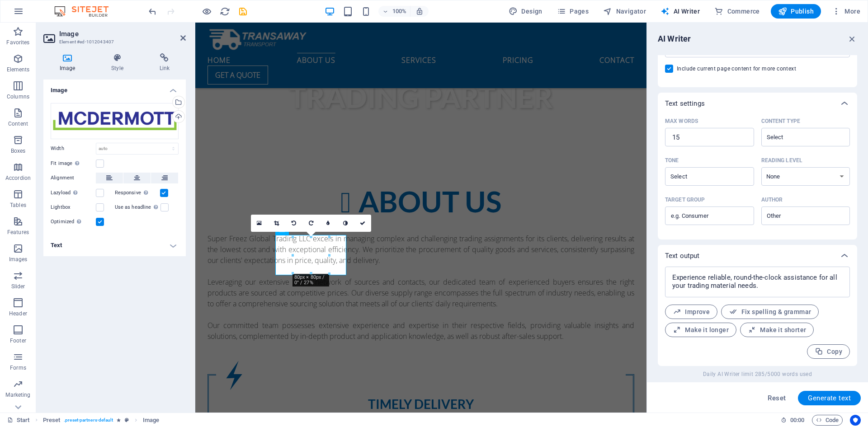
click at [0, 0] on input "Optimized Images are compressed to improve page speed." at bounding box center [0, 0] width 0 height 0
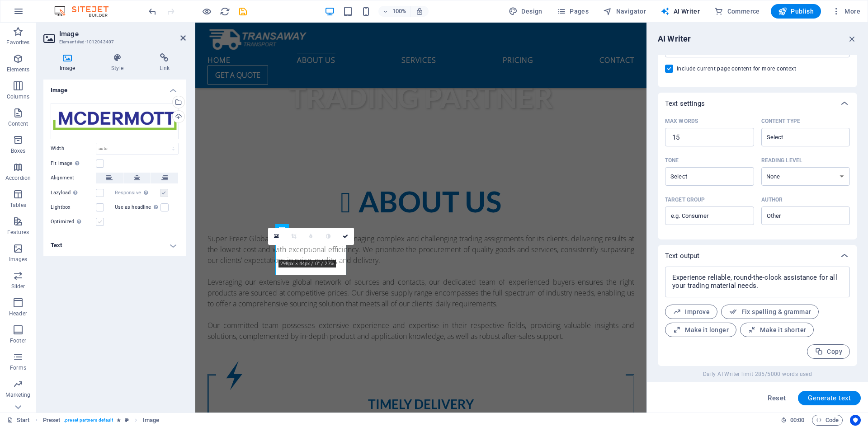
click at [98, 221] on label at bounding box center [100, 222] width 8 height 8
click at [0, 0] on input "Optimized Images are compressed to improve page speed." at bounding box center [0, 0] width 0 height 0
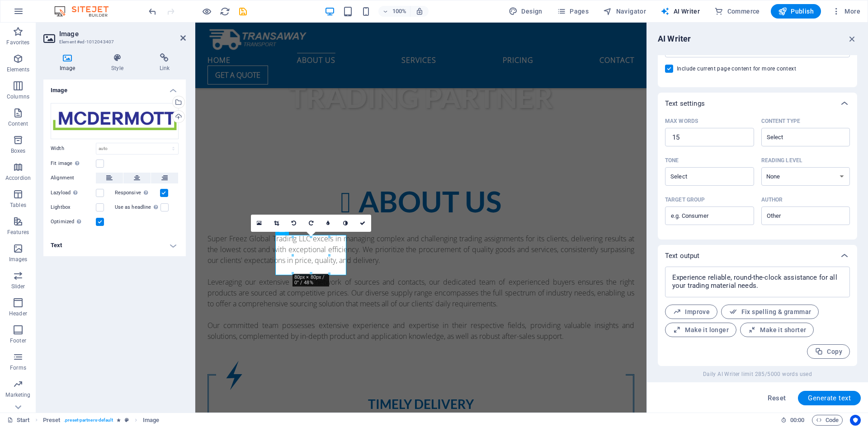
click at [167, 193] on label at bounding box center [164, 193] width 8 height 8
click at [0, 0] on input "Responsive Automatically load retina image and smartphone optimized sizes." at bounding box center [0, 0] width 0 height 0
click at [167, 193] on label at bounding box center [164, 193] width 8 height 8
click at [0, 0] on input "Responsive Automatically load retina image and smartphone optimized sizes." at bounding box center [0, 0] width 0 height 0
click at [102, 194] on label at bounding box center [100, 193] width 8 height 8
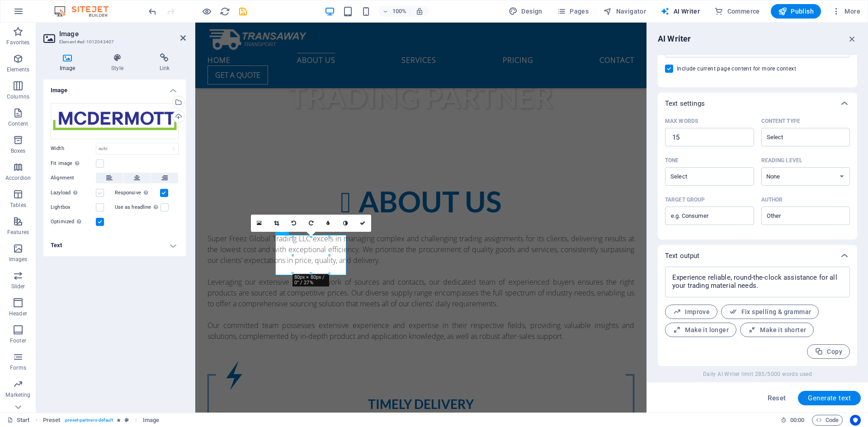
click at [0, 0] on input "Lazyload Loading images after the page loads improves page speed." at bounding box center [0, 0] width 0 height 0
click at [100, 228] on div "Drag files here, click to choose files or select files from Files or our free s…" at bounding box center [114, 165] width 142 height 139
click at [100, 223] on label at bounding box center [100, 222] width 8 height 8
click at [0, 0] on input "Optimized Images are compressed to improve page speed." at bounding box center [0, 0] width 0 height 0
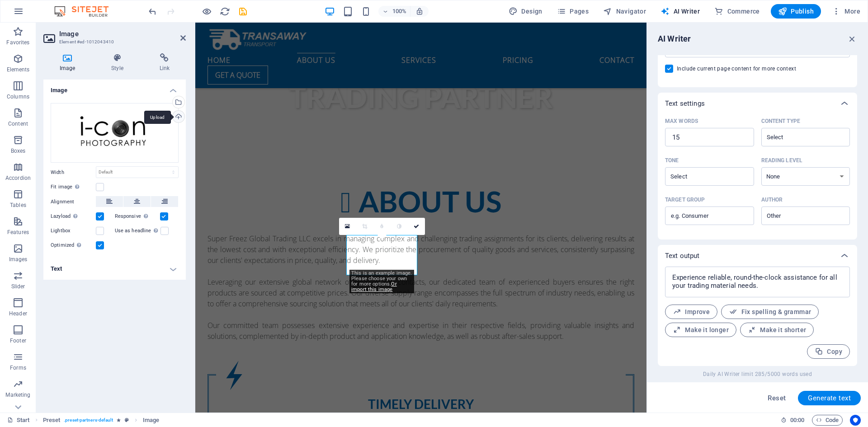
click at [178, 116] on div "Upload" at bounding box center [178, 118] width 14 height 14
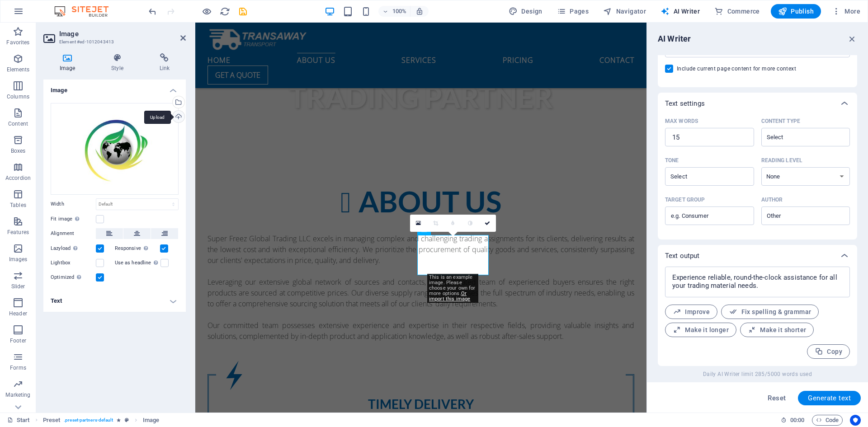
click at [172, 114] on div "Upload" at bounding box center [178, 118] width 14 height 14
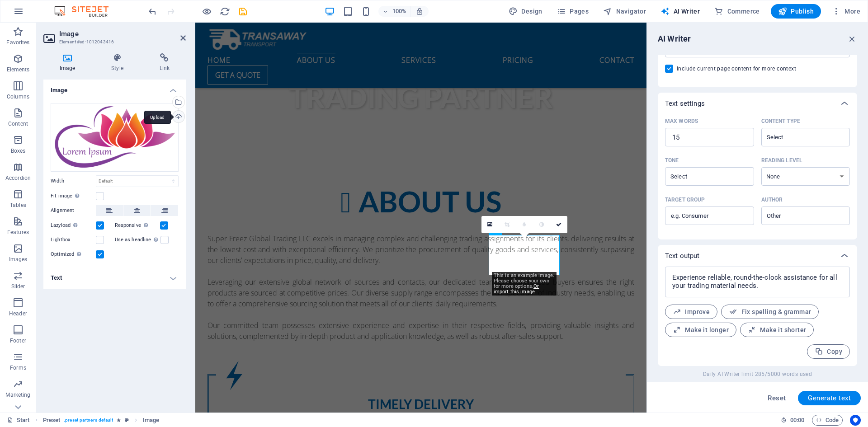
click at [177, 117] on div "Upload" at bounding box center [178, 118] width 14 height 14
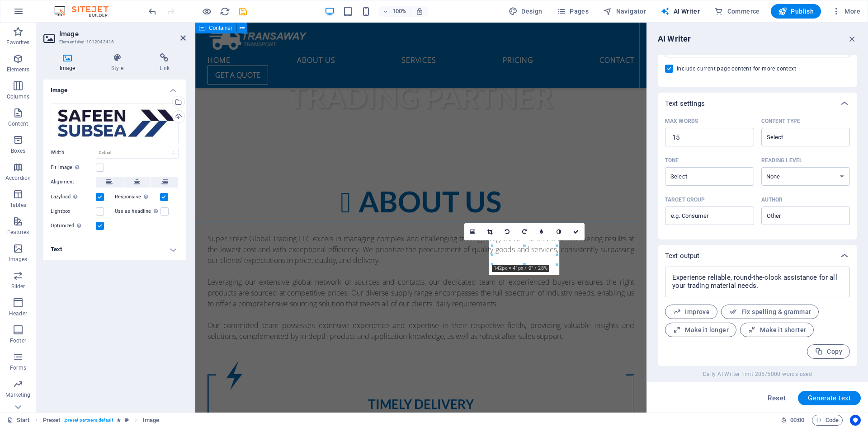
click at [560, 195] on div "About us Super Freez Global Trading LLC excels in managing complex and challeng…" at bounding box center [420, 392] width 451 height 485
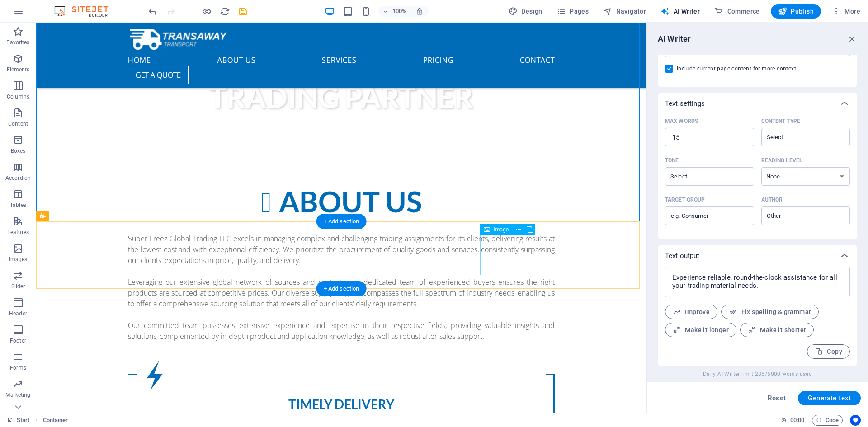
click at [582, 191] on div "About us Super Freez Global Trading LLC excels in managing complex and challeng…" at bounding box center [341, 392] width 610 height 485
click at [332, 223] on div "+ Add section" at bounding box center [342, 221] width 50 height 15
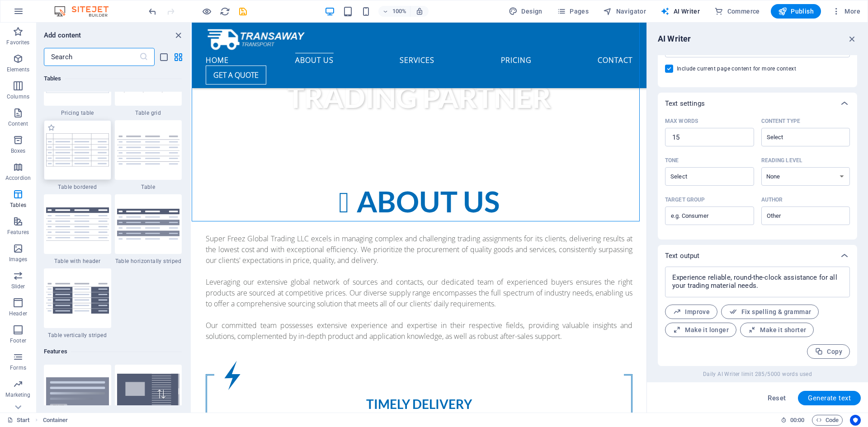
scroll to position [3255, 0]
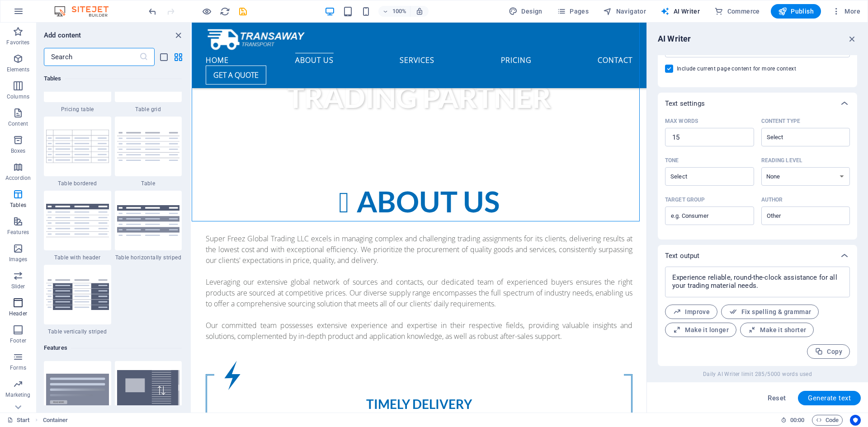
click at [21, 303] on icon "button" at bounding box center [18, 303] width 11 height 11
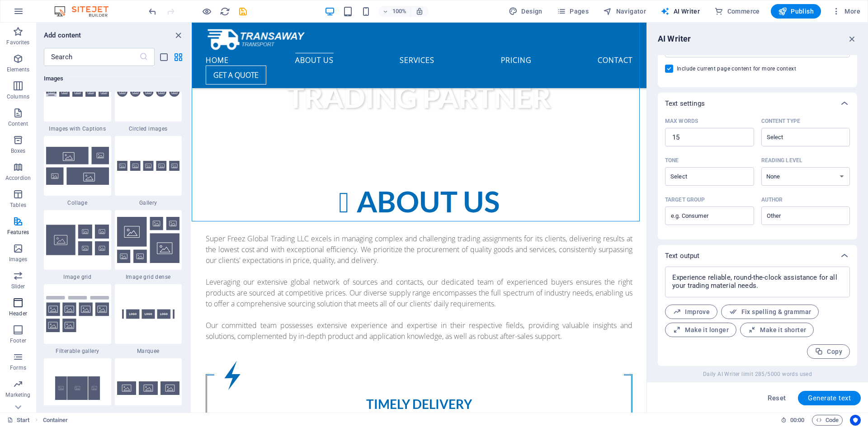
scroll to position [5445, 0]
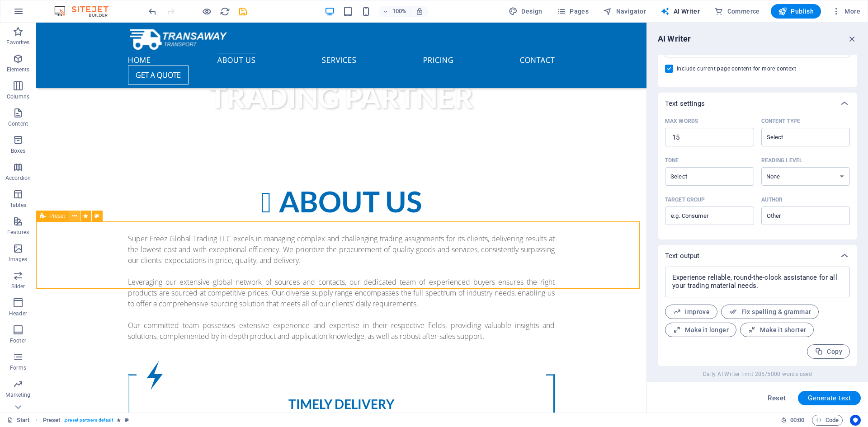
click at [76, 216] on icon at bounding box center [74, 216] width 5 height 9
click at [74, 217] on icon at bounding box center [74, 216] width 5 height 9
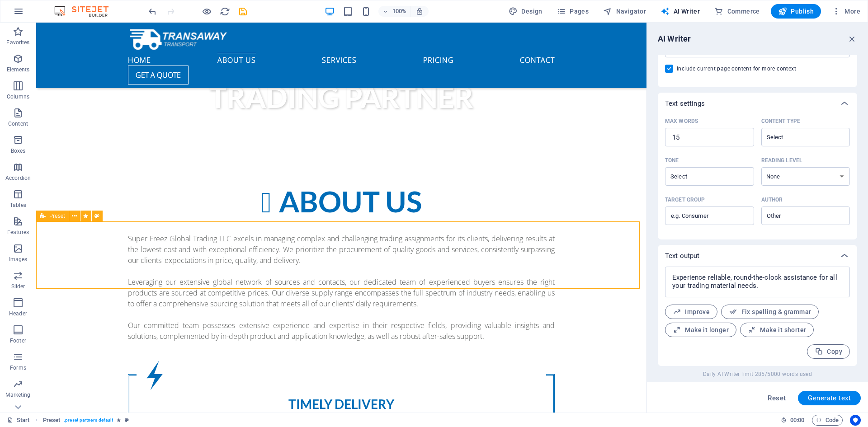
click at [50, 217] on span "Preset" at bounding box center [57, 215] width 16 height 5
click at [97, 217] on icon at bounding box center [97, 216] width 5 height 9
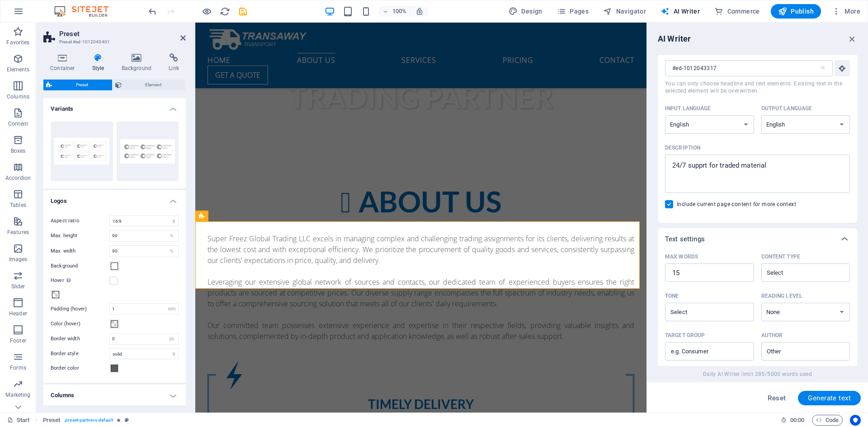
scroll to position [0, 0]
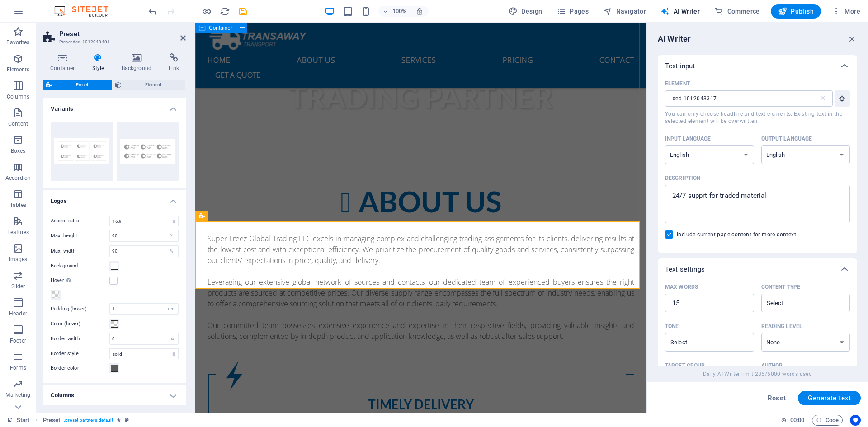
click at [409, 203] on div "About us Super Freez Global Trading LLC excels in managing complex and challeng…" at bounding box center [420, 392] width 451 height 485
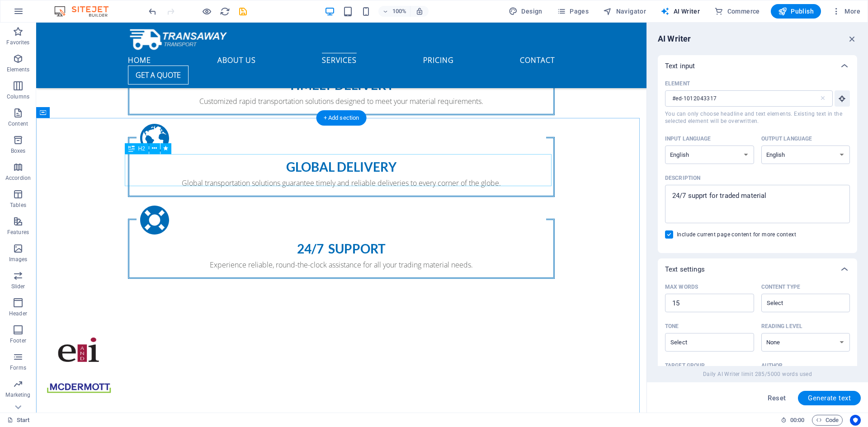
scroll to position [861, 0]
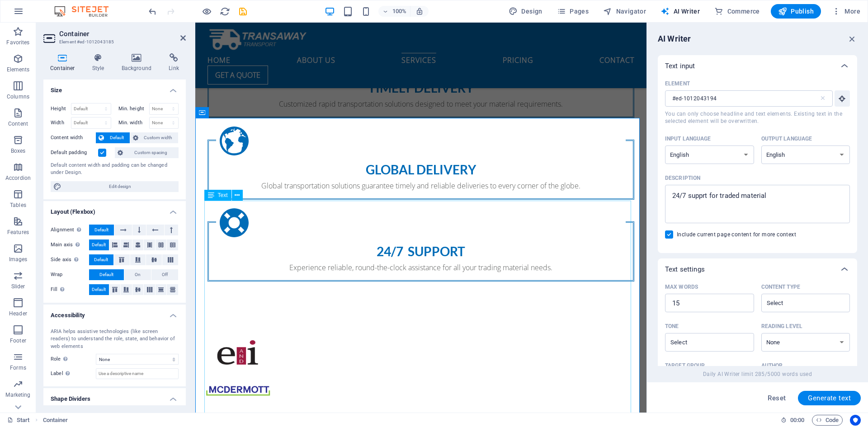
click at [181, 33] on h2 "Container" at bounding box center [122, 34] width 127 height 8
click at [182, 39] on icon at bounding box center [182, 37] width 5 height 7
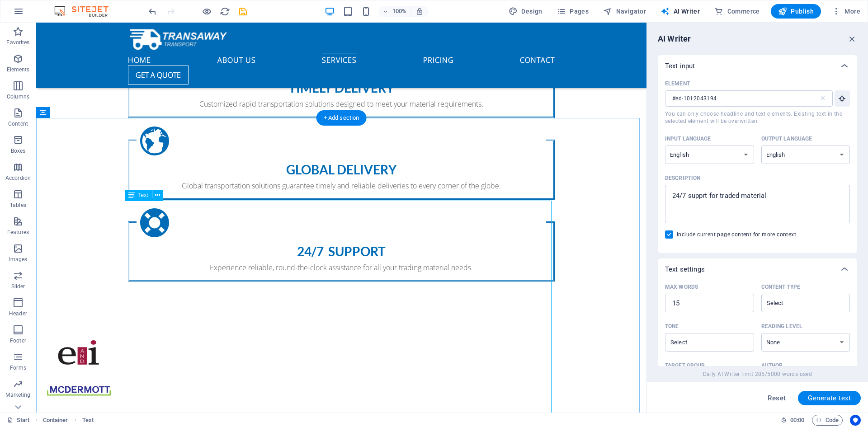
click at [20, 255] on span "Images" at bounding box center [18, 254] width 36 height 22
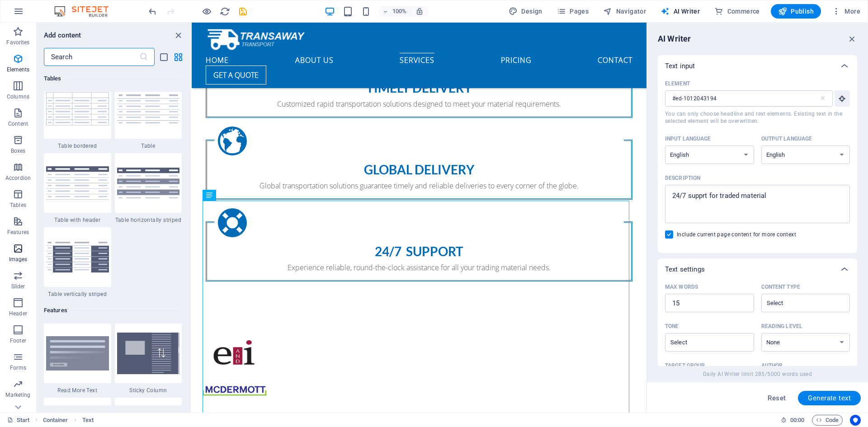
scroll to position [4585, 0]
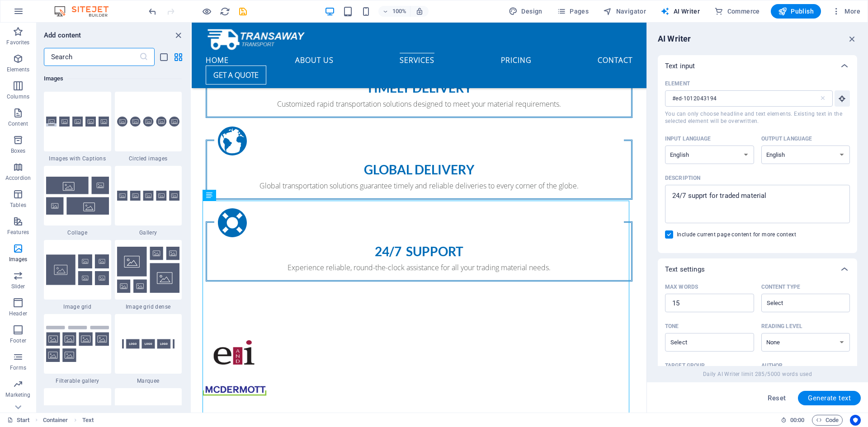
click at [94, 59] on input "text" at bounding box center [91, 57] width 95 height 18
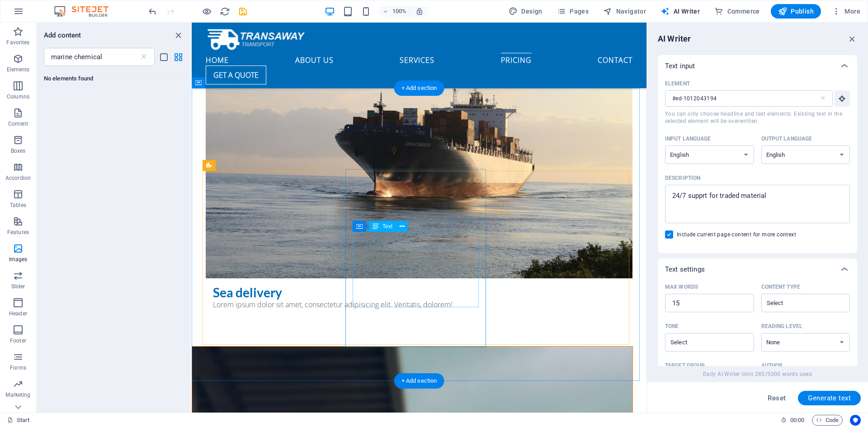
scroll to position [2941, 0]
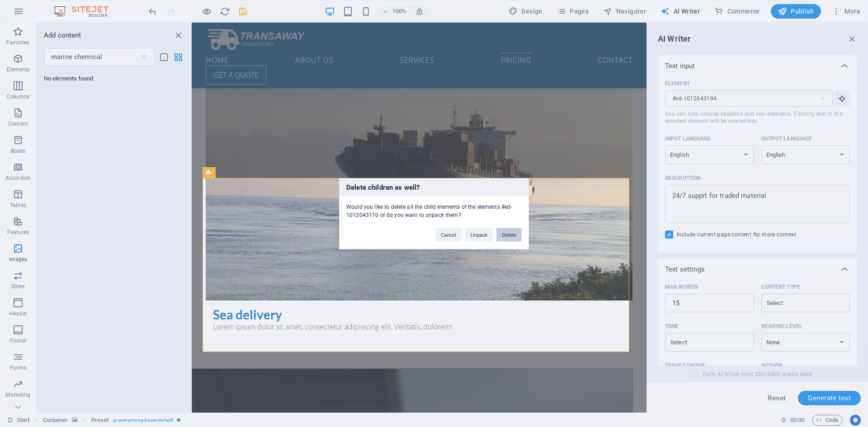
click at [508, 234] on button "Delete" at bounding box center [508, 235] width 25 height 14
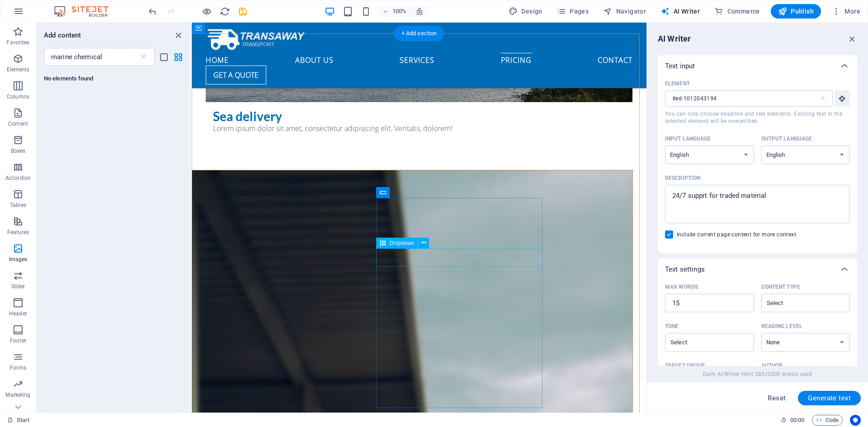
scroll to position [3186, 0]
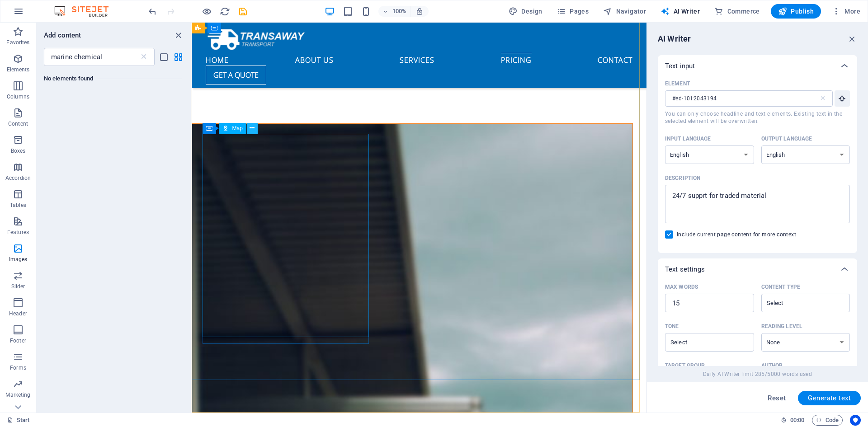
click at [252, 128] on icon at bounding box center [252, 127] width 5 height 9
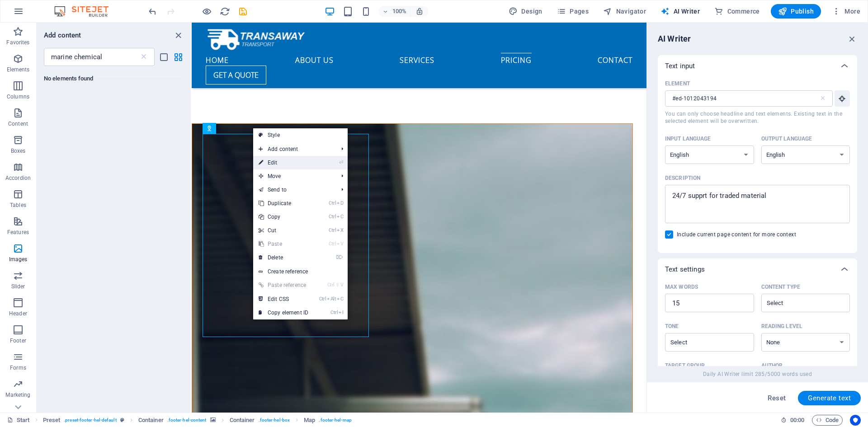
click at [276, 161] on link "⏎ Edit" at bounding box center [283, 163] width 61 height 14
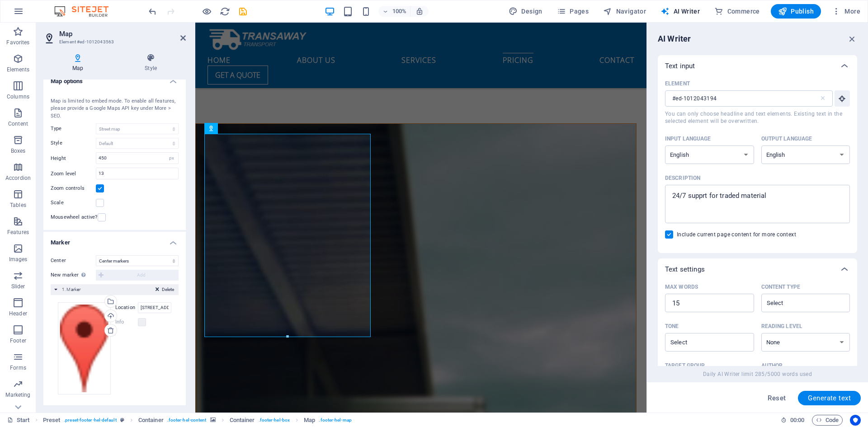
scroll to position [11, 0]
click at [156, 309] on input "425 South Palos Verdes Str, 90731 San Pedro, CA" at bounding box center [154, 306] width 33 height 11
click at [156, 307] on input "425 South Palos Verdes Str, 90731 San Pedro, CA" at bounding box center [154, 306] width 33 height 11
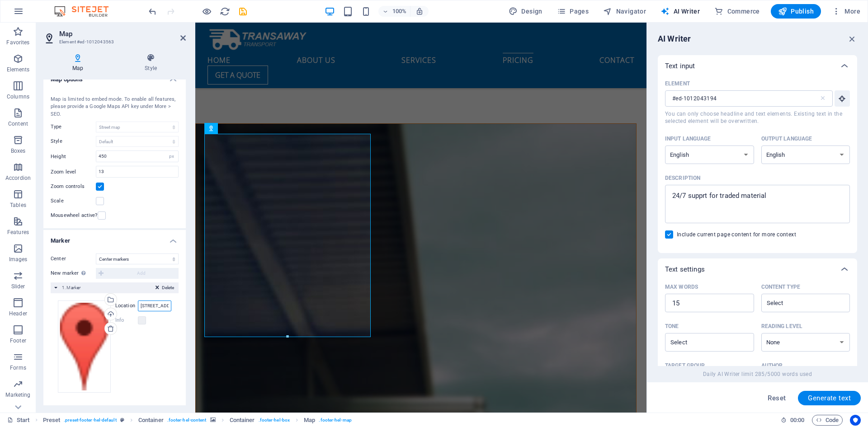
click at [156, 307] on input "425 South Palos Verdes Str, 90731 San Pedro, CA" at bounding box center [154, 306] width 33 height 11
click at [184, 36] on icon at bounding box center [182, 37] width 5 height 7
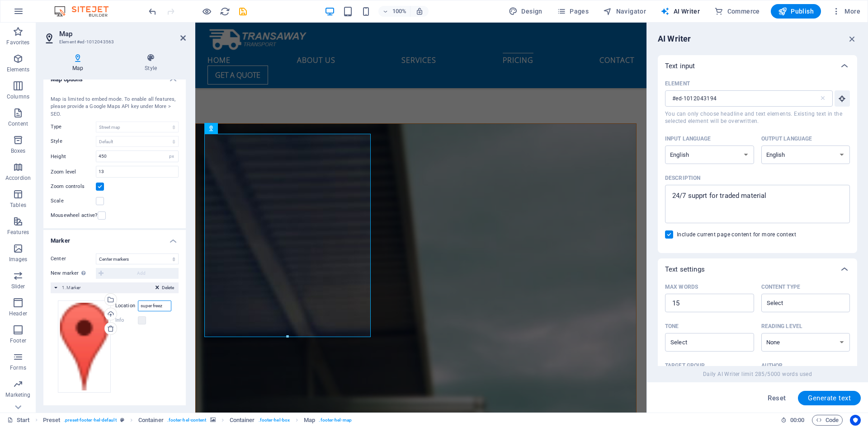
click at [152, 303] on input "super freez" at bounding box center [154, 306] width 33 height 11
click at [151, 304] on input "16a street" at bounding box center [154, 306] width 33 height 11
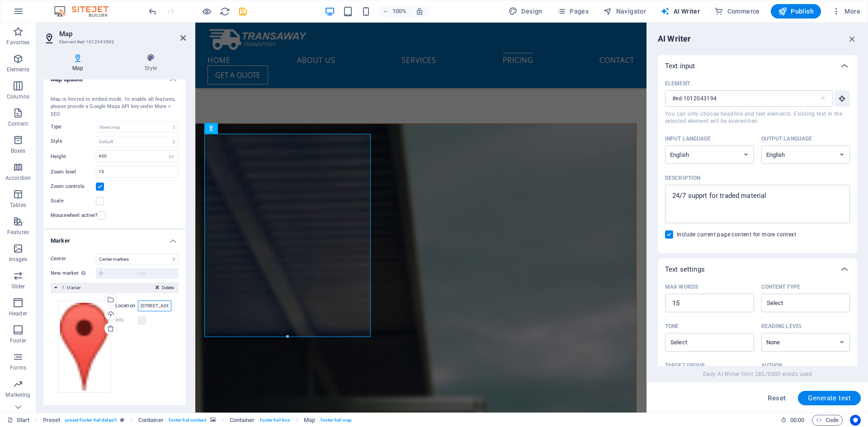
click at [152, 303] on input "16a street" at bounding box center [154, 306] width 33 height 11
click at [160, 306] on input "16a street" at bounding box center [154, 306] width 33 height 11
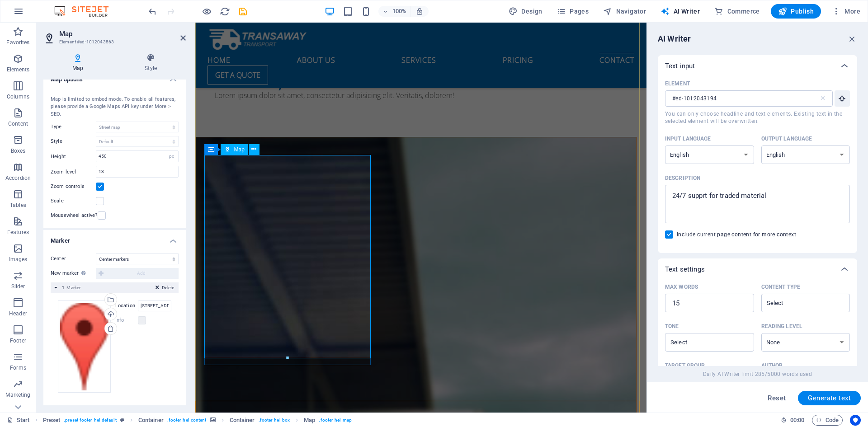
scroll to position [3186, 0]
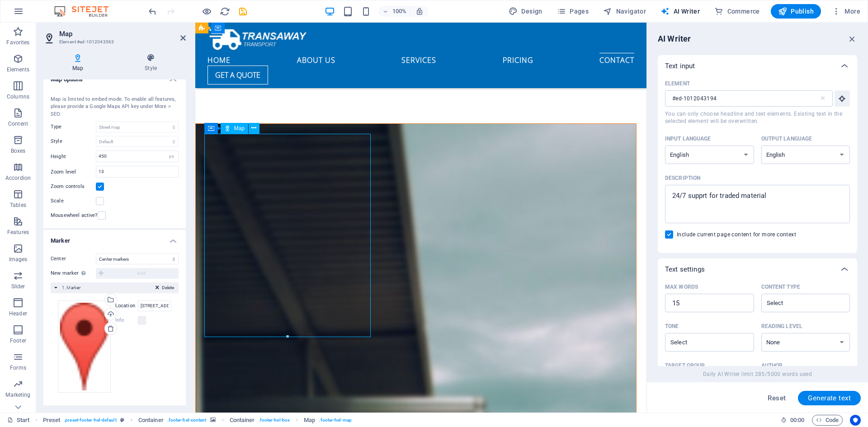
drag, startPoint x: 317, startPoint y: 306, endPoint x: 317, endPoint y: 301, distance: 5.0
click at [144, 303] on input "16a street, industrial first, ras al khor" at bounding box center [154, 306] width 33 height 11
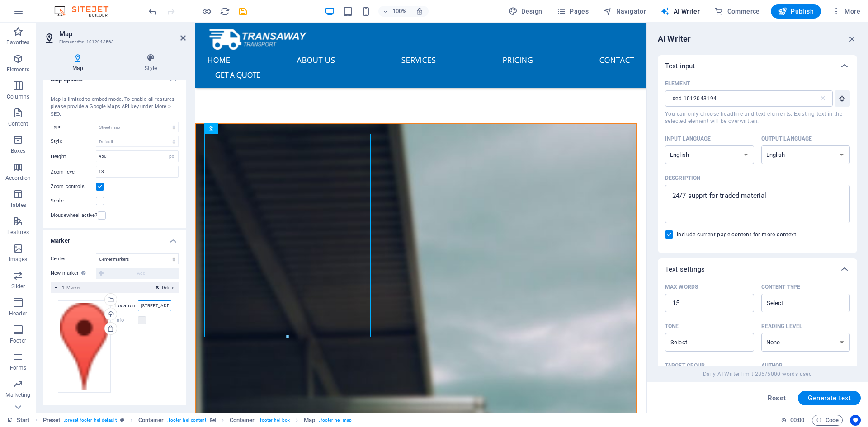
click at [144, 303] on input "16a street, industrial first, ras al khor" at bounding box center [154, 306] width 33 height 11
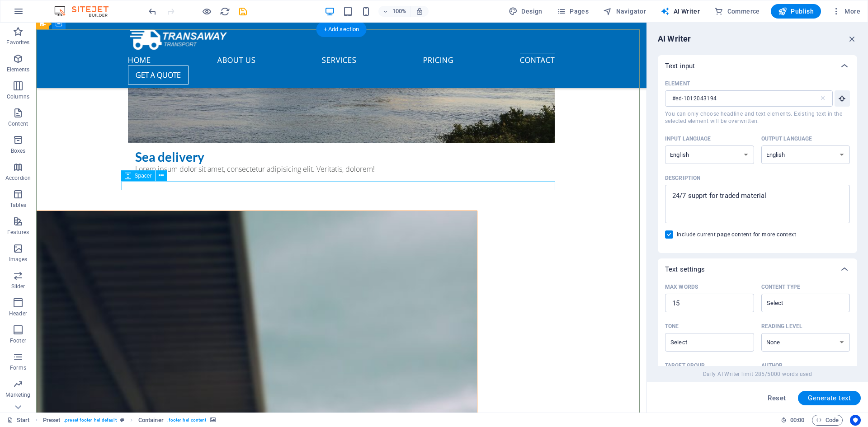
scroll to position [3095, 0]
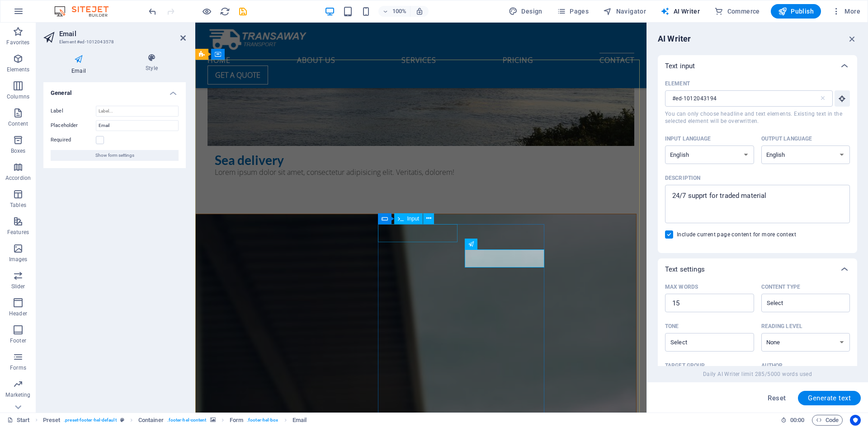
scroll to position [3005, 0]
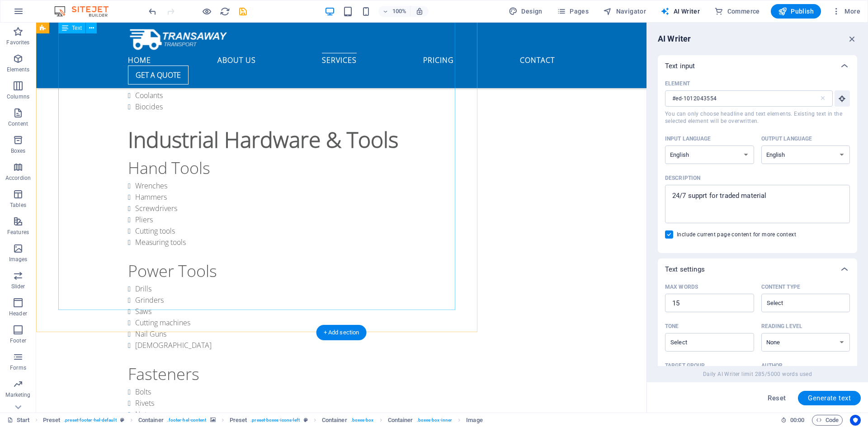
scroll to position [1693, 0]
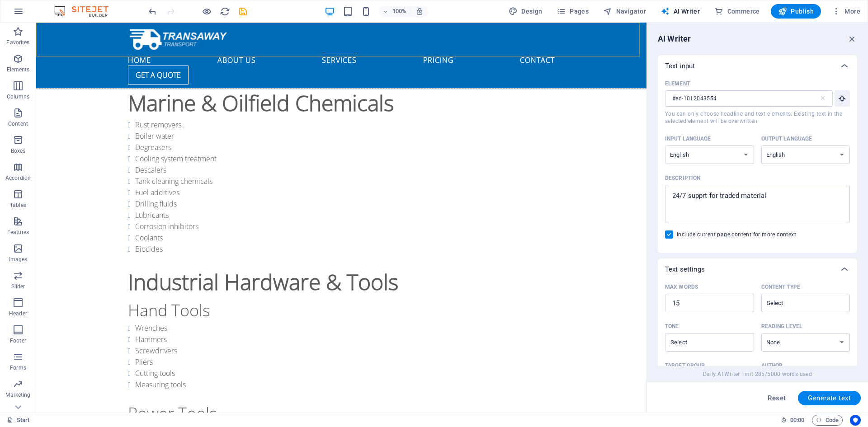
click at [595, 47] on div "Home About us Services Pricing Contact Get a quote Menu" at bounding box center [341, 56] width 610 height 66
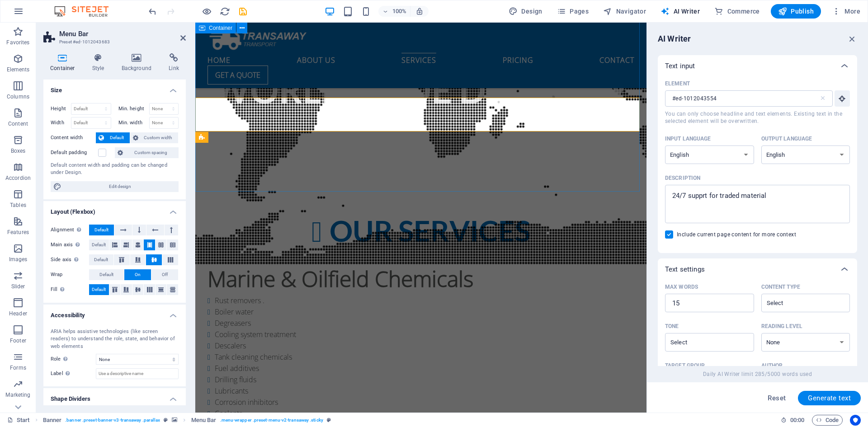
scroll to position [1513, 0]
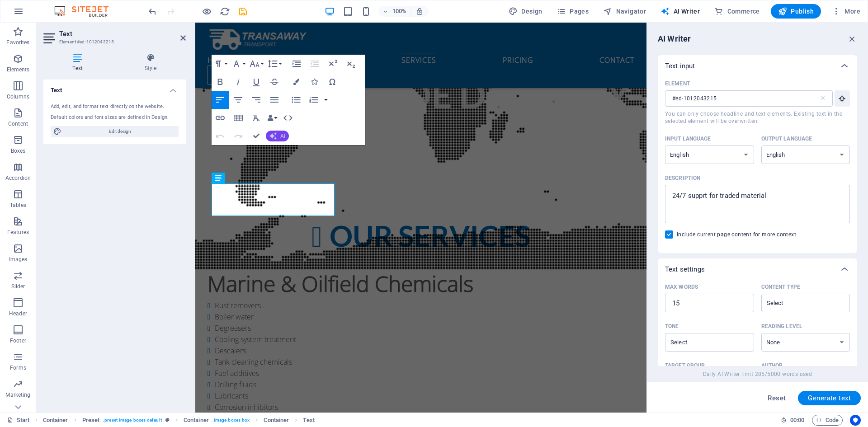
click at [280, 133] on span "AI" at bounding box center [282, 135] width 5 height 5
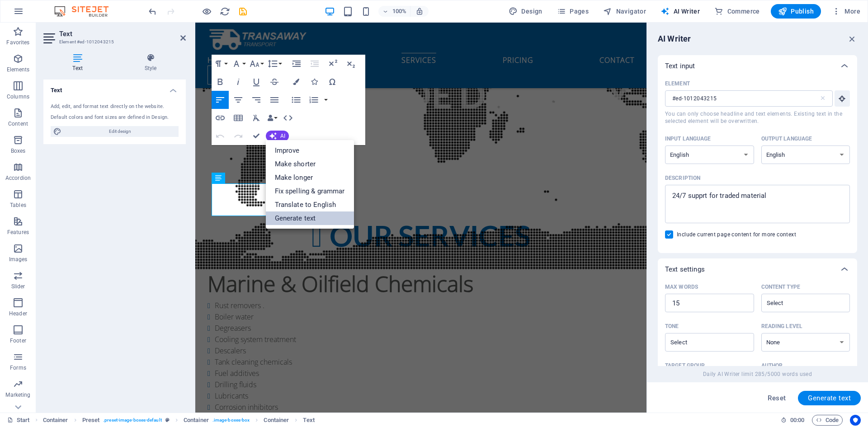
click at [299, 213] on link "Generate text" at bounding box center [310, 219] width 88 height 14
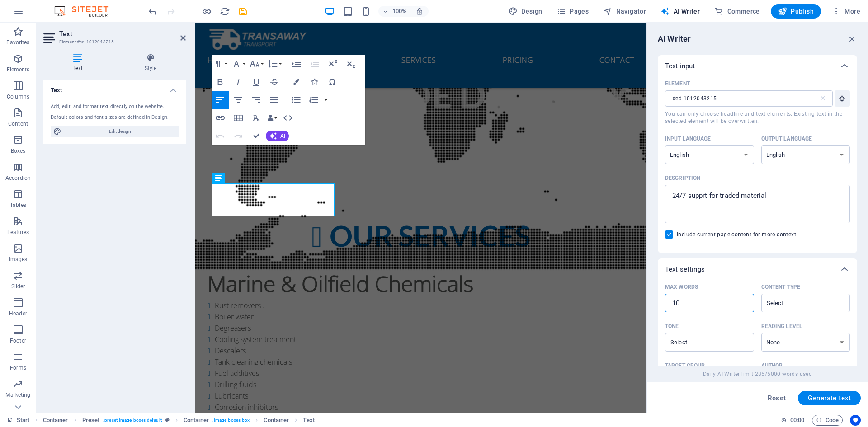
click at [688, 296] on input "10" at bounding box center [709, 303] width 89 height 18
click at [753, 214] on textarea "24/7 supprt for traded material" at bounding box center [758, 203] width 176 height 29
click at [752, 214] on textarea "24/7 supprt for traded material" at bounding box center [758, 203] width 176 height 29
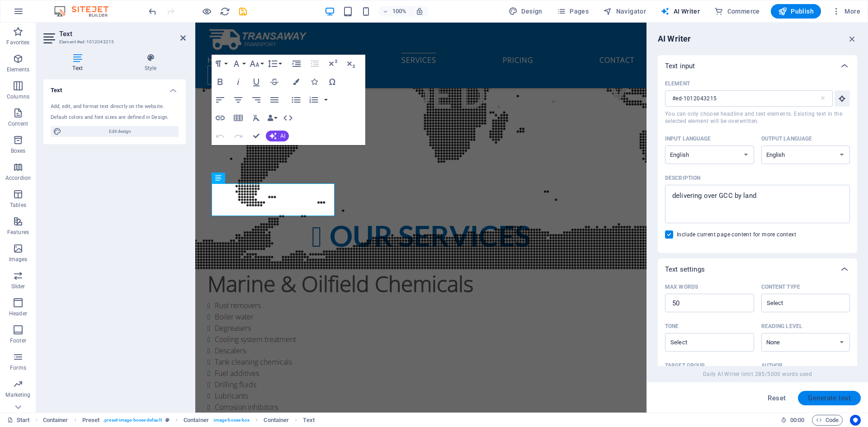
click at [823, 392] on button "Generate text" at bounding box center [829, 398] width 63 height 14
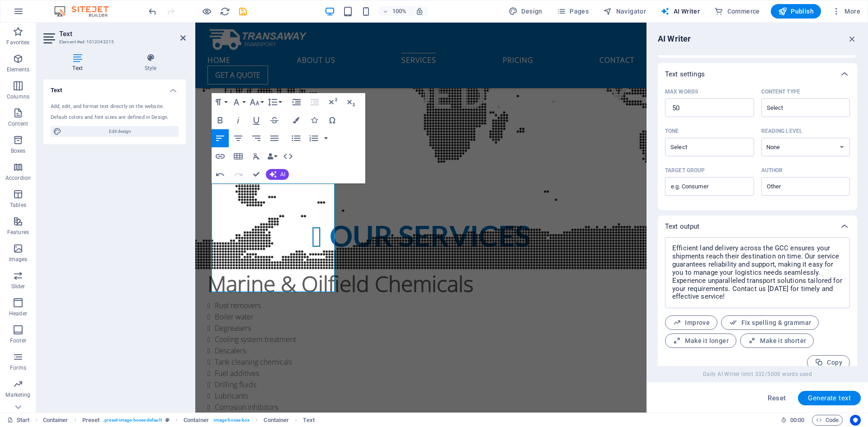
scroll to position [206, 0]
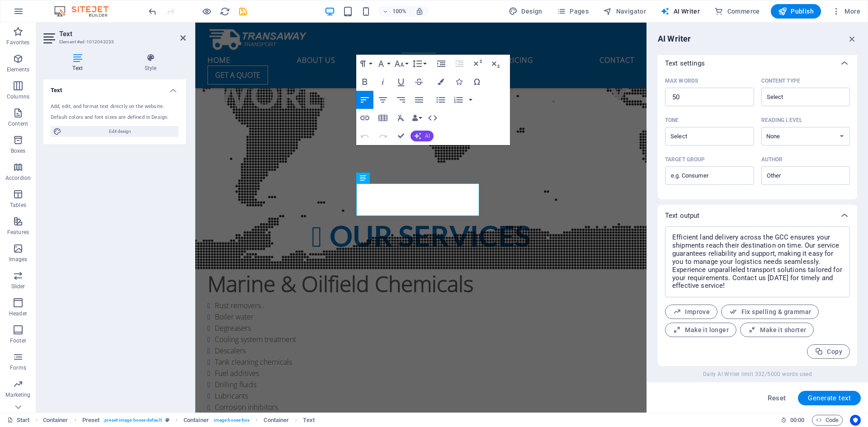
click at [423, 138] on button "AI" at bounding box center [422, 136] width 23 height 11
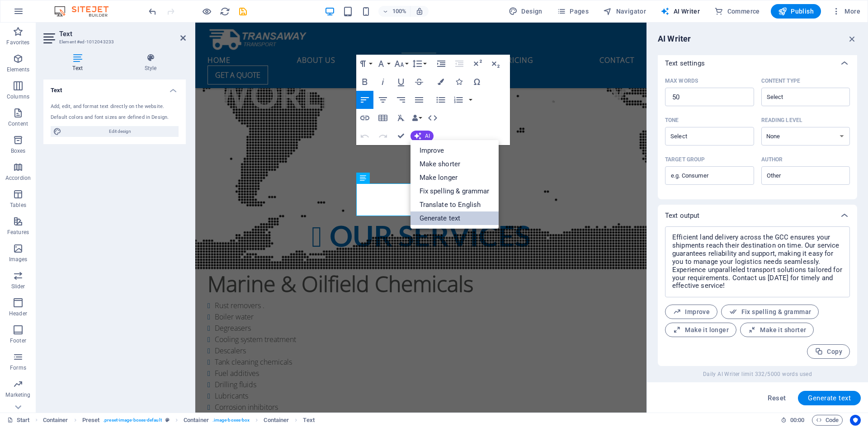
click at [445, 212] on link "Generate text" at bounding box center [455, 219] width 88 height 14
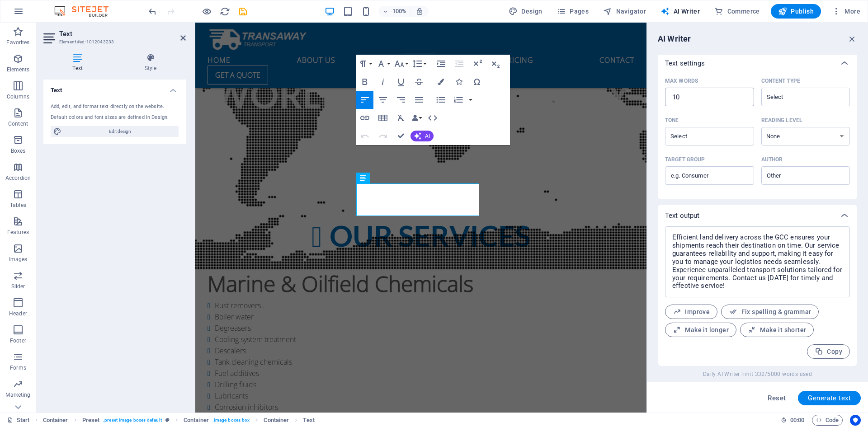
click at [700, 102] on input "10" at bounding box center [709, 97] width 89 height 18
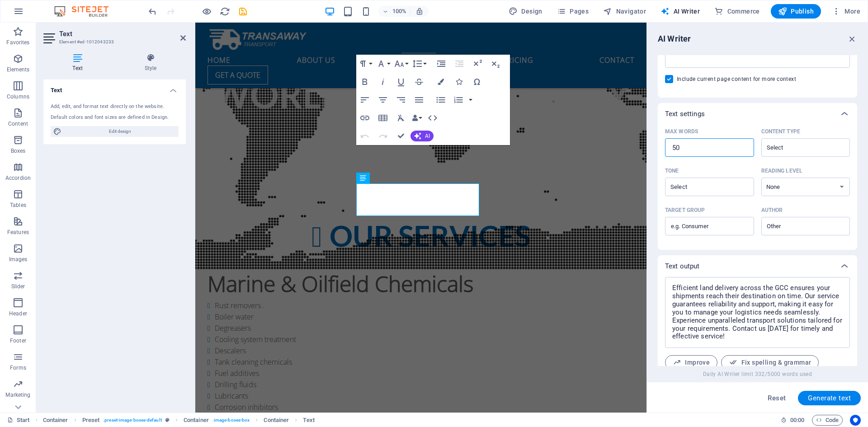
scroll to position [71, 0]
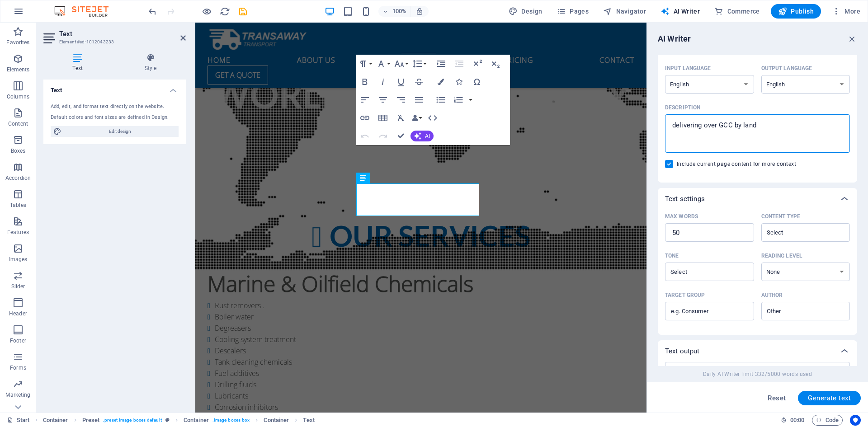
drag, startPoint x: 717, startPoint y: 124, endPoint x: 778, endPoint y: 125, distance: 61.1
click at [778, 125] on textarea "delivering over GCC by land" at bounding box center [758, 133] width 176 height 29
click at [811, 395] on span "Generate text" at bounding box center [829, 398] width 43 height 7
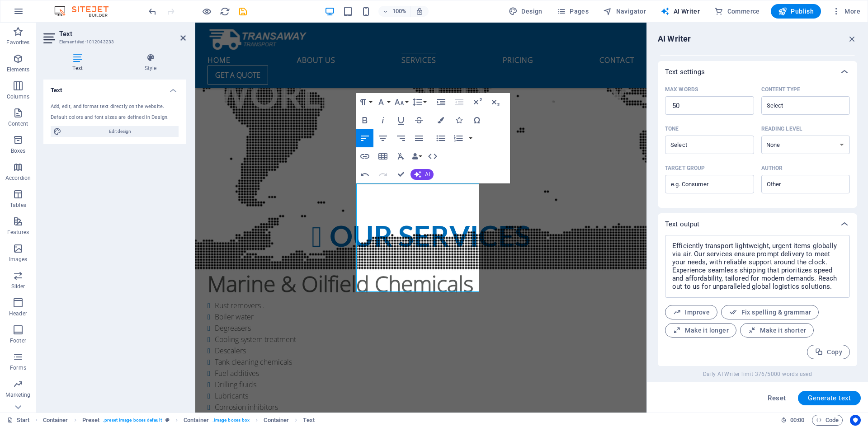
scroll to position [198, 0]
click at [422, 171] on button "AI" at bounding box center [422, 174] width 23 height 11
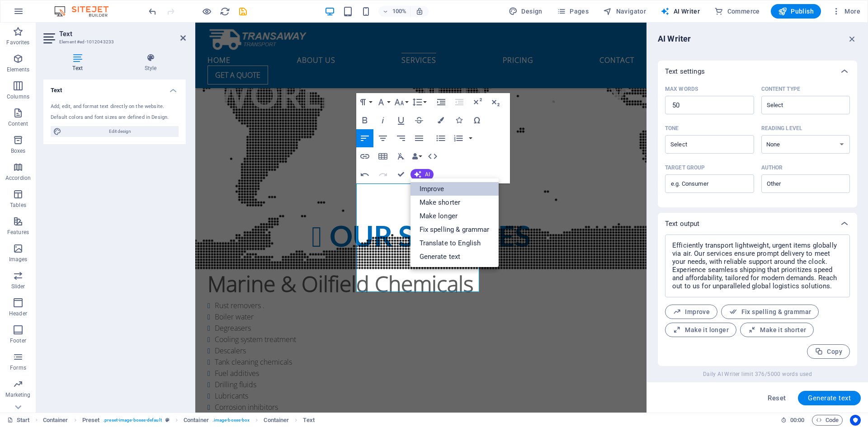
click at [430, 186] on link "Improve" at bounding box center [455, 189] width 88 height 14
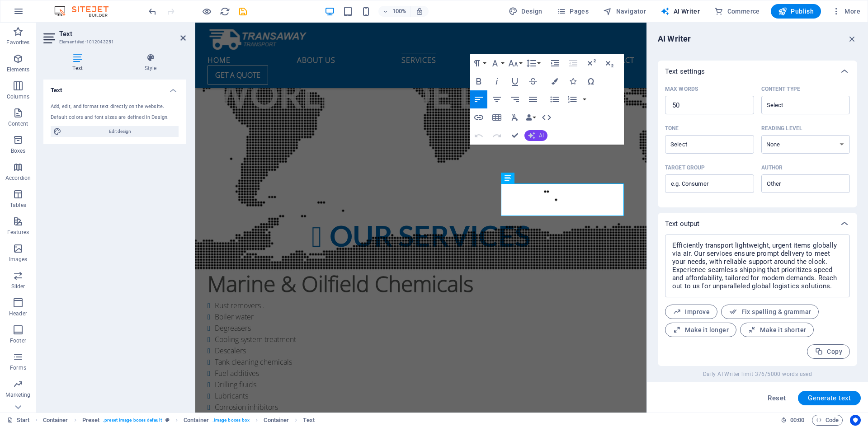
click at [534, 132] on icon "button" at bounding box center [531, 135] width 7 height 7
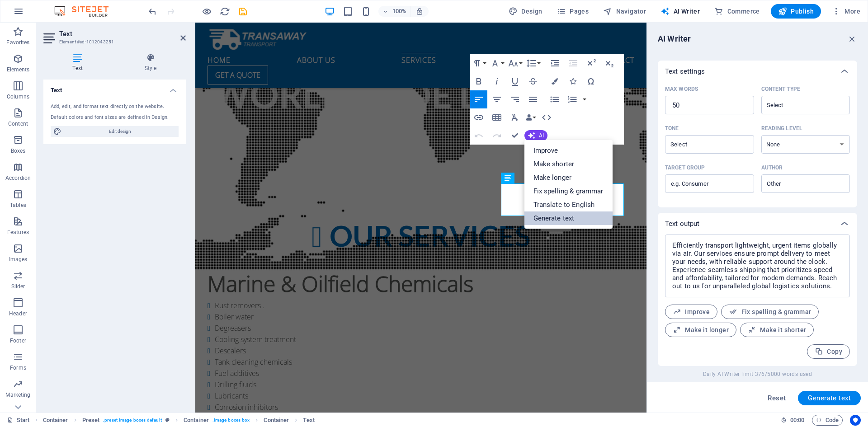
click at [561, 214] on link "Generate text" at bounding box center [569, 219] width 88 height 14
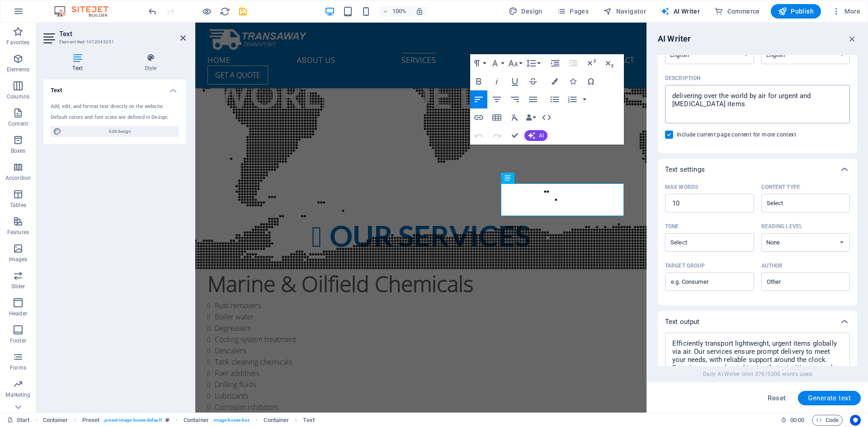
scroll to position [62, 0]
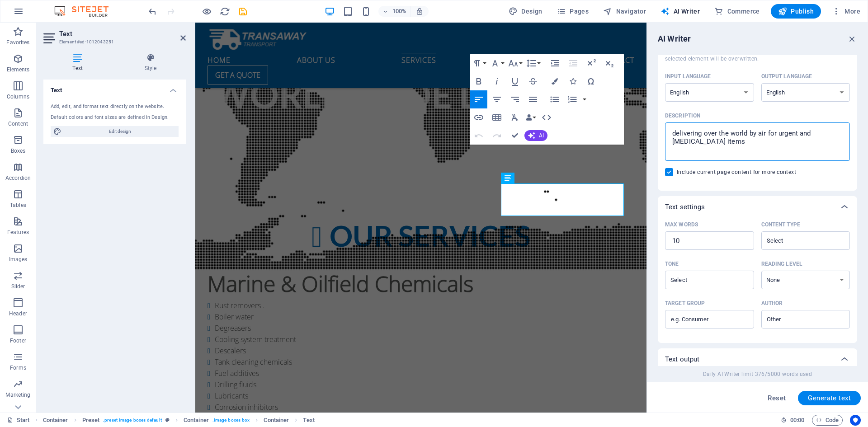
click at [719, 146] on textarea "delivering over the world by air for urgent and low weight items" at bounding box center [758, 141] width 176 height 29
click at [705, 141] on textarea "normal way of delivering outside GCC. Heavy equipments and other heavy material" at bounding box center [758, 141] width 176 height 29
click at [813, 397] on span "Generate text" at bounding box center [829, 398] width 43 height 7
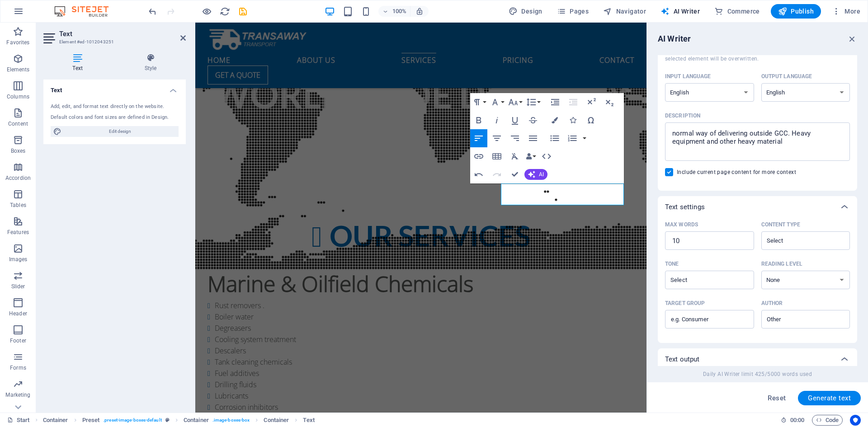
scroll to position [166, 0]
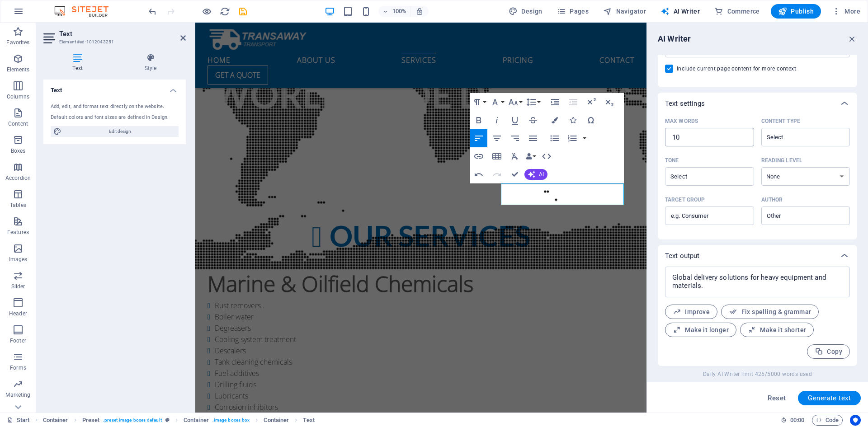
click at [696, 136] on input "10" at bounding box center [709, 137] width 89 height 18
click at [827, 398] on span "Generate text" at bounding box center [829, 398] width 43 height 7
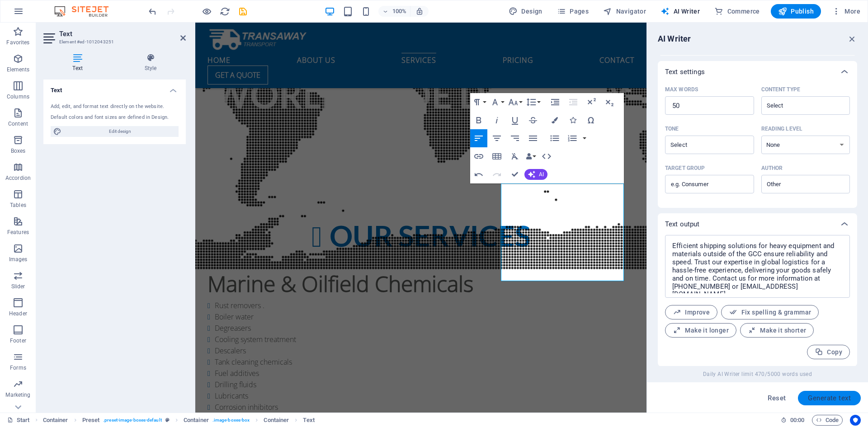
scroll to position [198, 0]
click at [534, 172] on icon "button" at bounding box center [531, 174] width 7 height 7
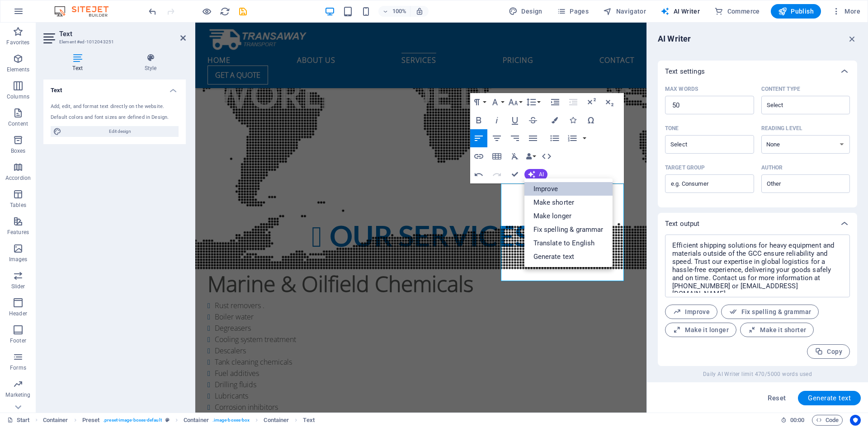
click at [545, 188] on link "Improve" at bounding box center [569, 189] width 88 height 14
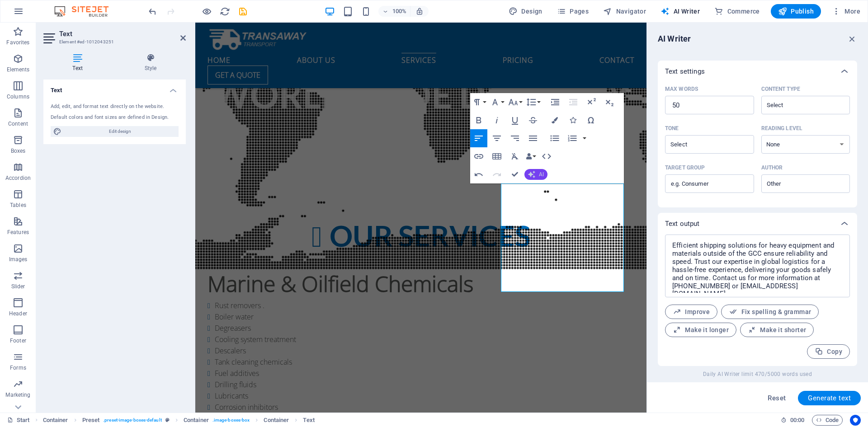
click at [539, 172] on span "AI" at bounding box center [541, 174] width 5 height 5
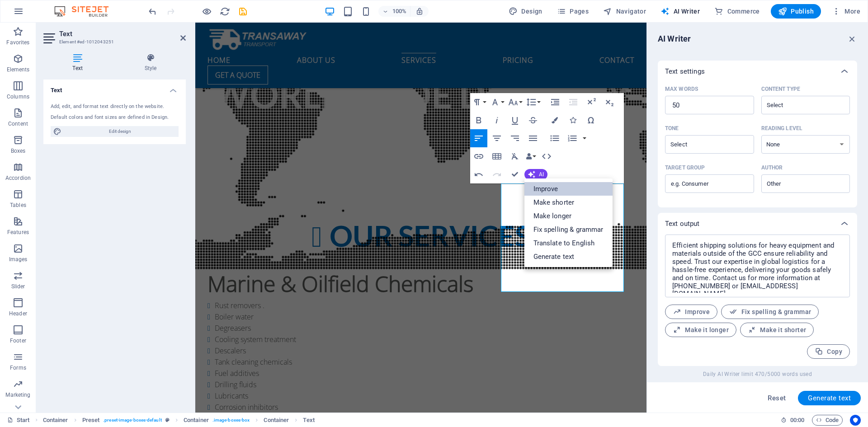
click at [545, 187] on link "Improve" at bounding box center [569, 189] width 88 height 14
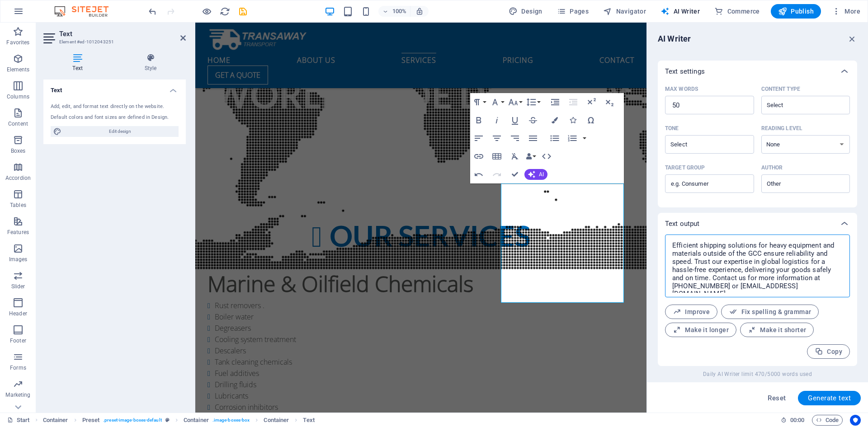
drag, startPoint x: 713, startPoint y: 278, endPoint x: 806, endPoint y: 298, distance: 95.2
click at [806, 298] on div "Efficient shipping solutions for heavy equipment and materials outside of the G…" at bounding box center [757, 266] width 185 height 63
click at [800, 285] on textarea "Efficient shipping solutions for heavy equipment and materials outside of the G…" at bounding box center [758, 266] width 176 height 54
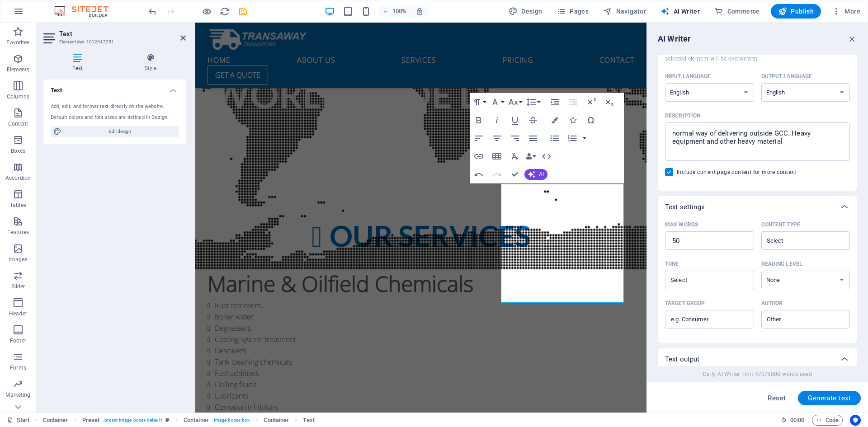
scroll to position [17, 0]
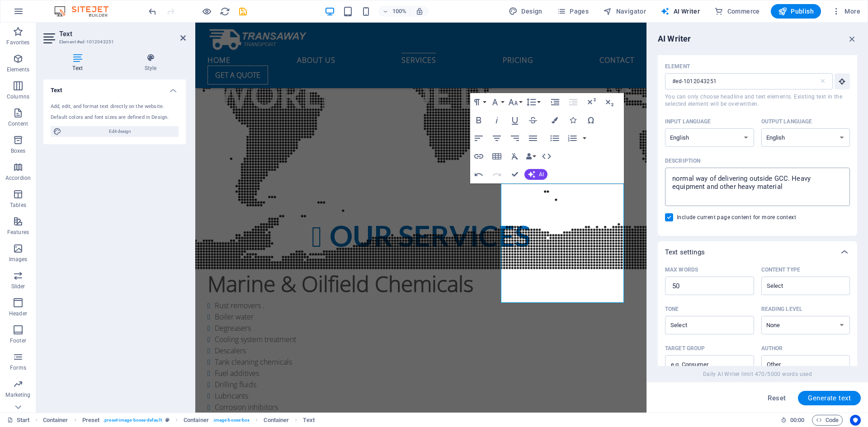
click at [789, 186] on textarea "normal way of delivering outside GCC. Heavy equipment and other heavy material" at bounding box center [758, 186] width 176 height 29
click at [826, 397] on span "Generate text" at bounding box center [829, 398] width 43 height 7
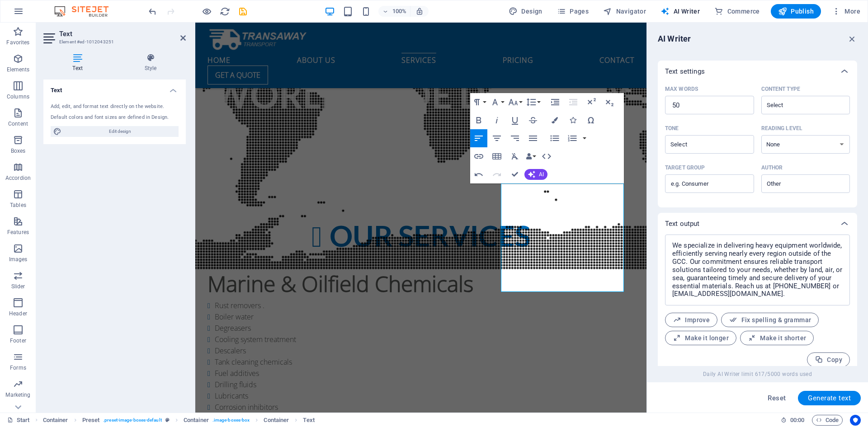
scroll to position [206, 0]
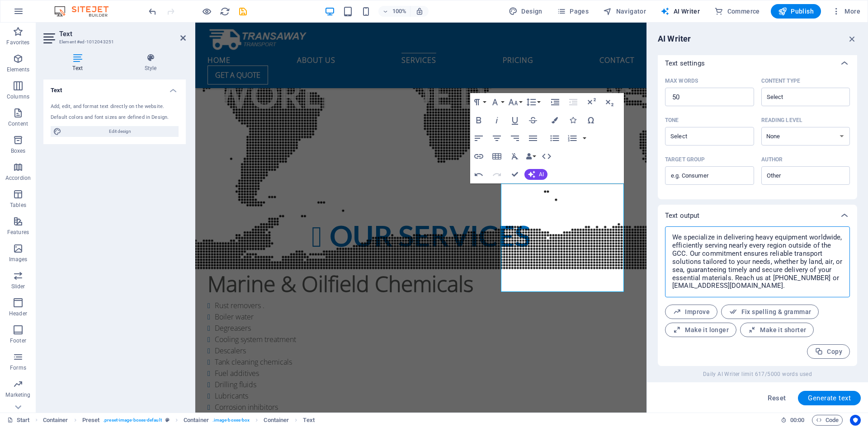
drag, startPoint x: 783, startPoint y: 279, endPoint x: 796, endPoint y: 294, distance: 20.2
click at [796, 294] on div "We specialize in delivering heavy equipment worldwide, efficiently serving near…" at bounding box center [757, 262] width 185 height 71
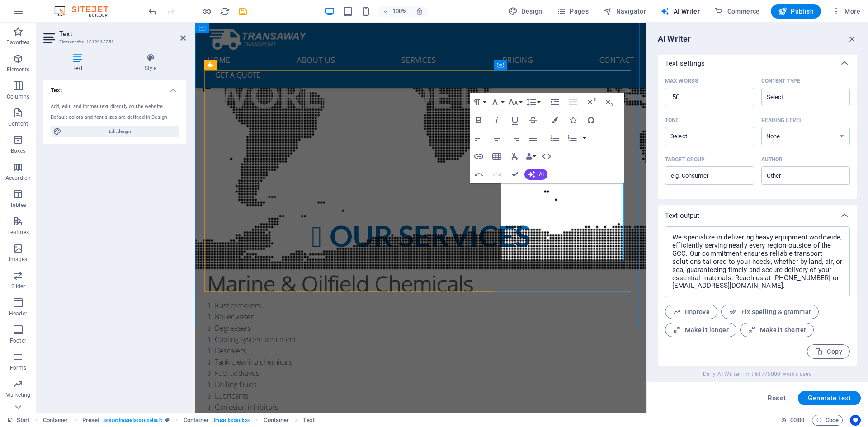
drag, startPoint x: 501, startPoint y: 238, endPoint x: 606, endPoint y: 259, distance: 106.9
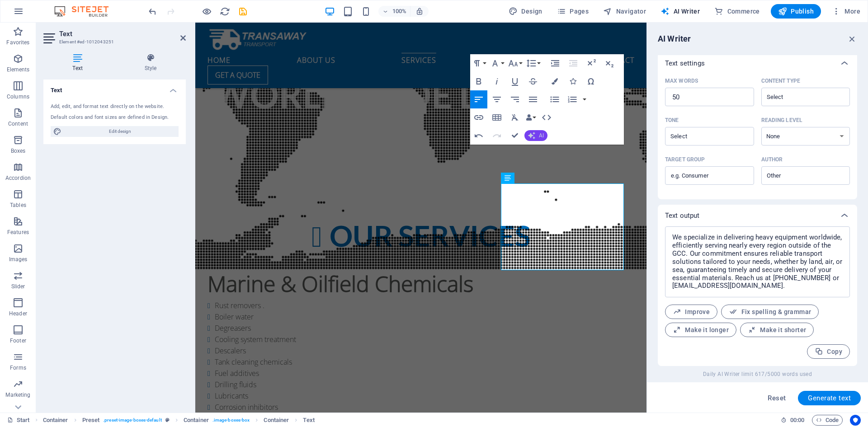
click at [532, 134] on icon "button" at bounding box center [531, 135] width 7 height 7
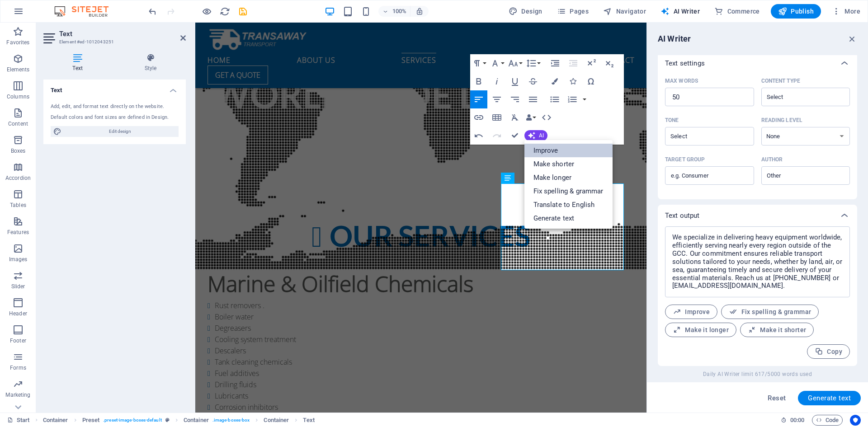
click at [544, 147] on link "Improve" at bounding box center [569, 151] width 88 height 14
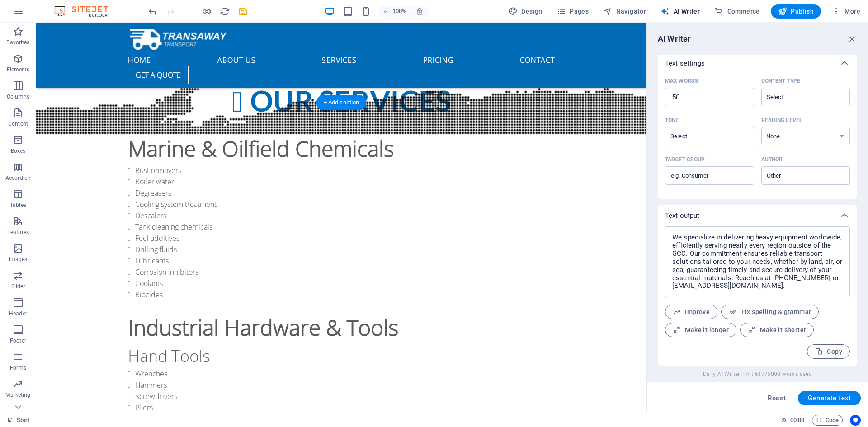
scroll to position [1558, 0]
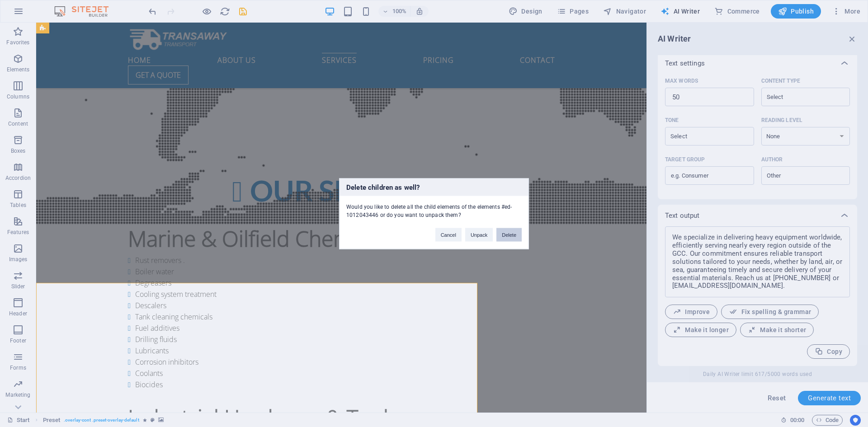
click at [504, 233] on button "Delete" at bounding box center [508, 235] width 25 height 14
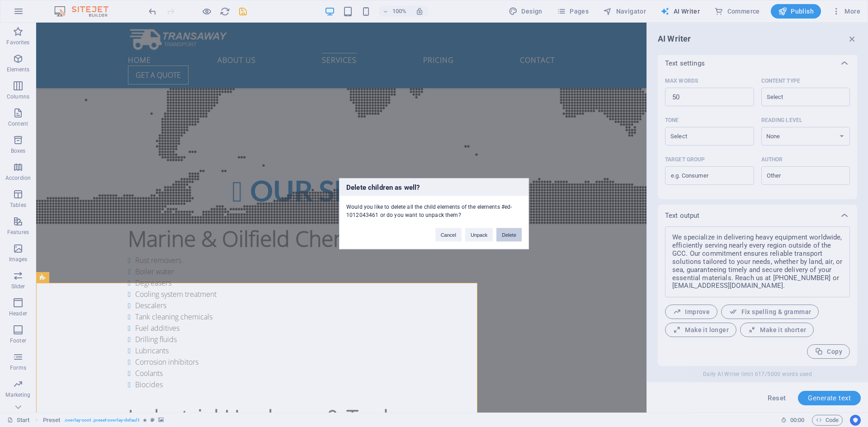
click at [505, 231] on button "Delete" at bounding box center [508, 235] width 25 height 14
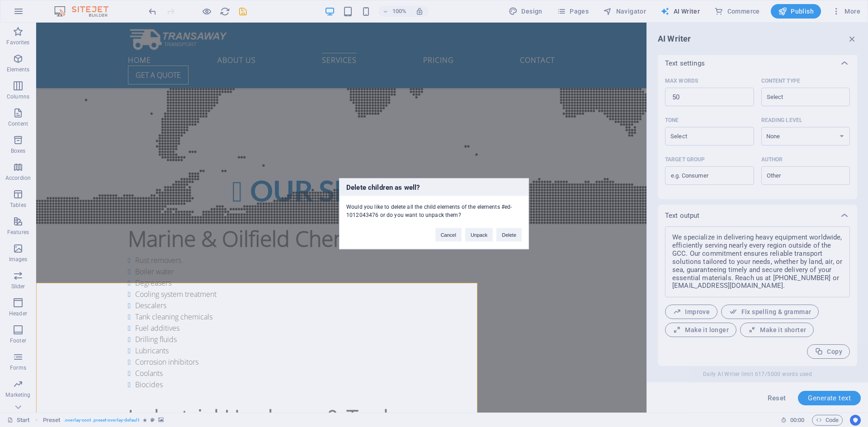
click at [508, 242] on div "Delete children as well? Would you like to delete all the child elements of the…" at bounding box center [434, 213] width 190 height 71
click at [511, 237] on button "Delete" at bounding box center [508, 235] width 25 height 14
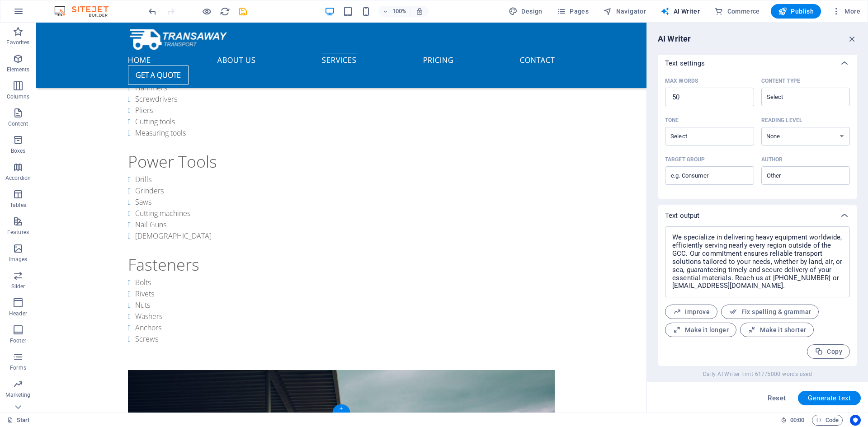
scroll to position [1958, 0]
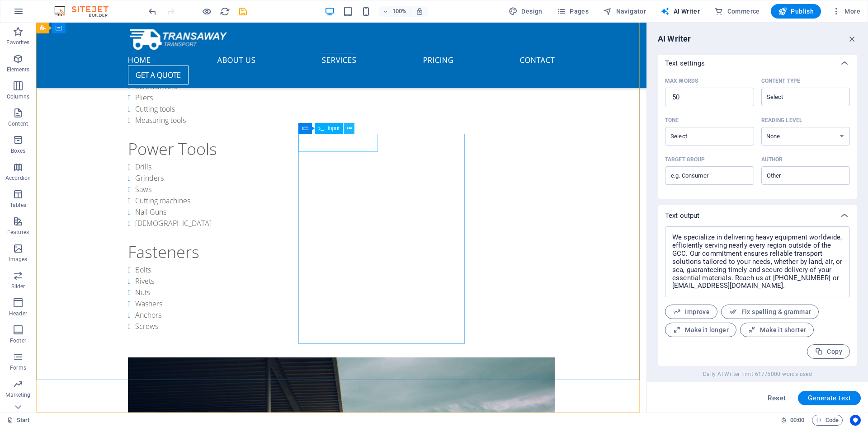
click at [348, 130] on icon at bounding box center [349, 128] width 5 height 9
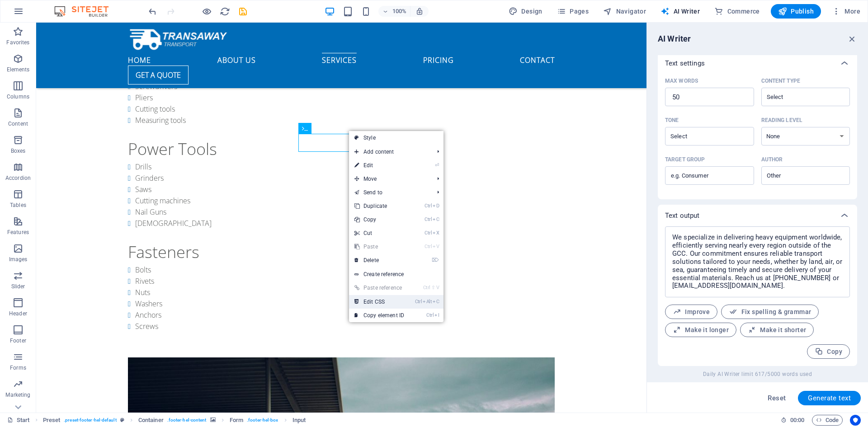
click at [396, 303] on link "Ctrl Alt C Edit CSS" at bounding box center [379, 302] width 61 height 14
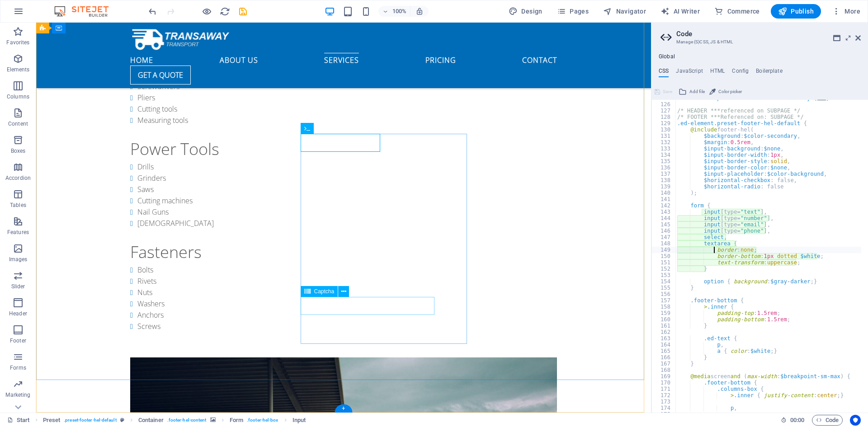
scroll to position [442, 0]
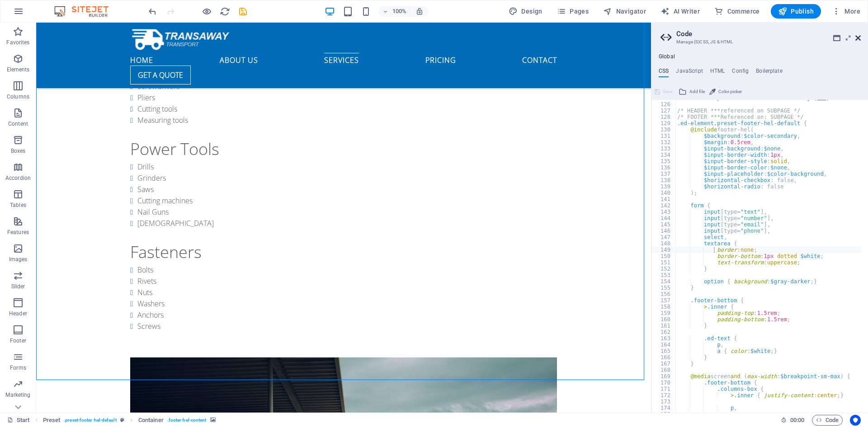
click at [858, 35] on icon at bounding box center [858, 37] width 5 height 7
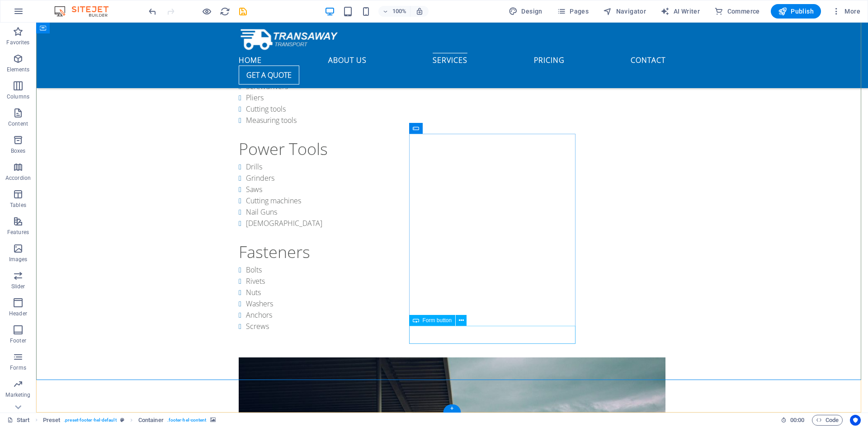
click at [459, 322] on icon at bounding box center [461, 320] width 5 height 9
click at [463, 128] on button at bounding box center [459, 128] width 11 height 11
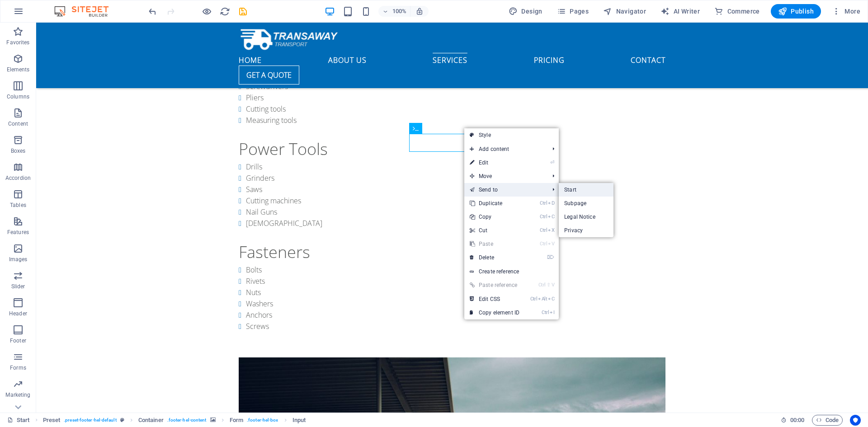
click at [581, 190] on link "Start" at bounding box center [586, 190] width 55 height 14
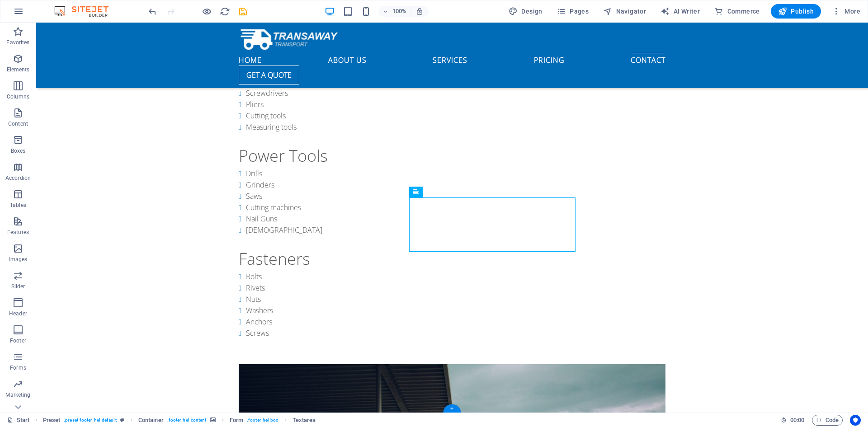
scroll to position [1906, 0]
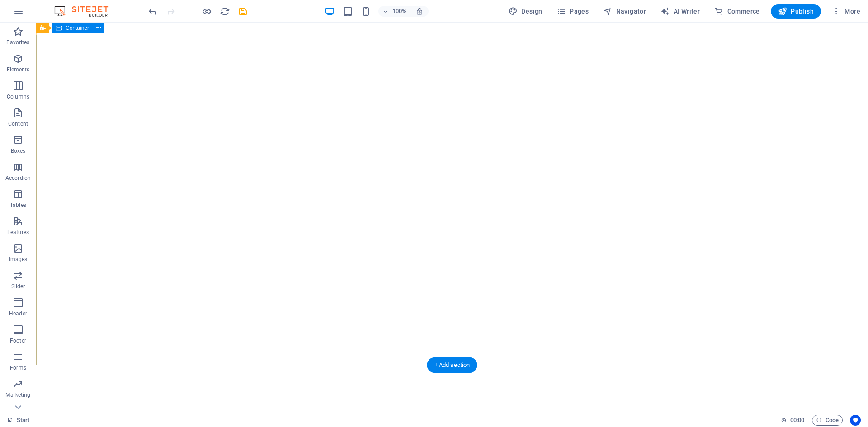
scroll to position [0, 0]
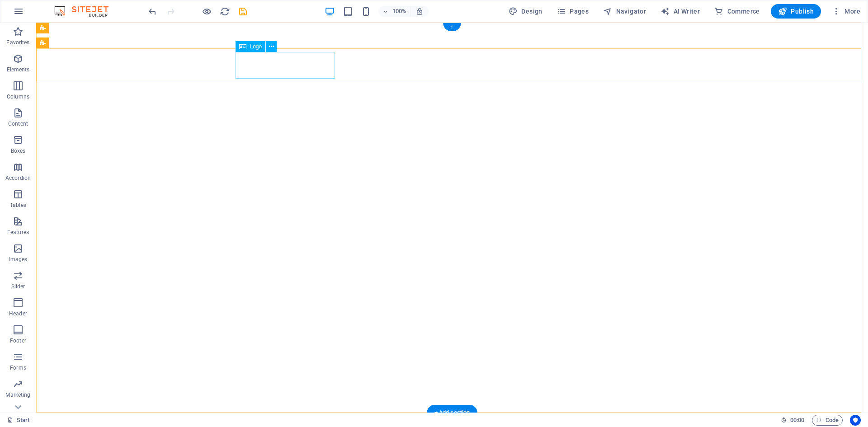
click at [271, 46] on icon at bounding box center [271, 46] width 5 height 9
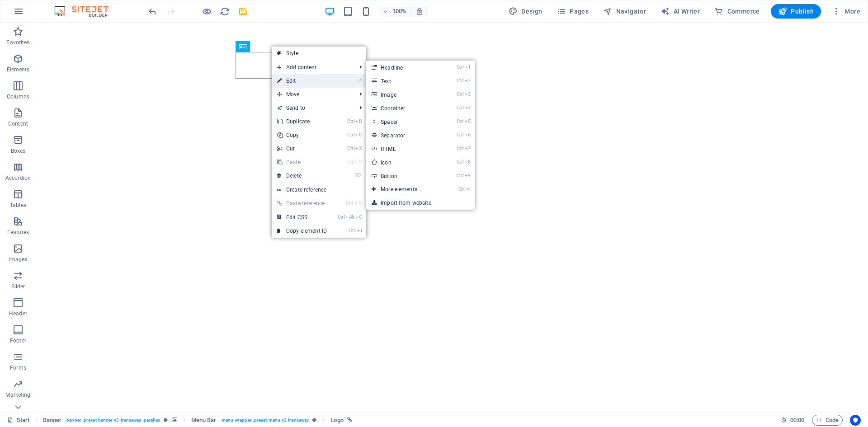
click at [313, 76] on link "⏎ Edit" at bounding box center [302, 81] width 61 height 14
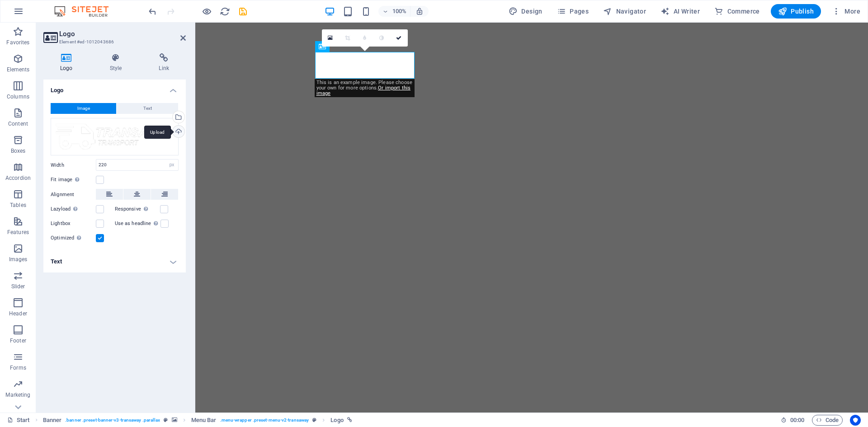
click at [178, 131] on div "Upload" at bounding box center [178, 133] width 14 height 14
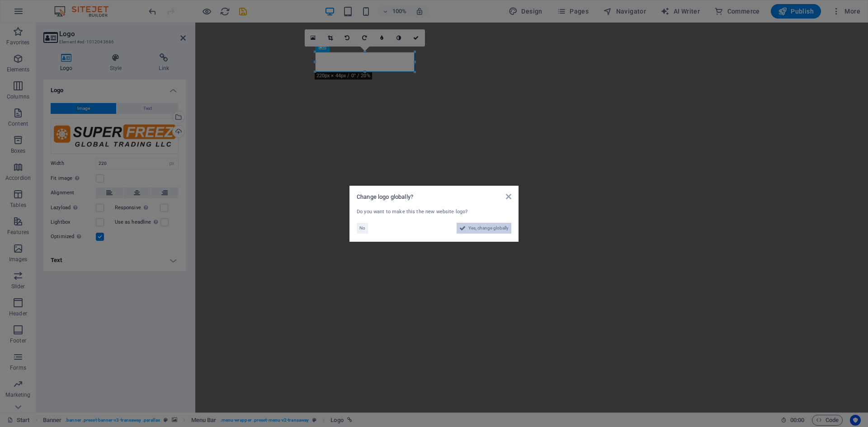
click at [482, 227] on span "Yes, change globally" at bounding box center [488, 228] width 40 height 11
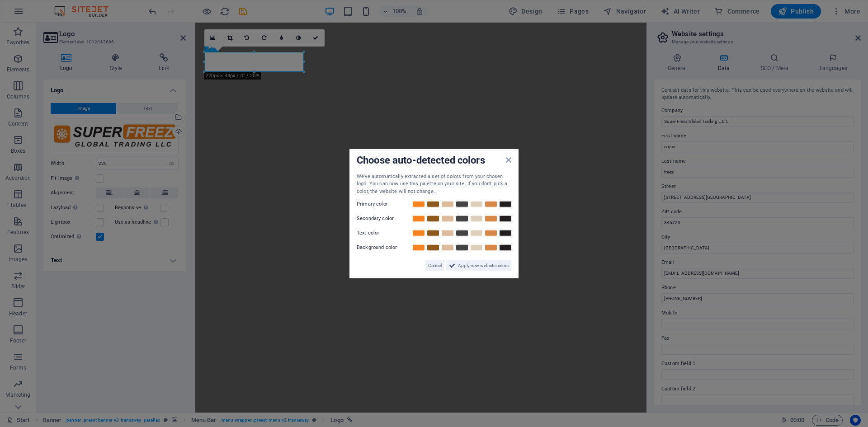
click at [349, 88] on aside "Choose auto-detected colors We've automatically extracted a set of colors from …" at bounding box center [434, 213] width 868 height 427
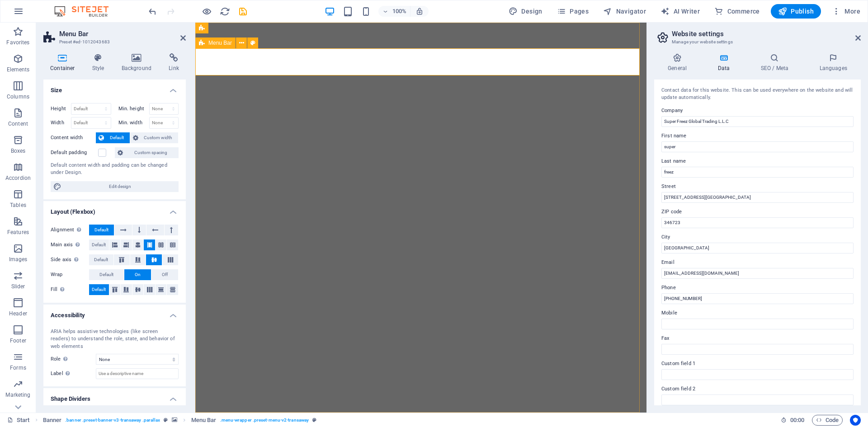
click at [255, 43] on icon at bounding box center [253, 42] width 5 height 9
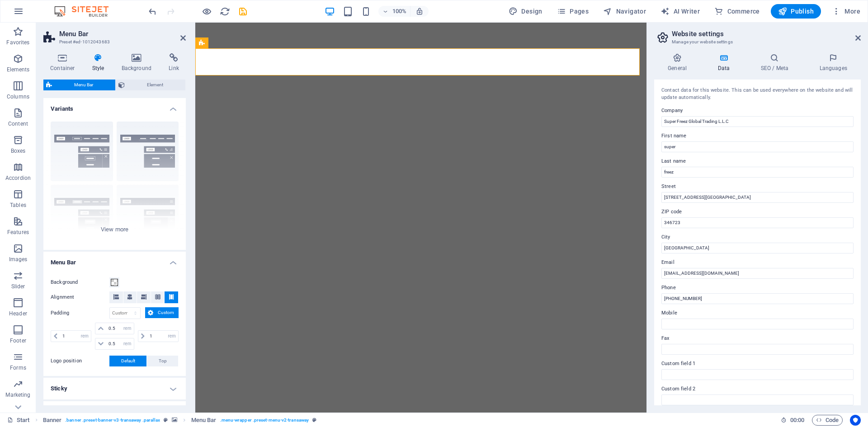
click at [101, 60] on icon at bounding box center [98, 57] width 26 height 9
click at [143, 64] on h4 "Background" at bounding box center [138, 62] width 47 height 19
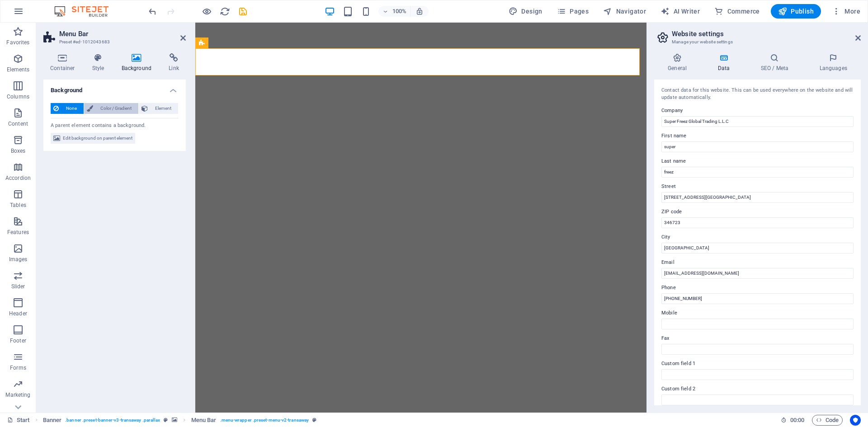
click at [117, 109] on span "Color / Gradient" at bounding box center [116, 108] width 40 height 11
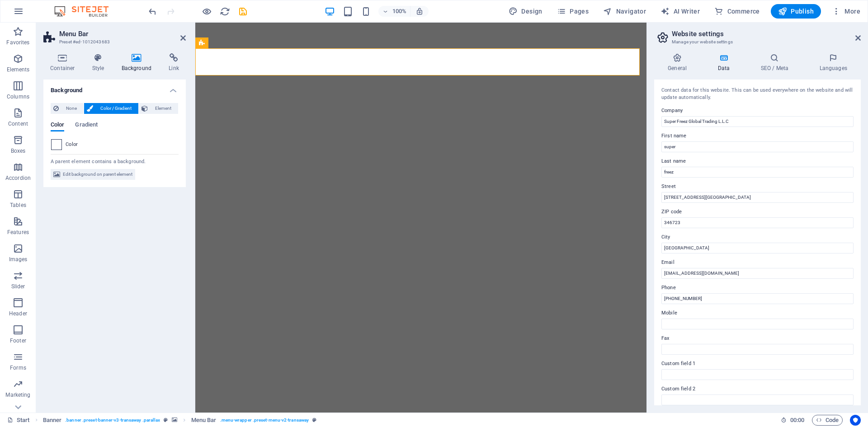
click at [61, 143] on div at bounding box center [56, 144] width 11 height 11
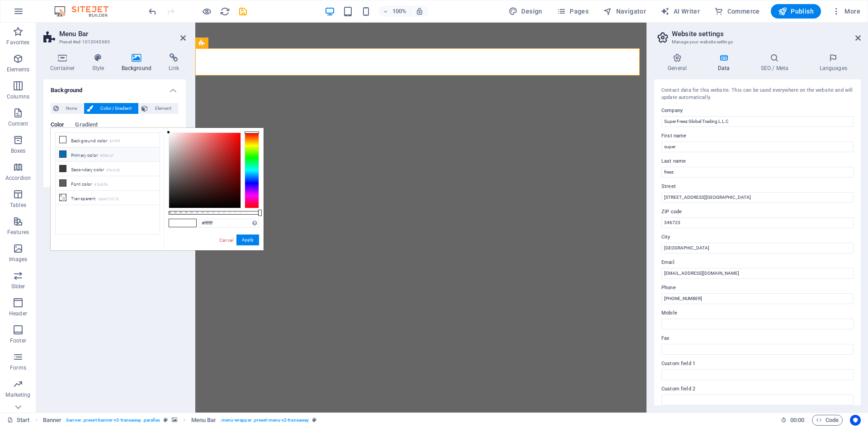
click at [84, 155] on li "Primary color #006cb7" at bounding box center [108, 154] width 104 height 14
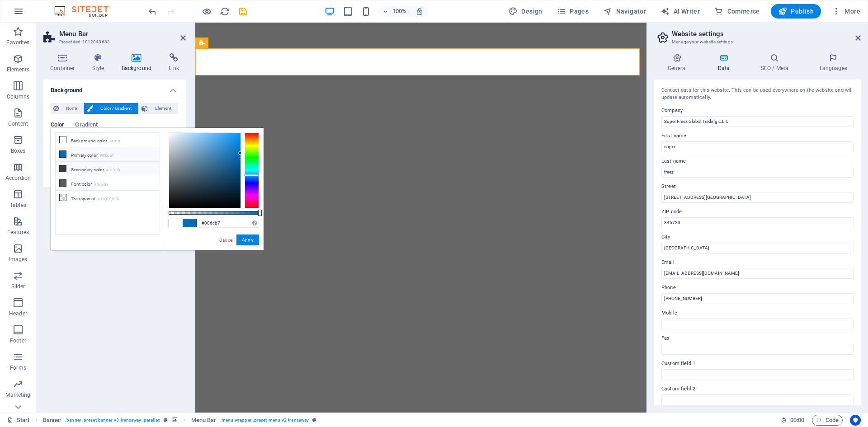
click at [86, 169] on li "Secondary color #3a3c3b" at bounding box center [108, 169] width 104 height 14
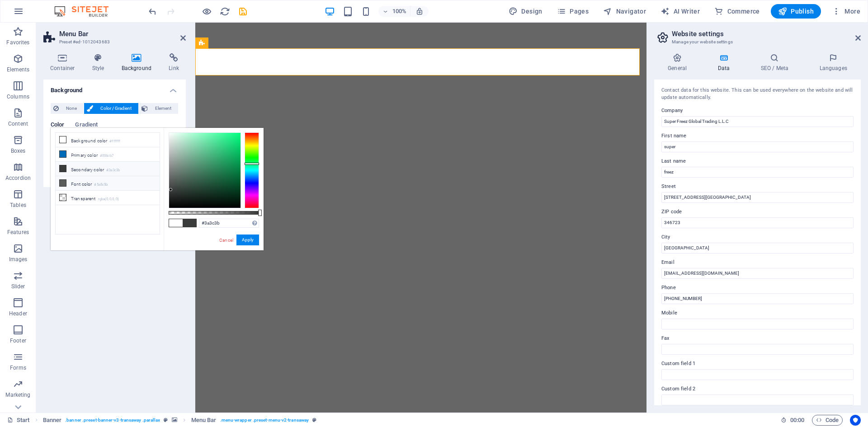
click at [82, 177] on li "Font color #5a5c5b" at bounding box center [108, 183] width 104 height 14
click at [93, 200] on li "Transparent rgba(0,0,0,.0)" at bounding box center [108, 198] width 104 height 14
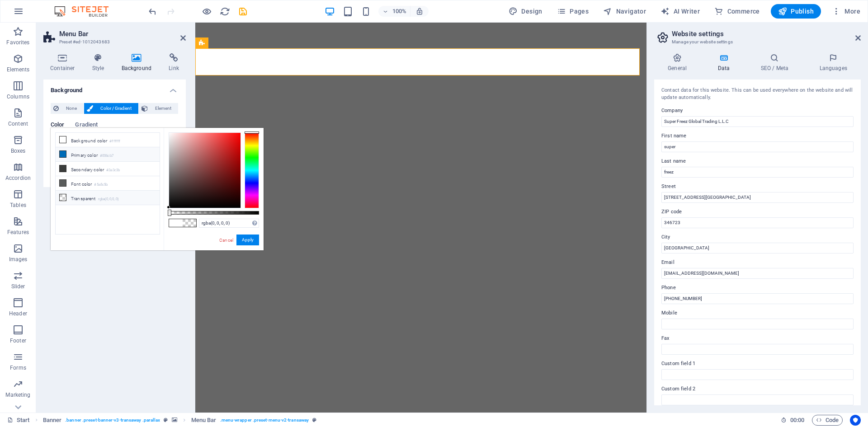
click at [87, 151] on li "Primary color #006cb7" at bounding box center [108, 154] width 104 height 14
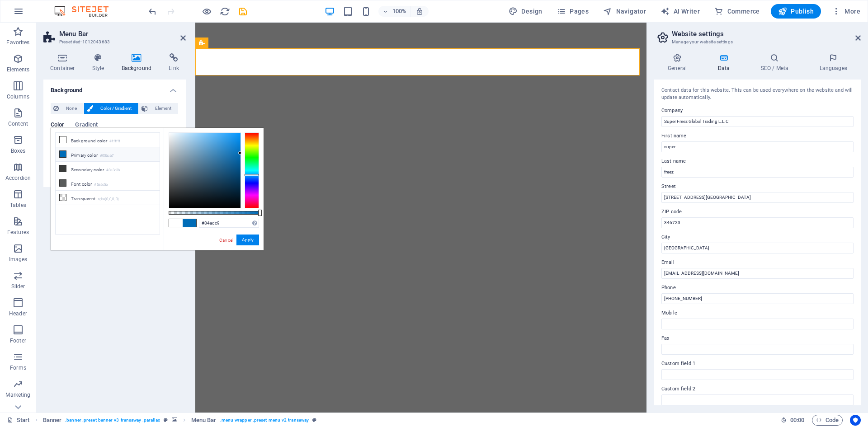
click at [193, 148] on div at bounding box center [204, 170] width 71 height 75
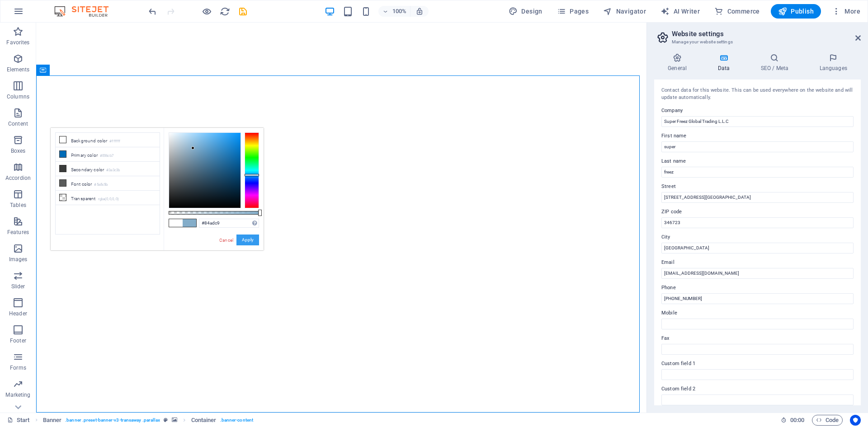
click at [248, 239] on button "Apply" at bounding box center [247, 240] width 23 height 11
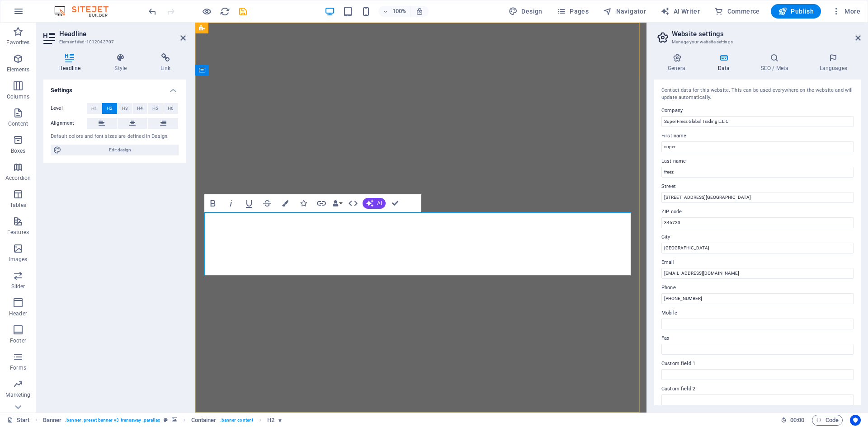
drag, startPoint x: 367, startPoint y: 224, endPoint x: 550, endPoint y: 236, distance: 183.5
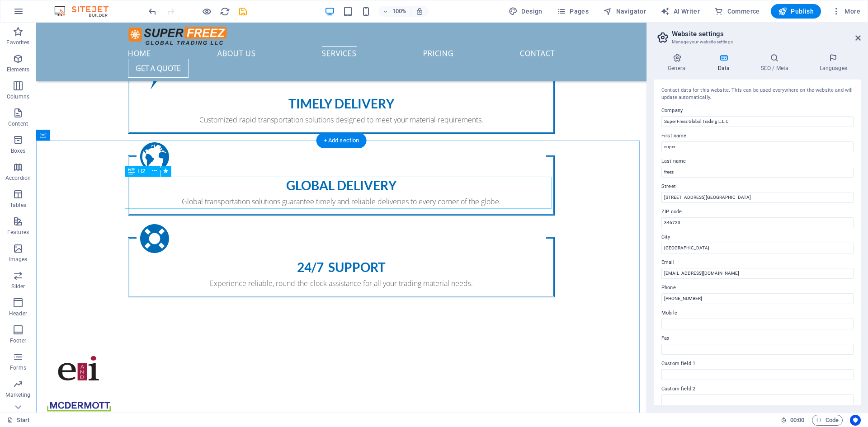
scroll to position [859, 0]
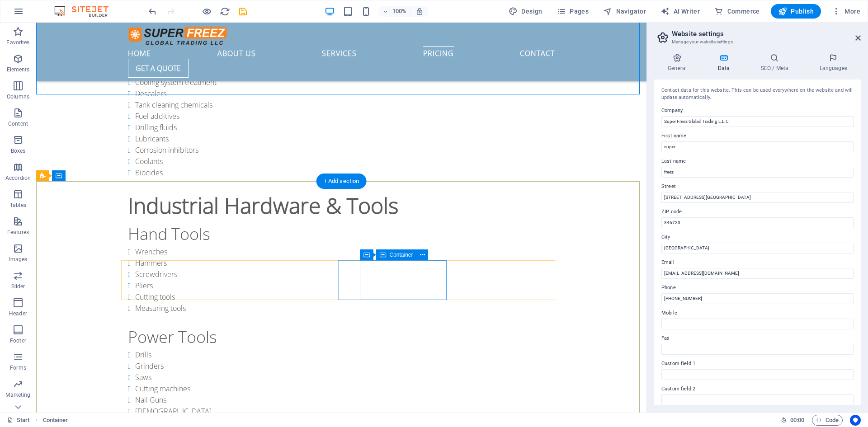
scroll to position [1764, 0]
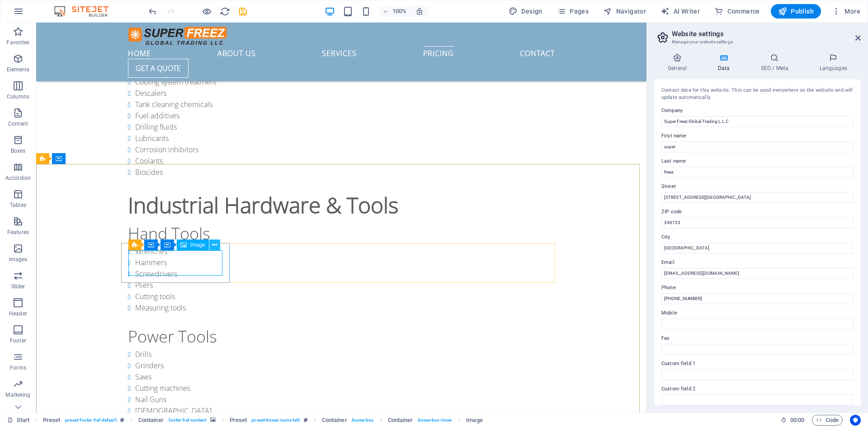
click at [214, 244] on icon at bounding box center [214, 245] width 5 height 9
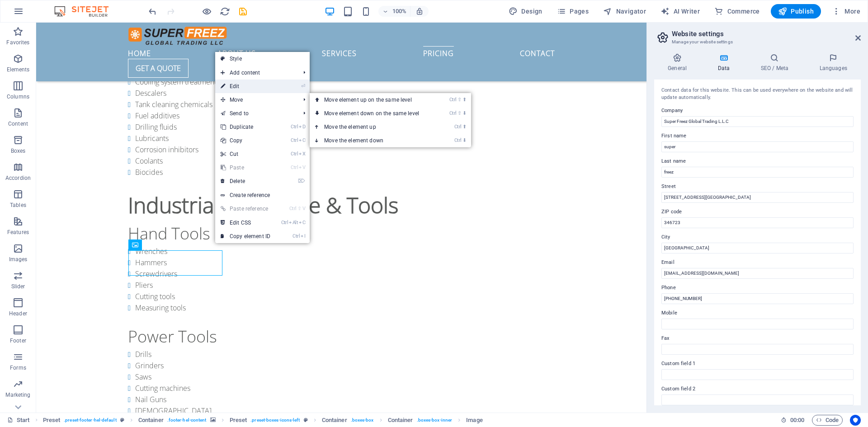
click at [252, 85] on link "⏎ Edit" at bounding box center [245, 87] width 61 height 14
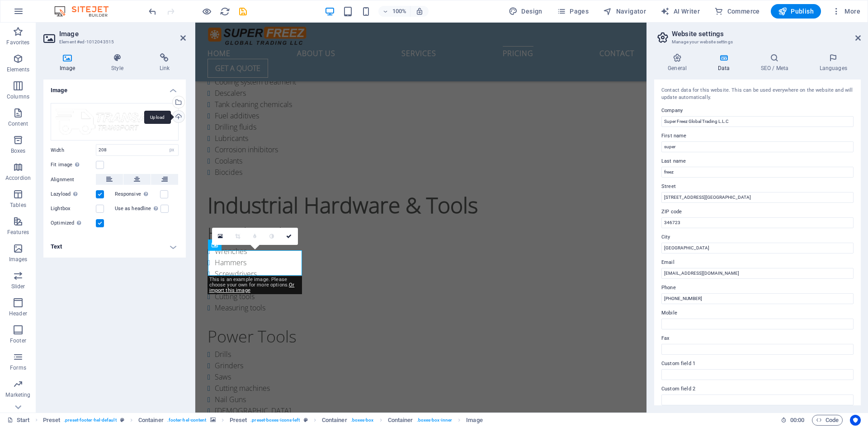
click at [176, 112] on div "Upload" at bounding box center [178, 118] width 14 height 14
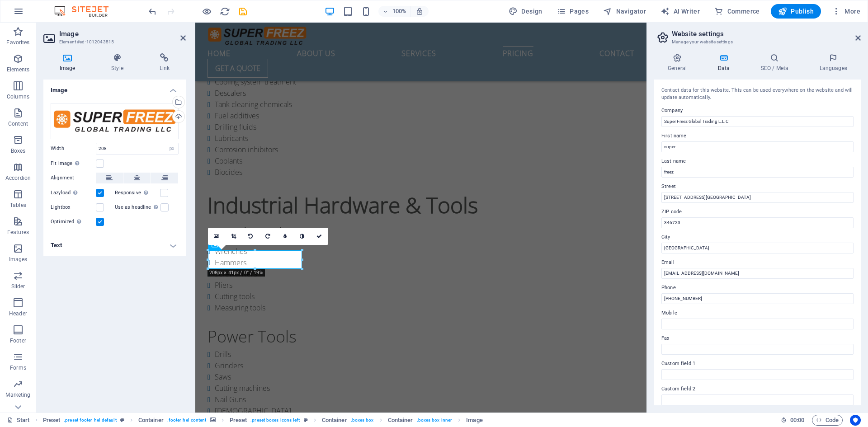
click at [117, 326] on div "Image Drag files here, click to choose files or select files from Files or our …" at bounding box center [114, 243] width 142 height 326
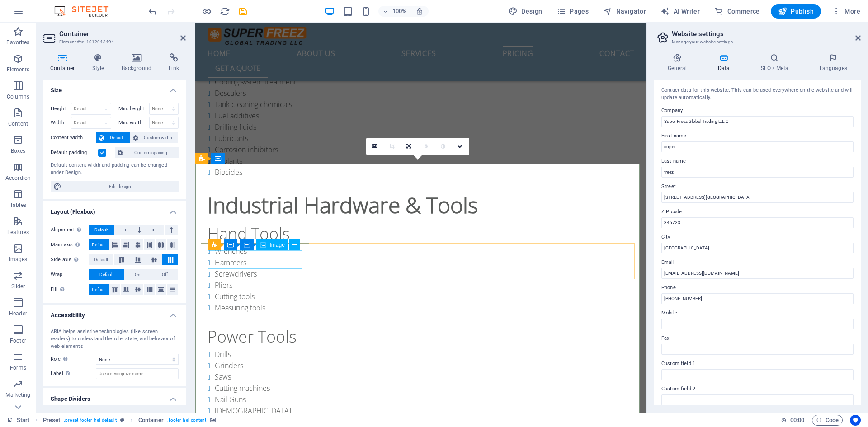
click at [293, 244] on icon at bounding box center [294, 245] width 5 height 9
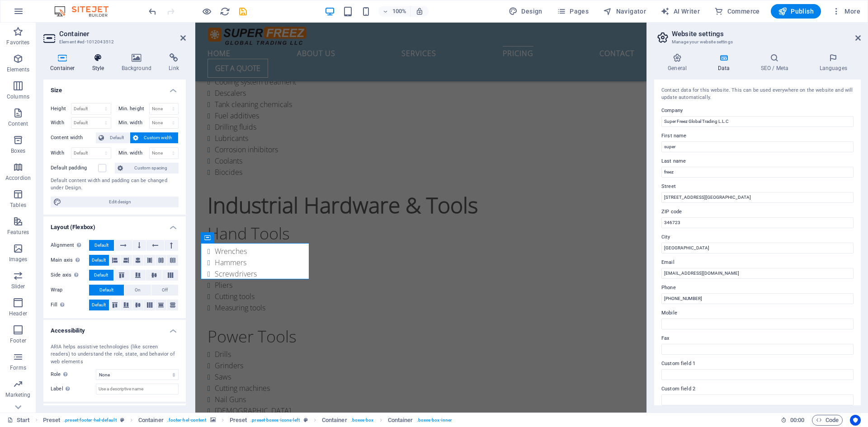
click at [105, 60] on icon at bounding box center [98, 57] width 26 height 9
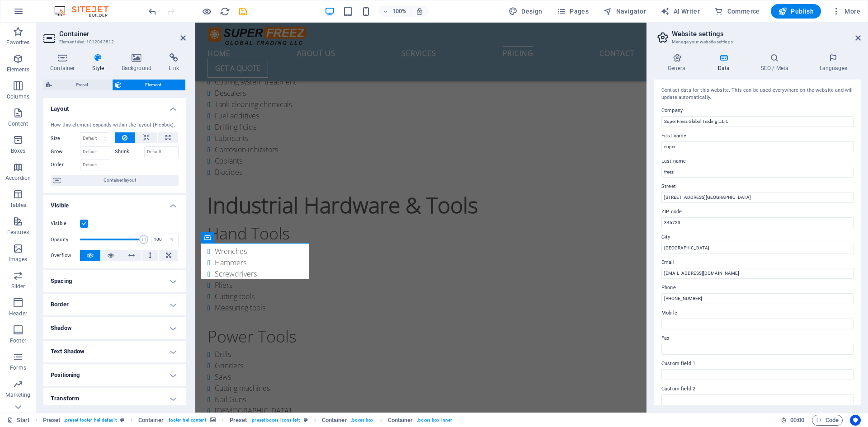
click at [96, 63] on h4 "Style" at bounding box center [99, 62] width 29 height 19
click at [99, 62] on icon at bounding box center [98, 57] width 26 height 9
click at [138, 59] on icon at bounding box center [137, 57] width 44 height 9
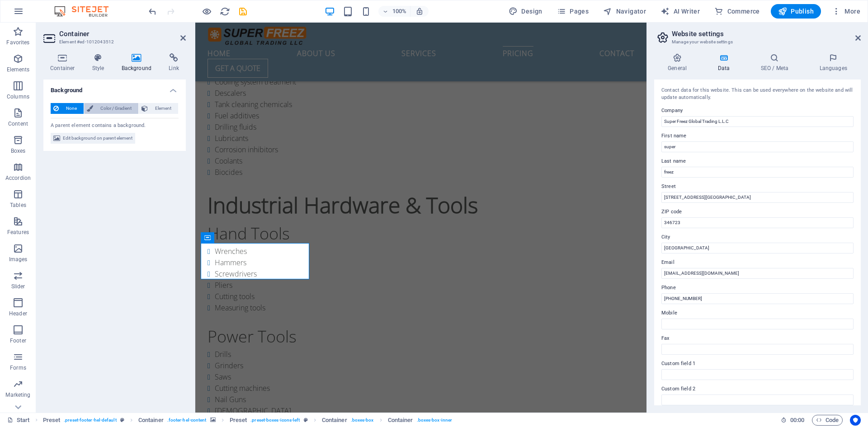
click at [105, 107] on span "Color / Gradient" at bounding box center [116, 108] width 40 height 11
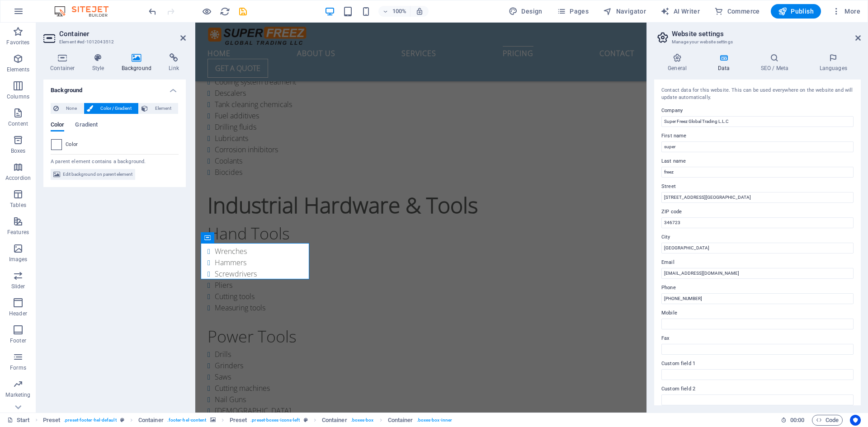
click at [56, 144] on span at bounding box center [57, 145] width 10 height 10
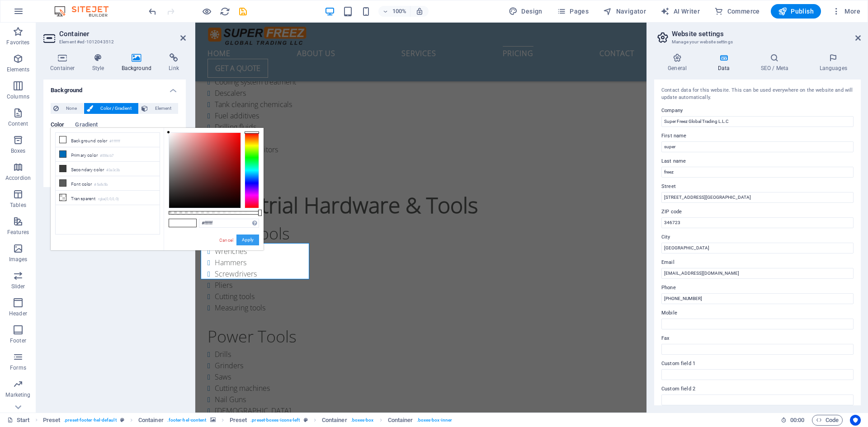
click at [244, 240] on button "Apply" at bounding box center [247, 240] width 23 height 11
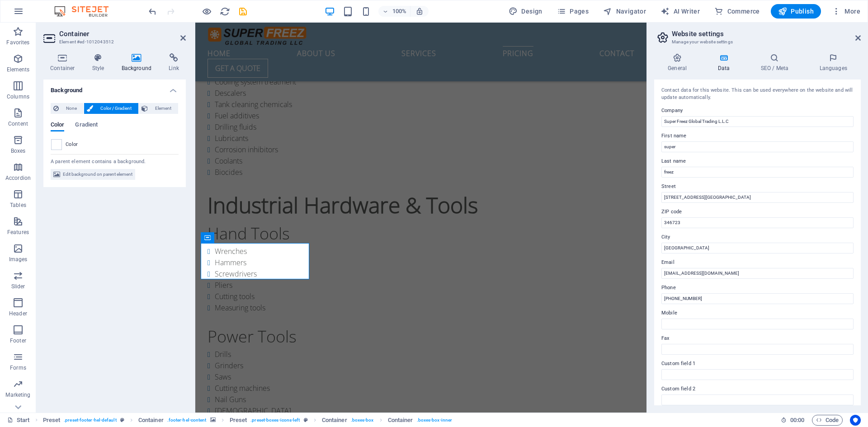
click at [59, 307] on div "Background None Color / Gradient Element Stretch background to full-width Color…" at bounding box center [114, 243] width 142 height 326
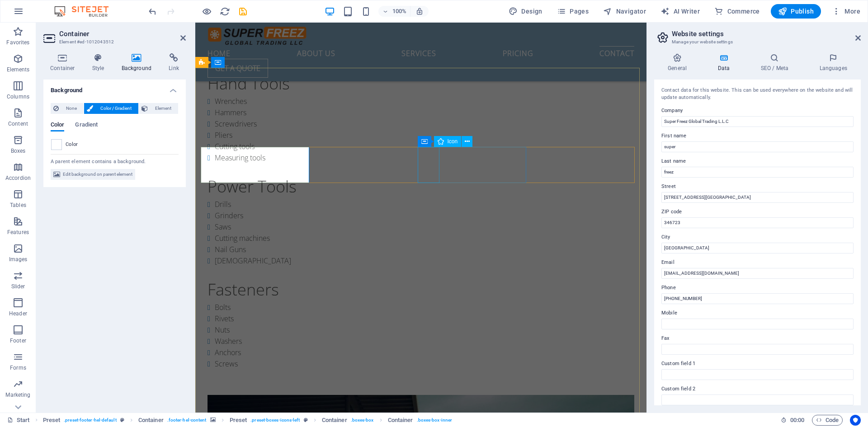
scroll to position [1915, 0]
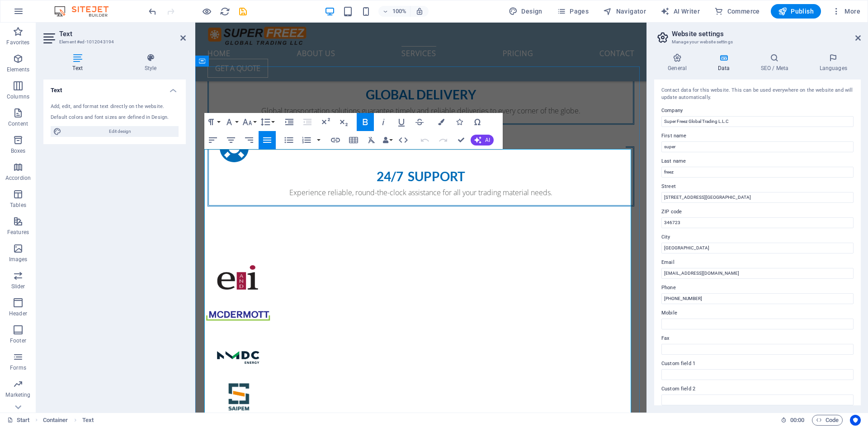
scroll to position [934, 0]
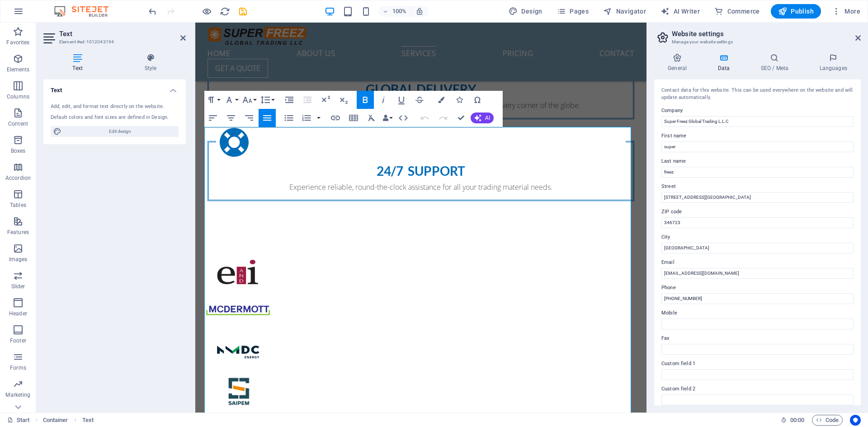
click at [179, 38] on header "Text Element #ed-1012043194" at bounding box center [114, 35] width 142 height 24
drag, startPoint x: 145, startPoint y: 15, endPoint x: 181, endPoint y: 38, distance: 42.7
click at [181, 38] on icon at bounding box center [182, 37] width 5 height 7
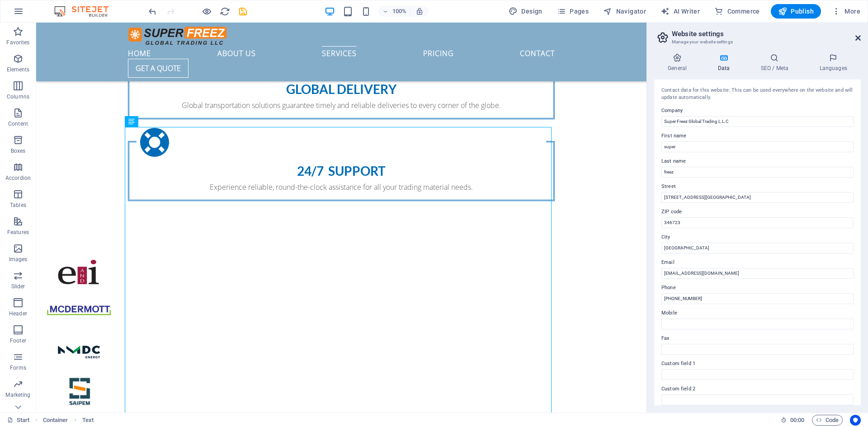
click at [859, 36] on icon at bounding box center [858, 37] width 5 height 7
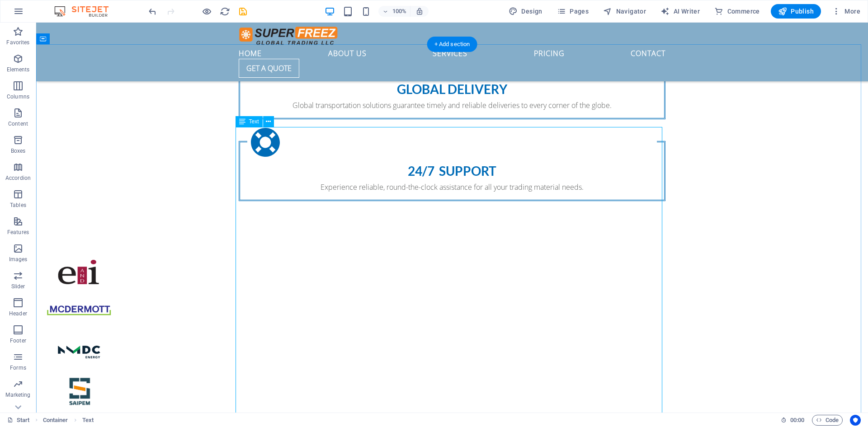
click at [21, 92] on span "Columns" at bounding box center [18, 91] width 36 height 22
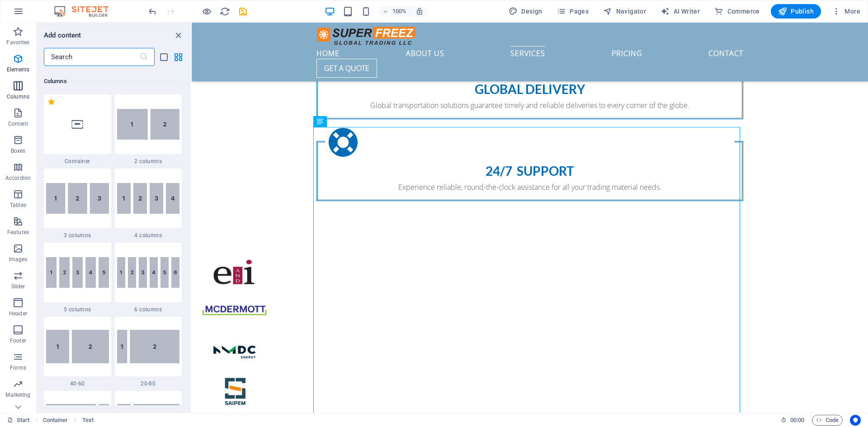
scroll to position [448, 0]
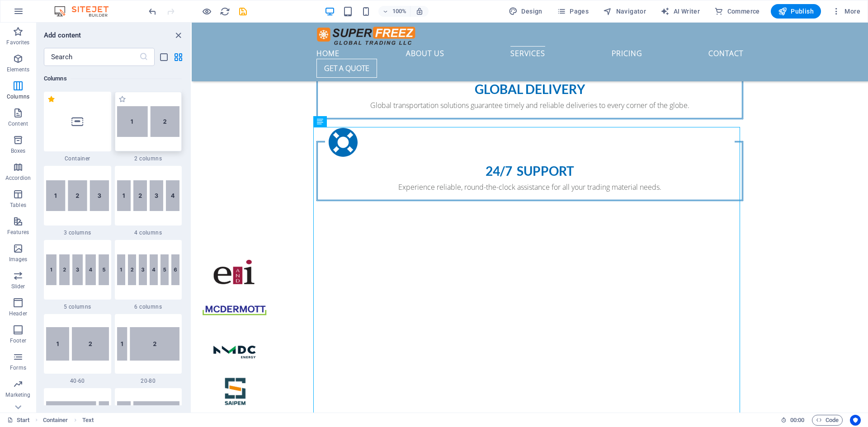
click at [146, 124] on img at bounding box center [148, 121] width 63 height 31
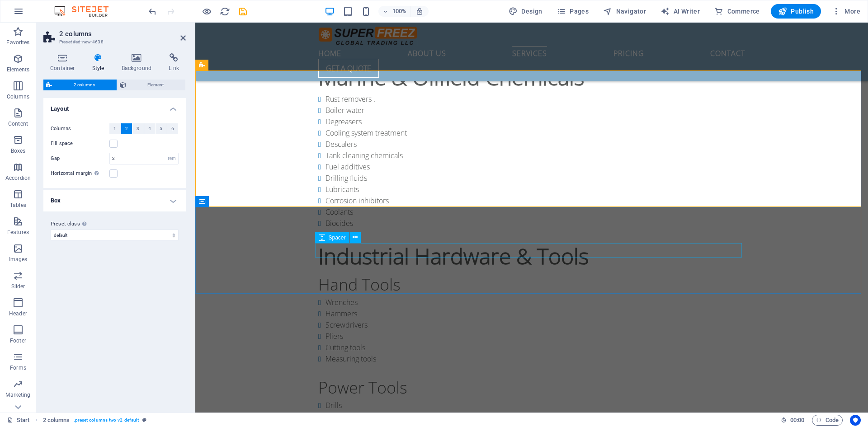
scroll to position [1633, 0]
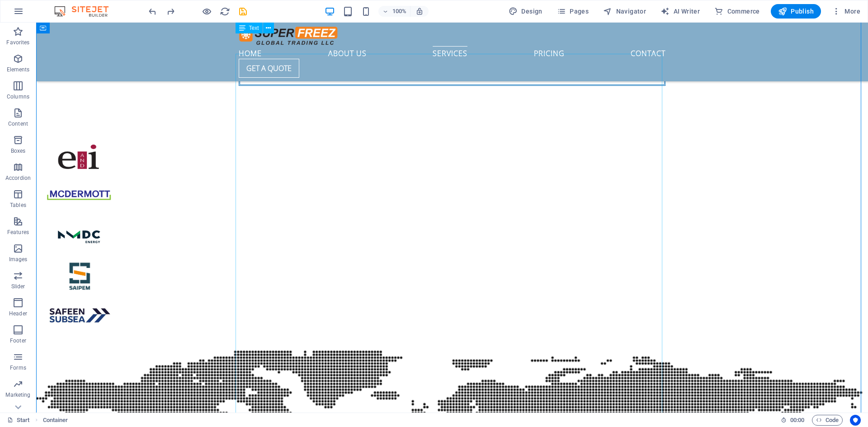
scroll to position [1000, 0]
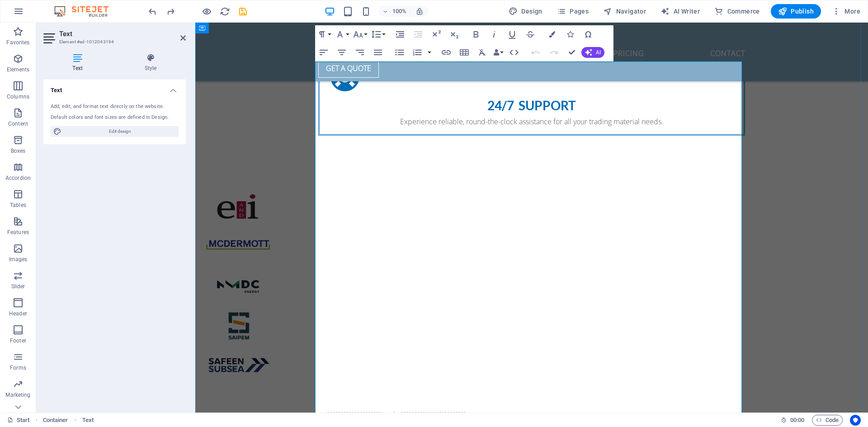
drag, startPoint x: 209, startPoint y: 110, endPoint x: 426, endPoint y: 132, distance: 217.7
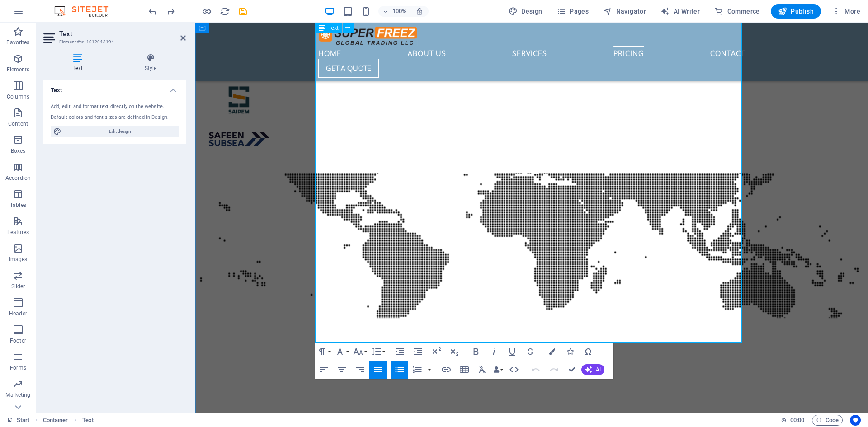
scroll to position [1362, 0]
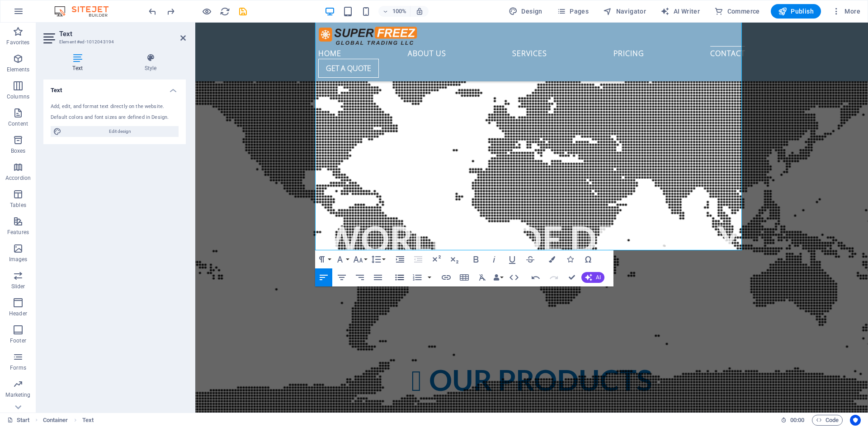
click at [400, 276] on icon "button" at bounding box center [399, 278] width 9 height 6
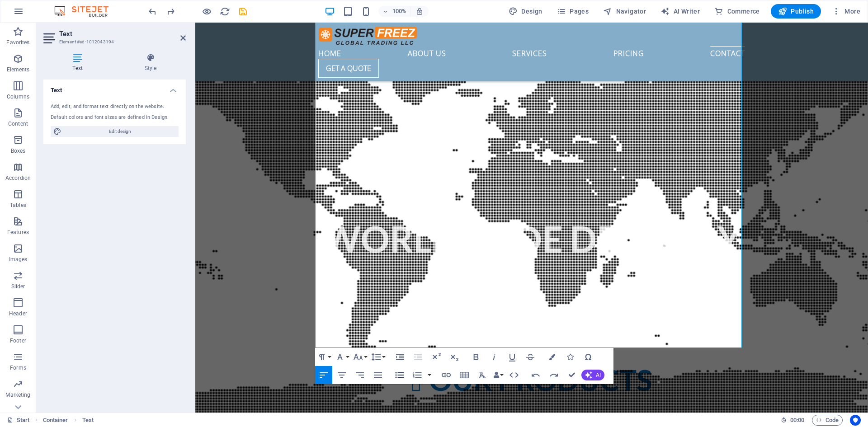
click at [398, 372] on icon "button" at bounding box center [399, 375] width 11 height 11
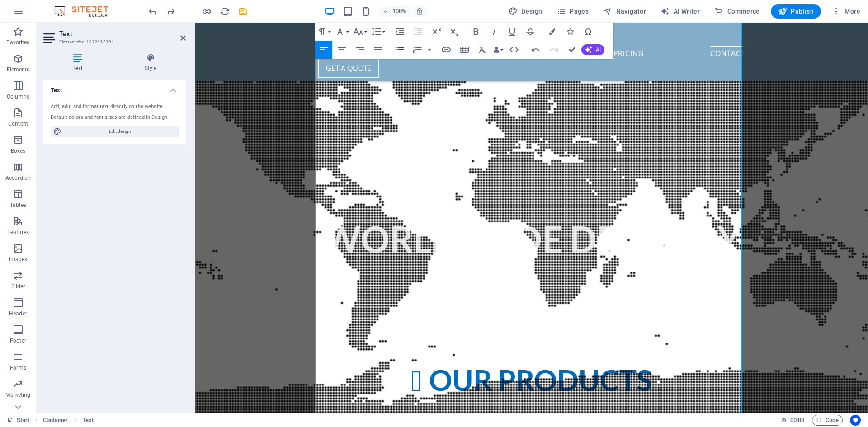
click at [400, 51] on icon "button" at bounding box center [399, 49] width 11 height 11
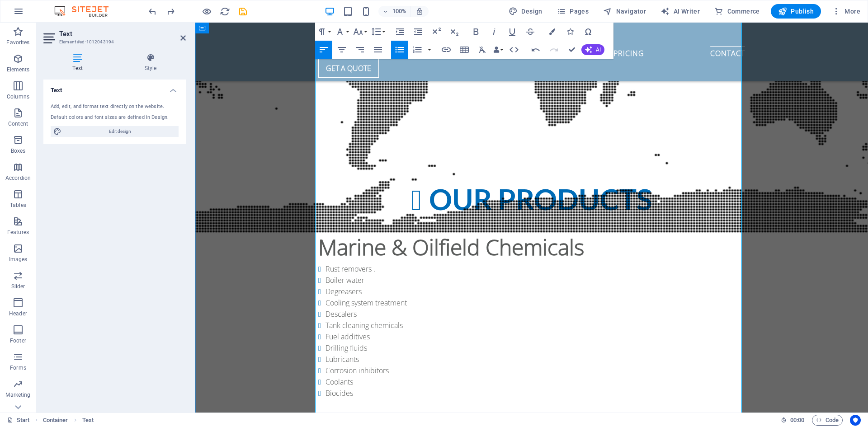
scroll to position [1407, 0]
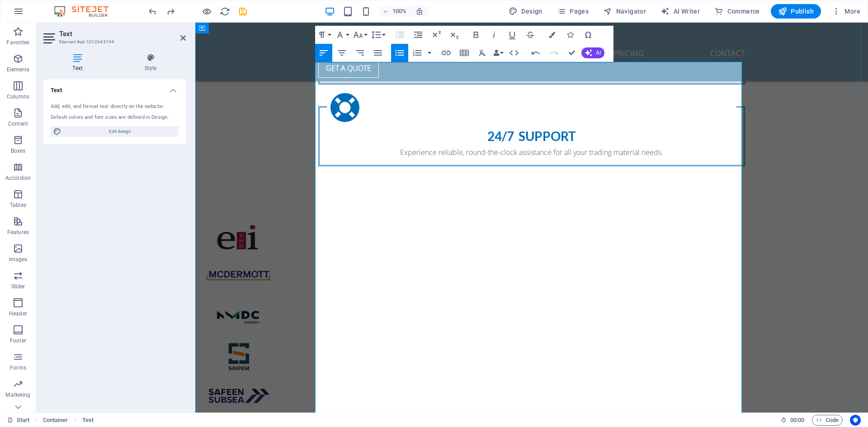
scroll to position [955, 0]
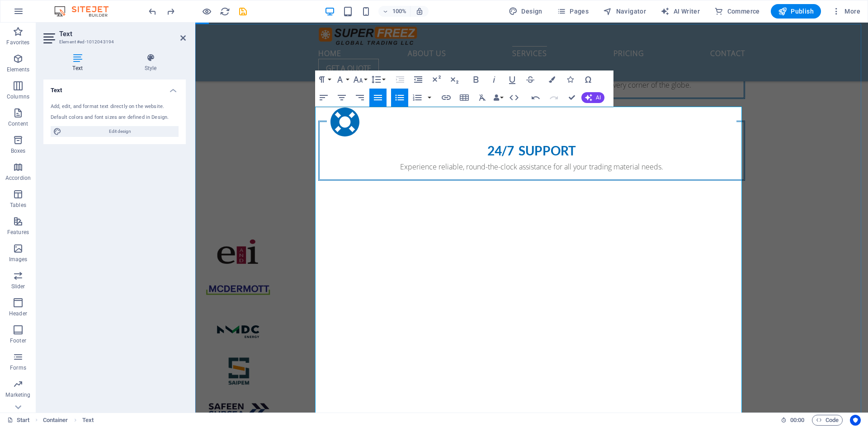
copy li "Descalers"
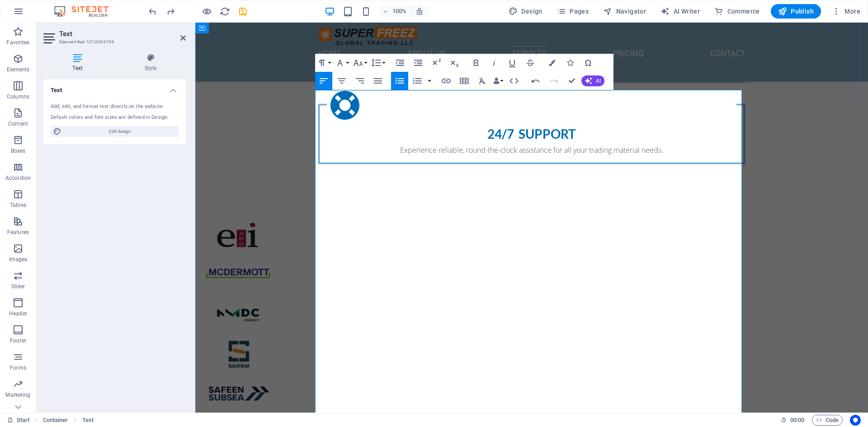
scroll to position [982, 0]
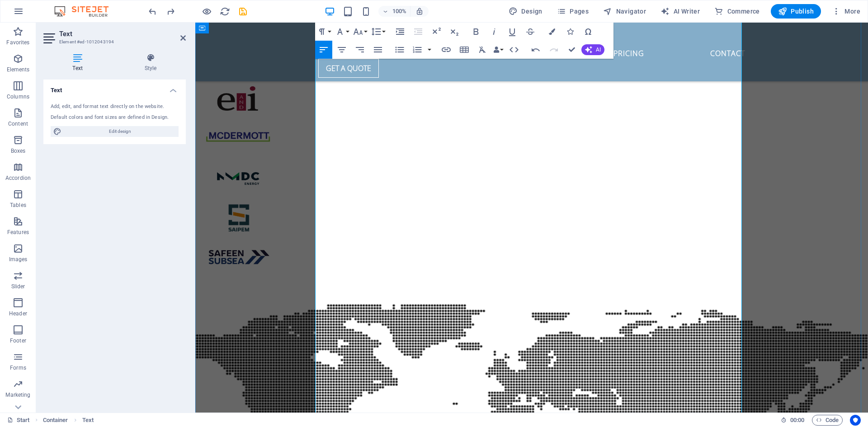
scroll to position [1118, 0]
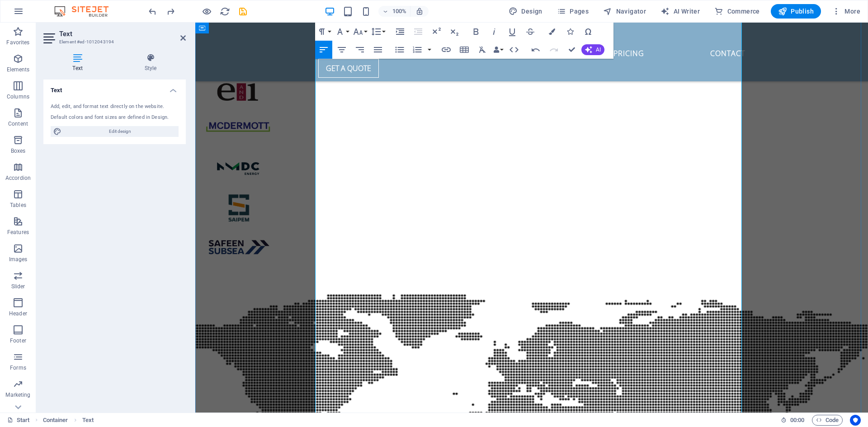
click at [366, 32] on button "Font Size" at bounding box center [359, 32] width 17 height 18
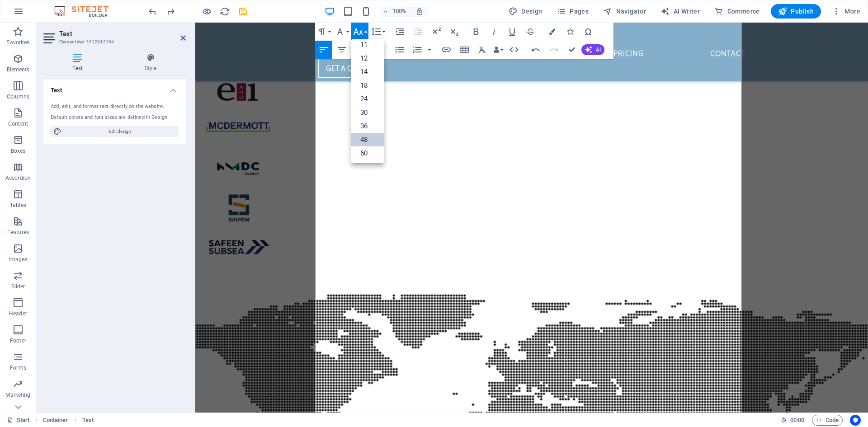
click at [368, 138] on link "48" at bounding box center [367, 140] width 33 height 14
click at [477, 31] on icon "button" at bounding box center [476, 31] width 11 height 11
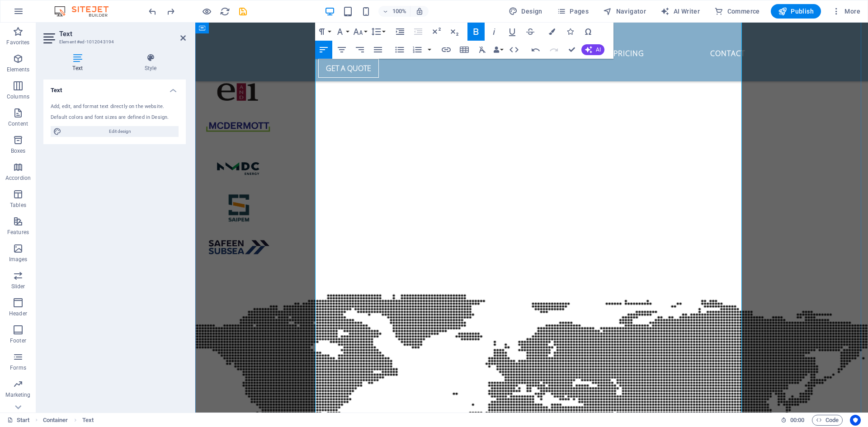
click at [365, 33] on button "Font Size" at bounding box center [359, 32] width 17 height 18
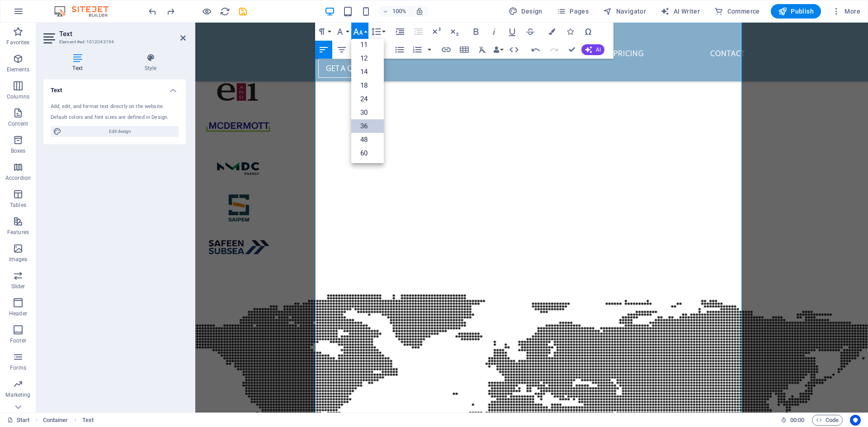
drag, startPoint x: 364, startPoint y: 127, endPoint x: 170, endPoint y: 137, distance: 195.1
click at [364, 127] on link "36" at bounding box center [367, 126] width 33 height 14
click at [367, 31] on button "Font Size" at bounding box center [359, 32] width 17 height 18
click at [369, 122] on link "36" at bounding box center [367, 126] width 33 height 14
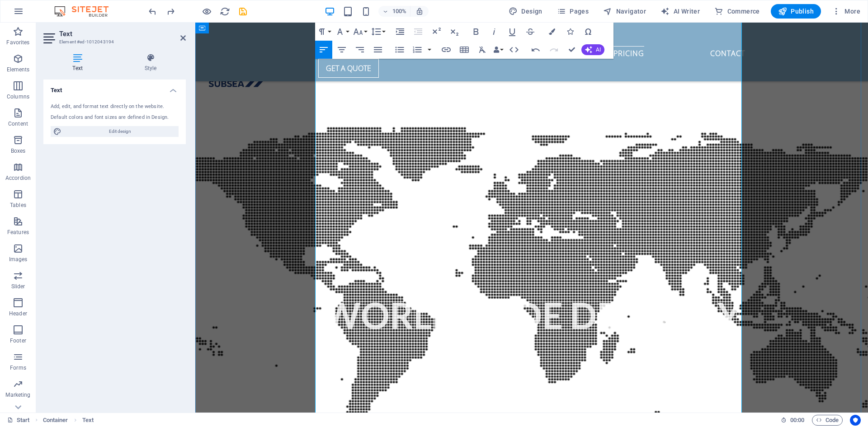
scroll to position [1299, 0]
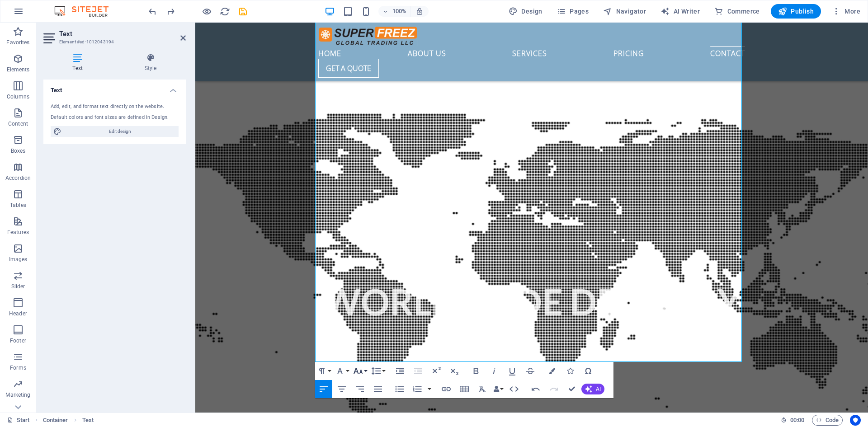
click at [366, 374] on button "Font Size" at bounding box center [359, 371] width 17 height 18
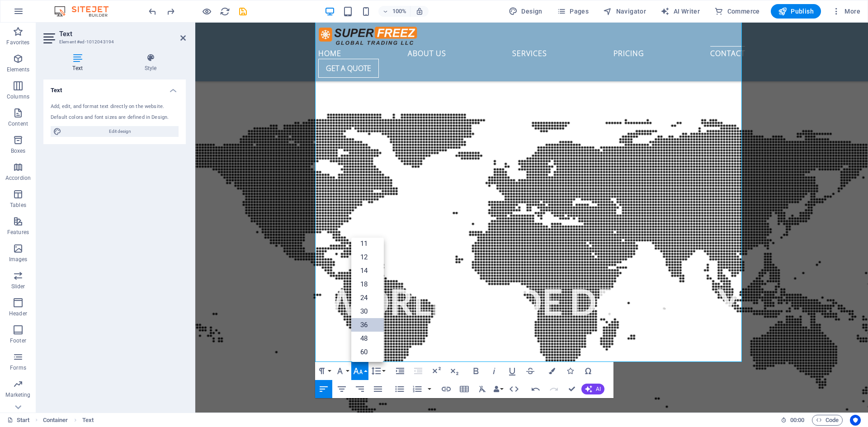
click at [370, 324] on link "36" at bounding box center [367, 325] width 33 height 14
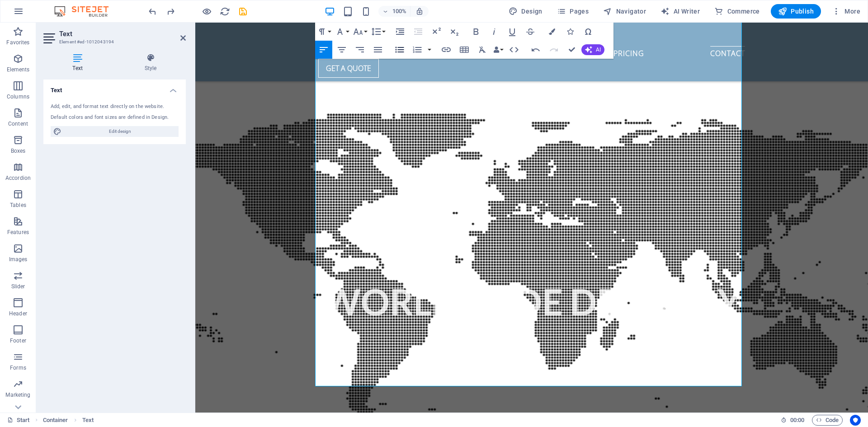
click at [398, 46] on icon "button" at bounding box center [399, 49] width 11 height 11
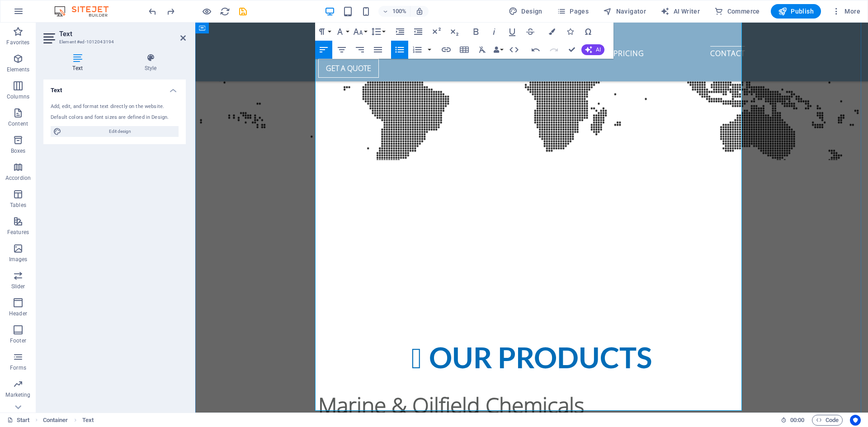
scroll to position [1480, 0]
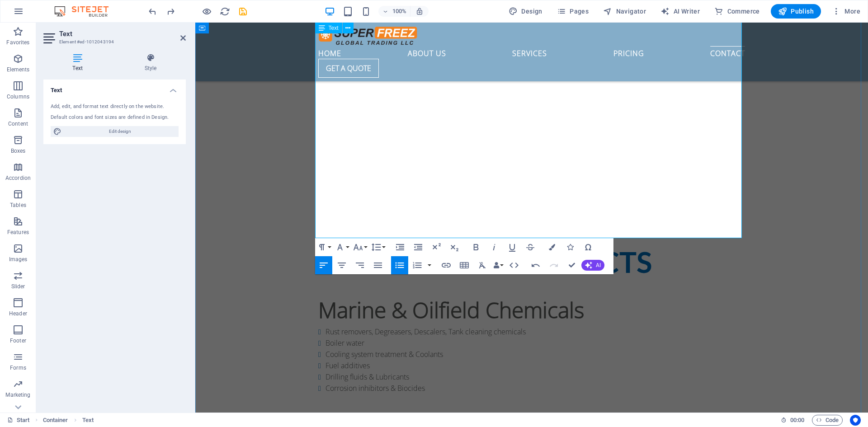
click at [367, 246] on button "Font Size" at bounding box center [359, 247] width 17 height 18
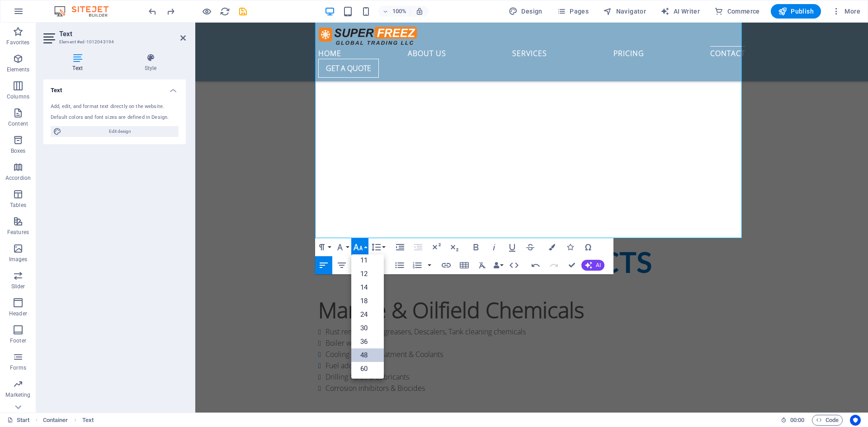
click at [365, 351] on link "48" at bounding box center [367, 356] width 33 height 14
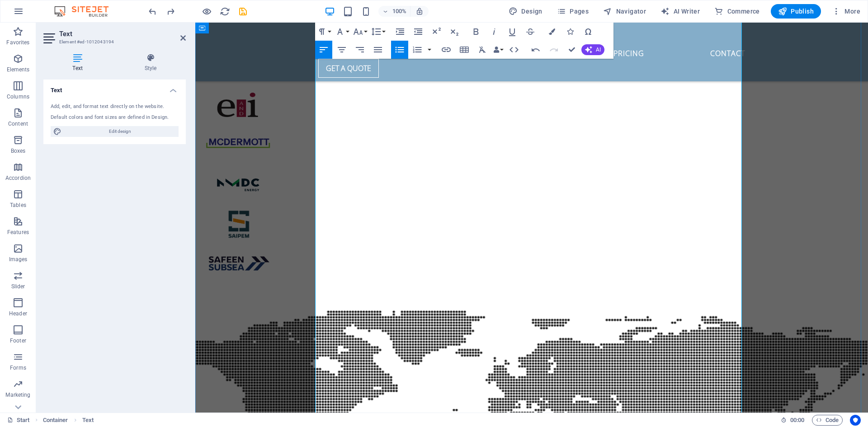
scroll to position [1073, 0]
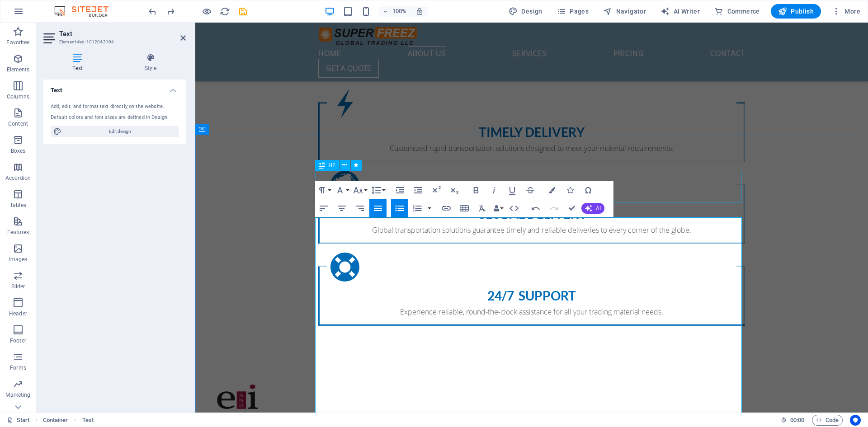
scroll to position [801, 0]
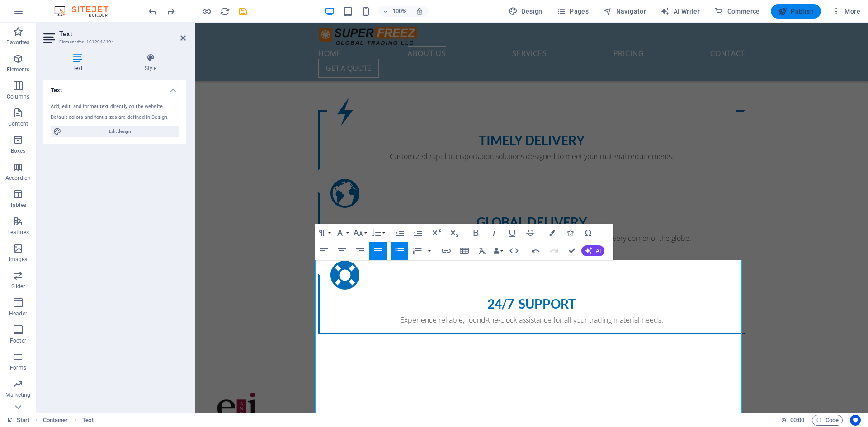
click at [794, 13] on span "Publish" at bounding box center [796, 11] width 36 height 9
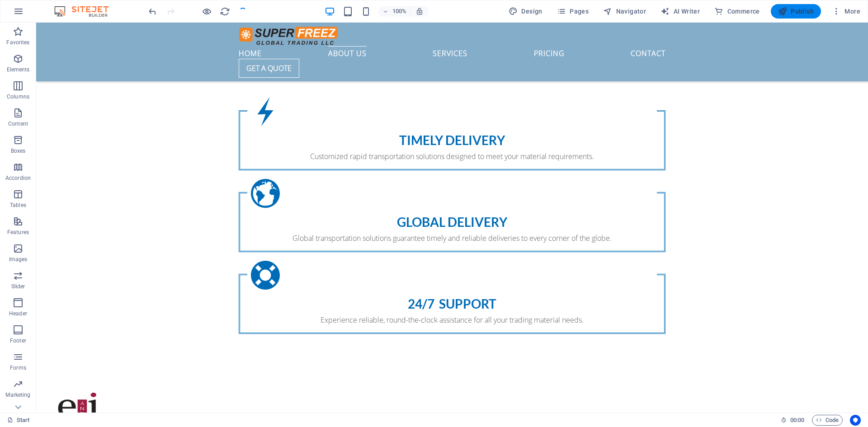
click at [794, 13] on span "Publish" at bounding box center [796, 11] width 36 height 9
checkbox input "false"
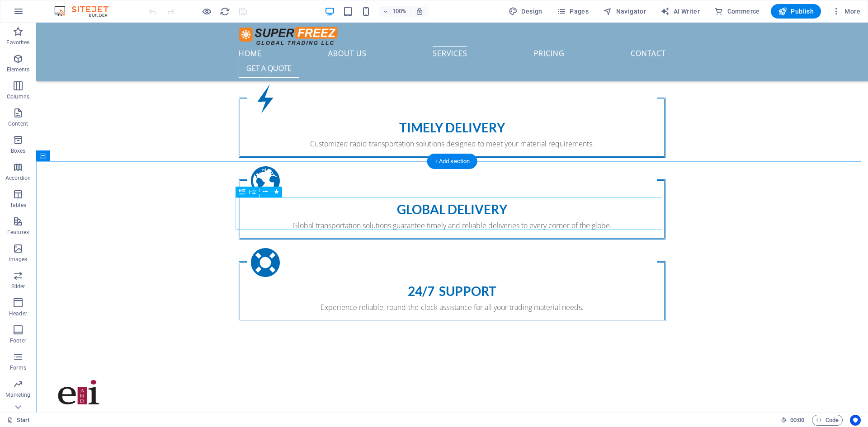
scroll to position [995, 0]
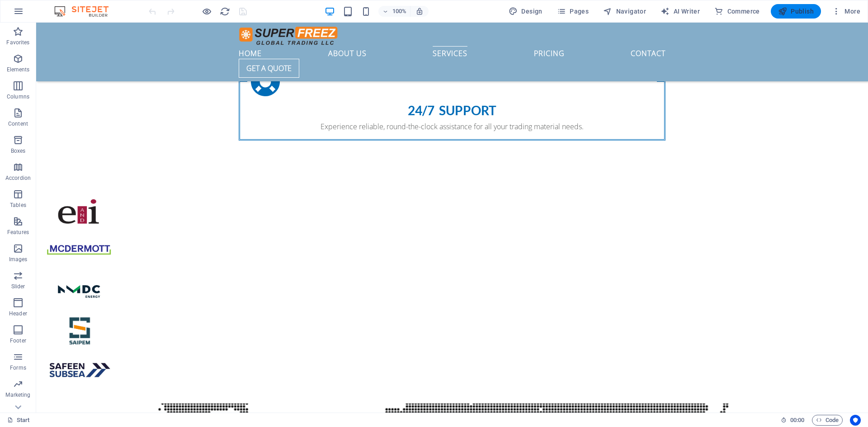
click at [797, 9] on span "Publish" at bounding box center [796, 11] width 36 height 9
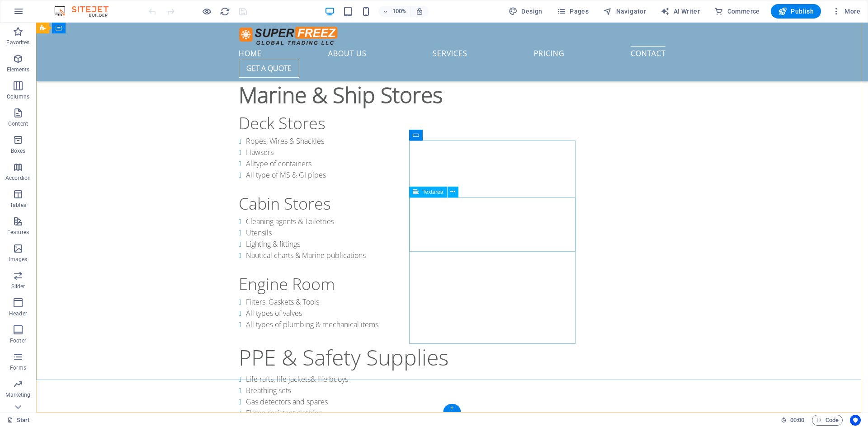
scroll to position [2086, 0]
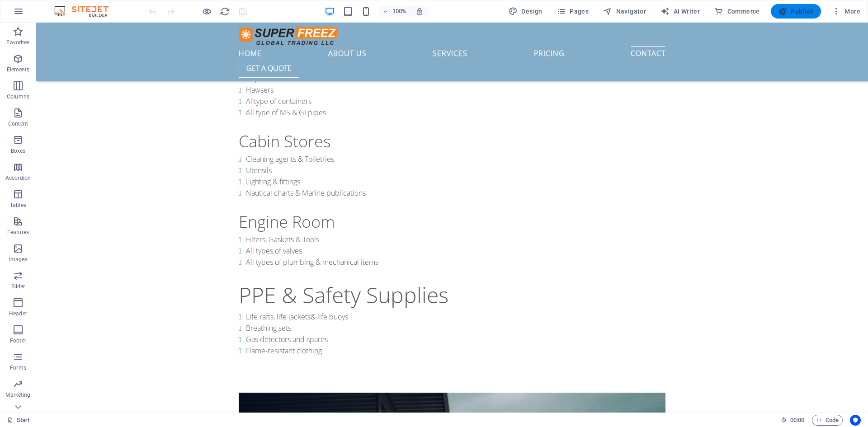
click at [785, 13] on icon "button" at bounding box center [782, 11] width 9 height 9
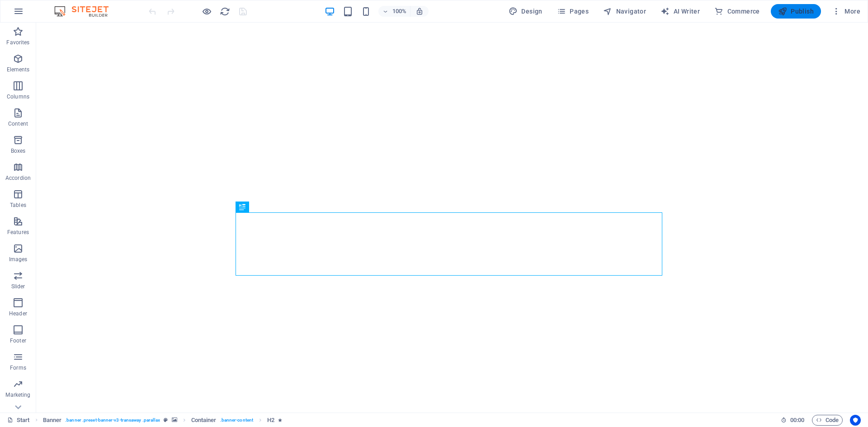
click at [793, 13] on span "Publish" at bounding box center [796, 11] width 36 height 9
click at [17, 10] on icon "button" at bounding box center [18, 11] width 11 height 11
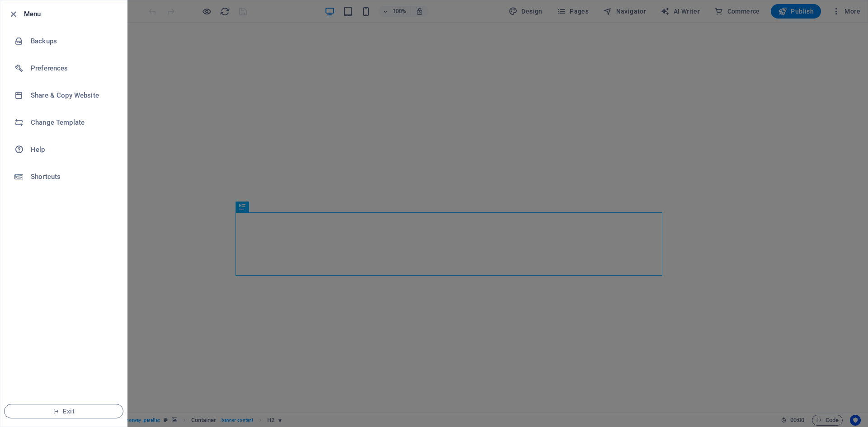
click at [724, 115] on div at bounding box center [434, 213] width 868 height 427
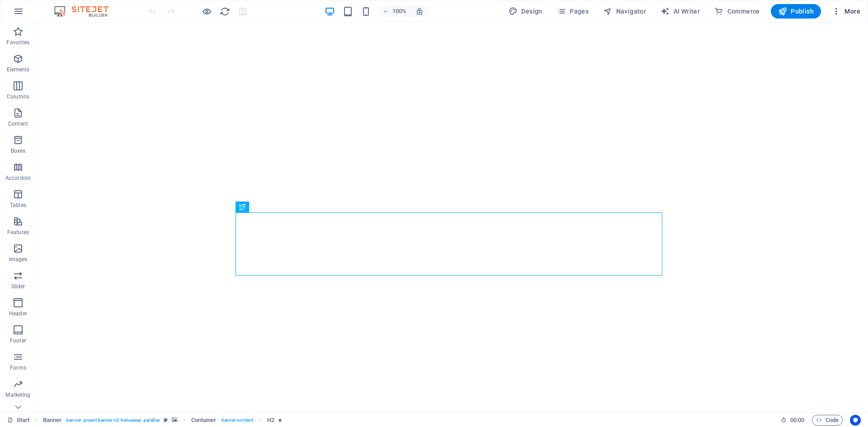
click at [836, 10] on icon "button" at bounding box center [836, 11] width 9 height 9
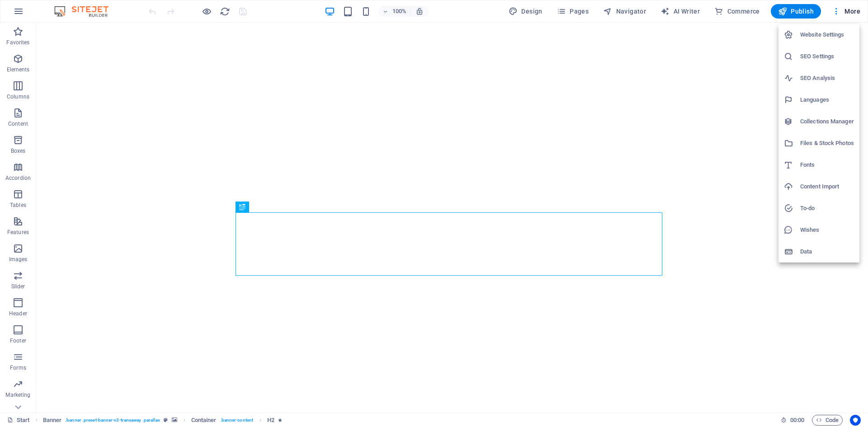
click at [806, 8] on div at bounding box center [434, 213] width 868 height 427
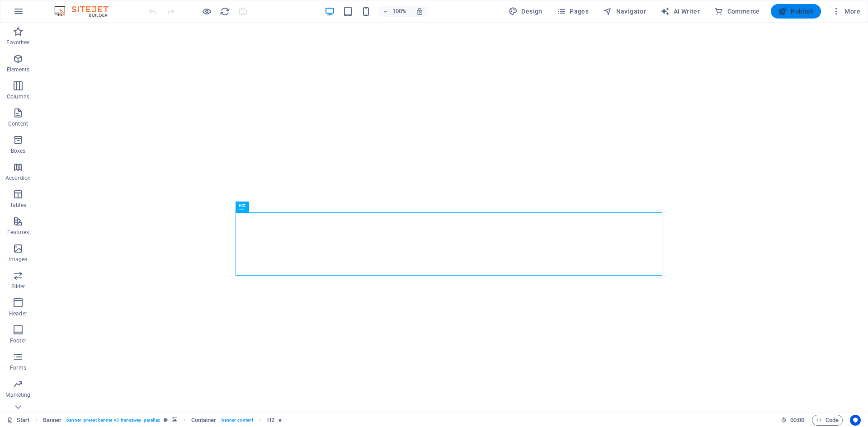
click at [791, 14] on span "Publish" at bounding box center [796, 11] width 36 height 9
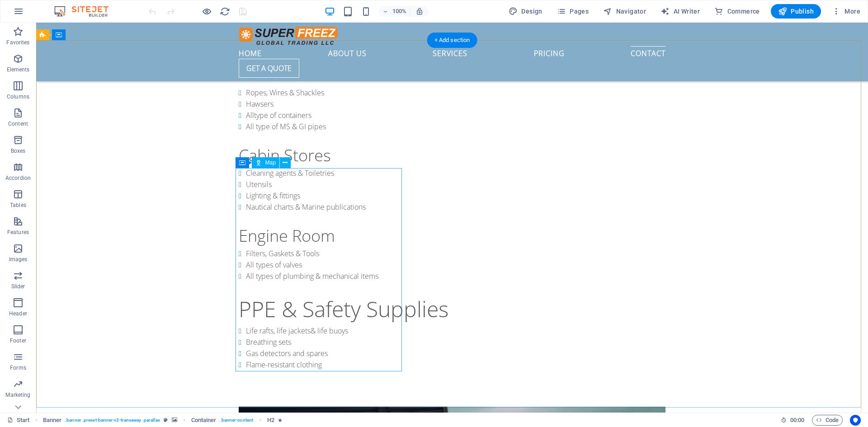
scroll to position [2086, 0]
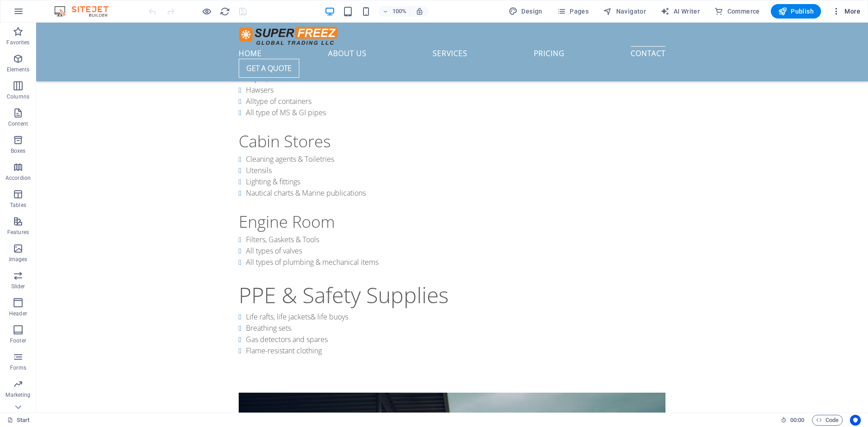
click at [843, 13] on span "More" at bounding box center [846, 11] width 28 height 9
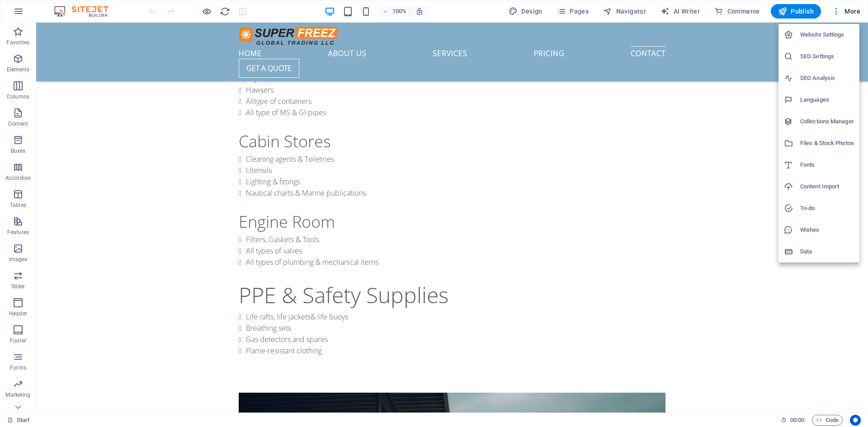
click at [831, 31] on h6 "Website Settings" at bounding box center [827, 34] width 54 height 11
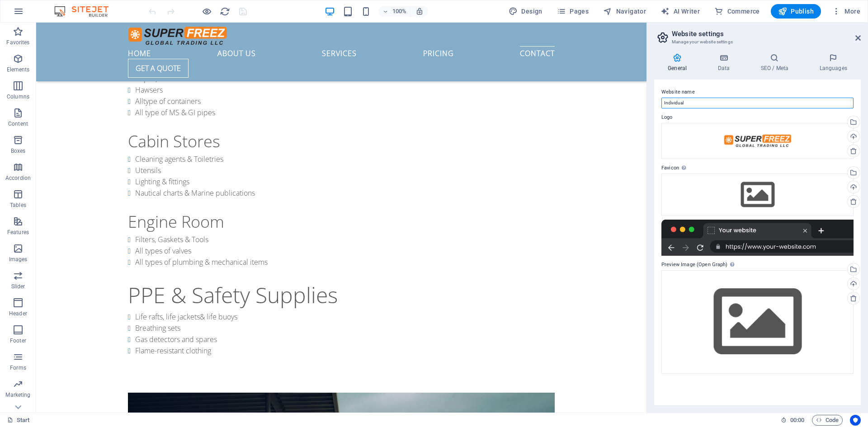
click at [718, 101] on input "Individual" at bounding box center [758, 103] width 192 height 11
type input "Super Freez Global Trading LLC"
click at [773, 248] on div at bounding box center [758, 238] width 192 height 36
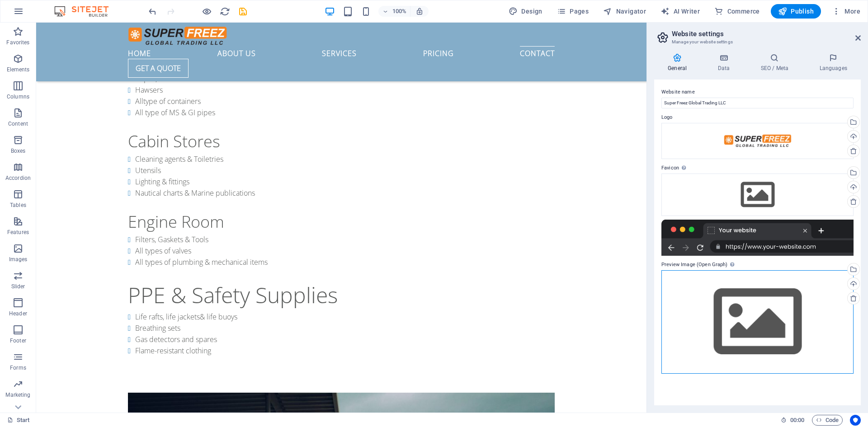
click at [738, 303] on div "Drag files here, click to choose files or select files from Files or our free s…" at bounding box center [758, 322] width 192 height 104
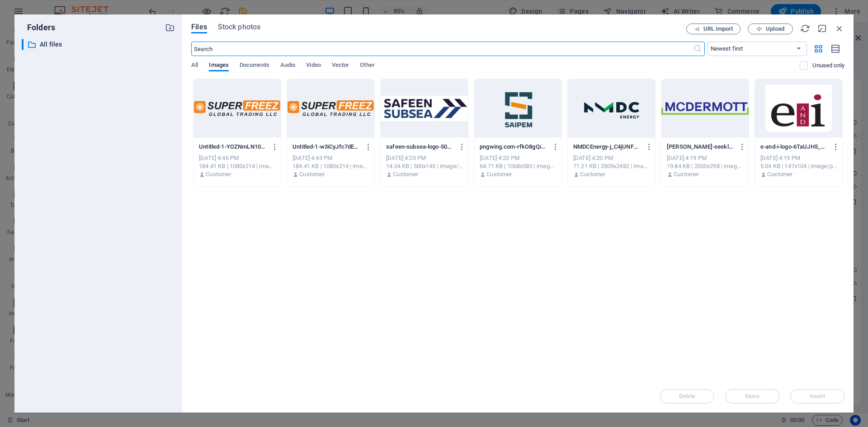
click at [242, 118] on div at bounding box center [237, 108] width 87 height 59
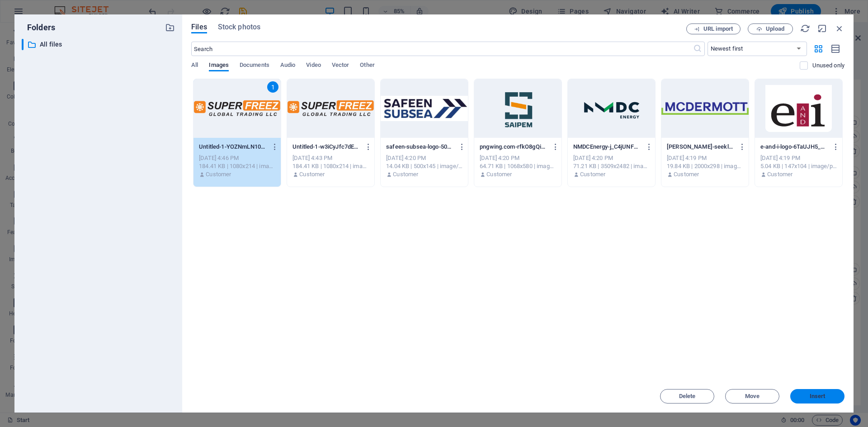
click at [818, 402] on button "Insert" at bounding box center [817, 396] width 54 height 14
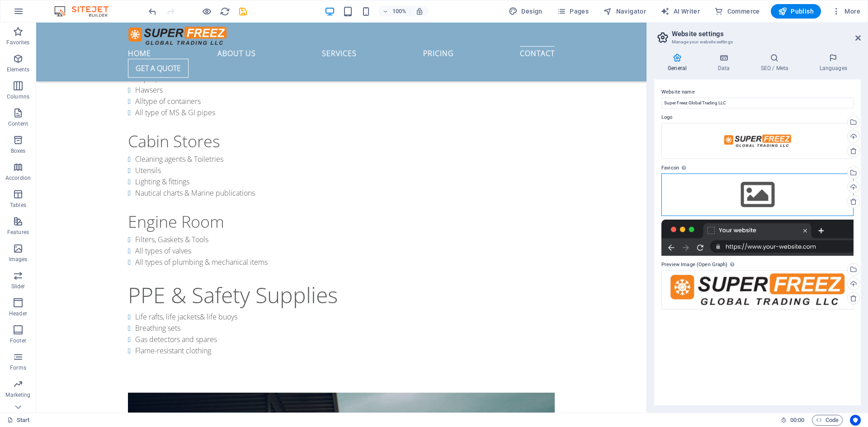
click at [763, 183] on div "Drag files here, click to choose files or select files from Files or our free s…" at bounding box center [758, 195] width 192 height 43
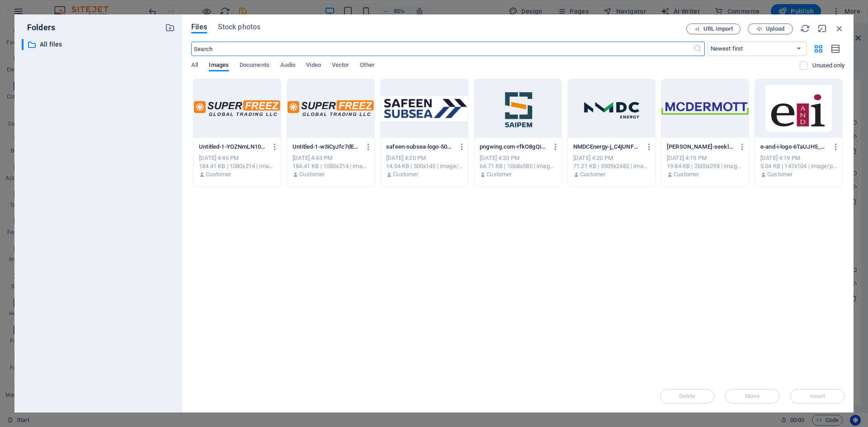
click at [354, 113] on div at bounding box center [330, 108] width 87 height 59
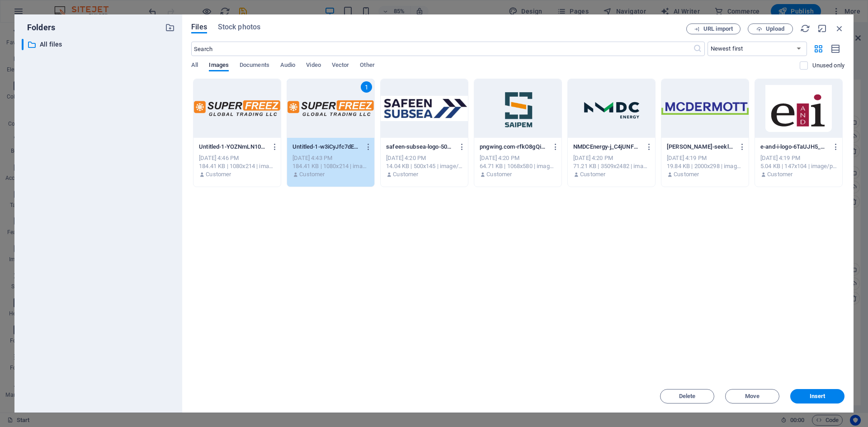
click at [354, 113] on div "1" at bounding box center [330, 108] width 87 height 59
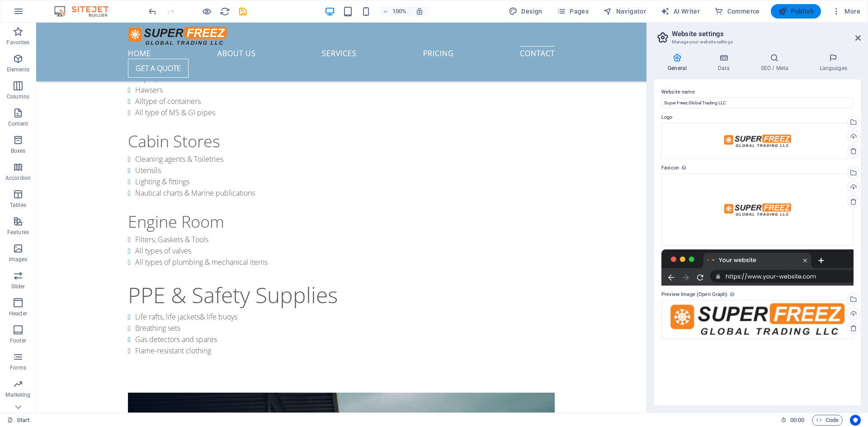
click at [801, 11] on span "Publish" at bounding box center [796, 11] width 36 height 9
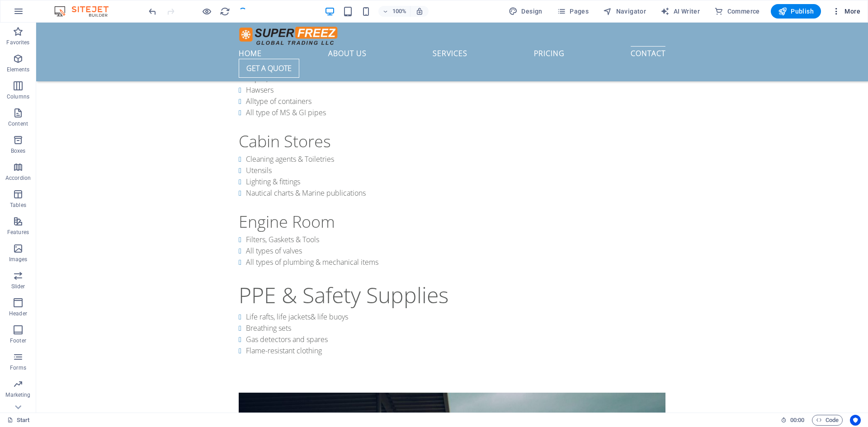
click at [837, 10] on icon "button" at bounding box center [836, 11] width 9 height 9
